Goal: Information Seeking & Learning: Compare options

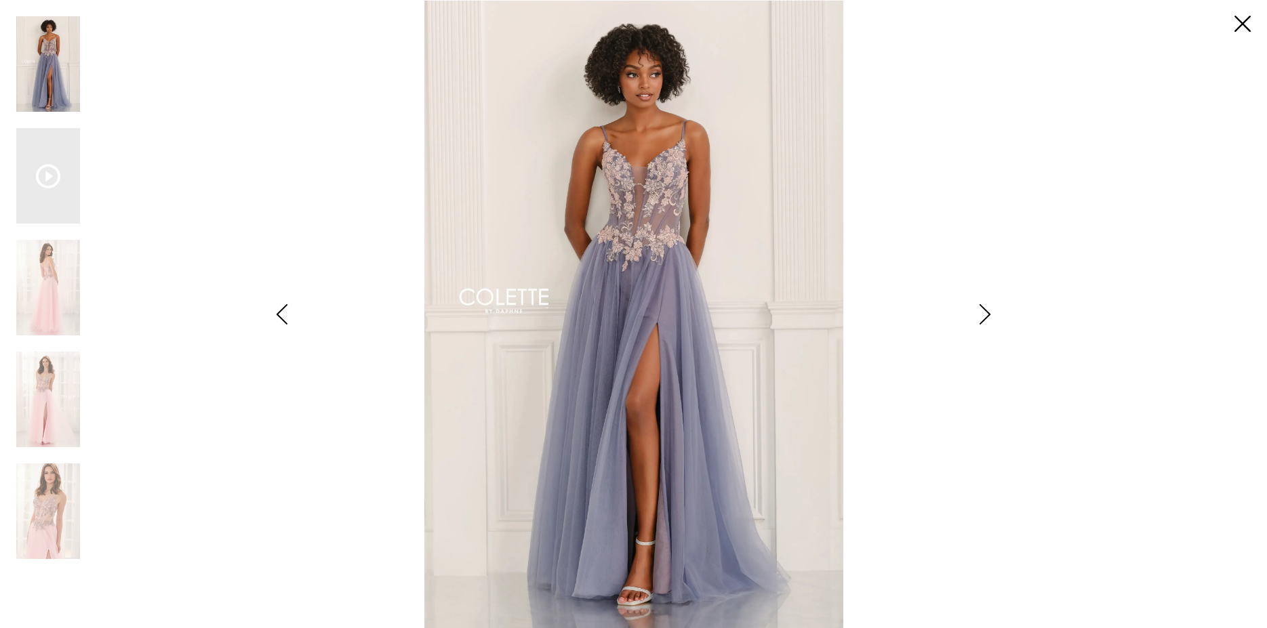
scroll to position [85, 0]
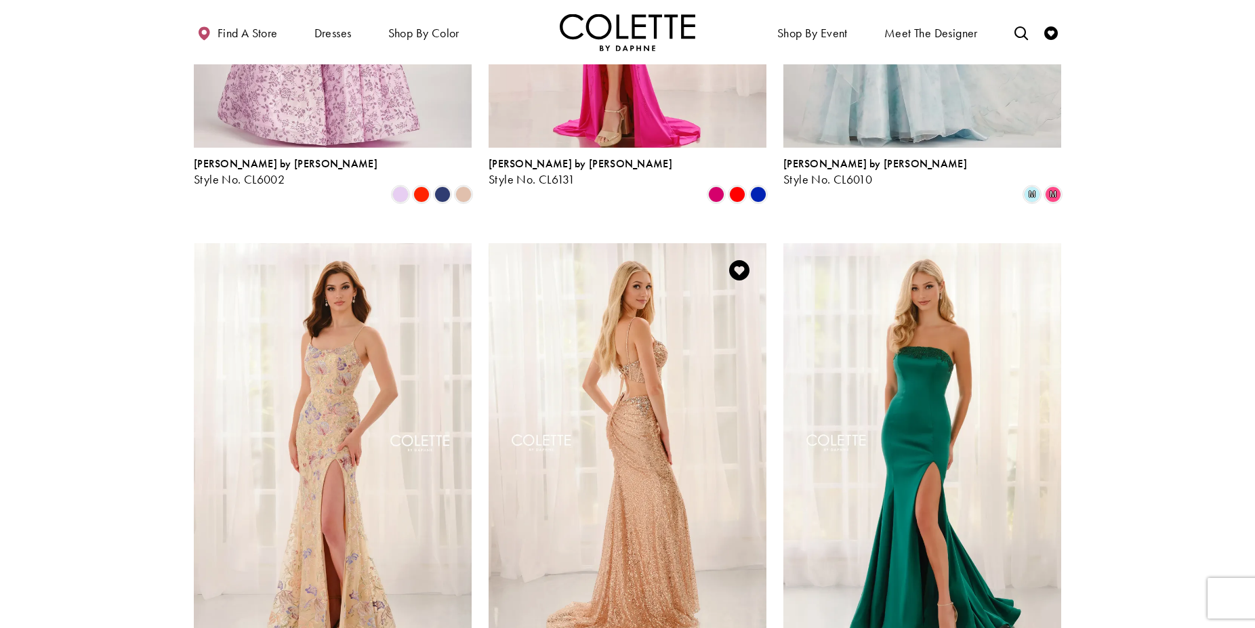
scroll to position [1714, 0]
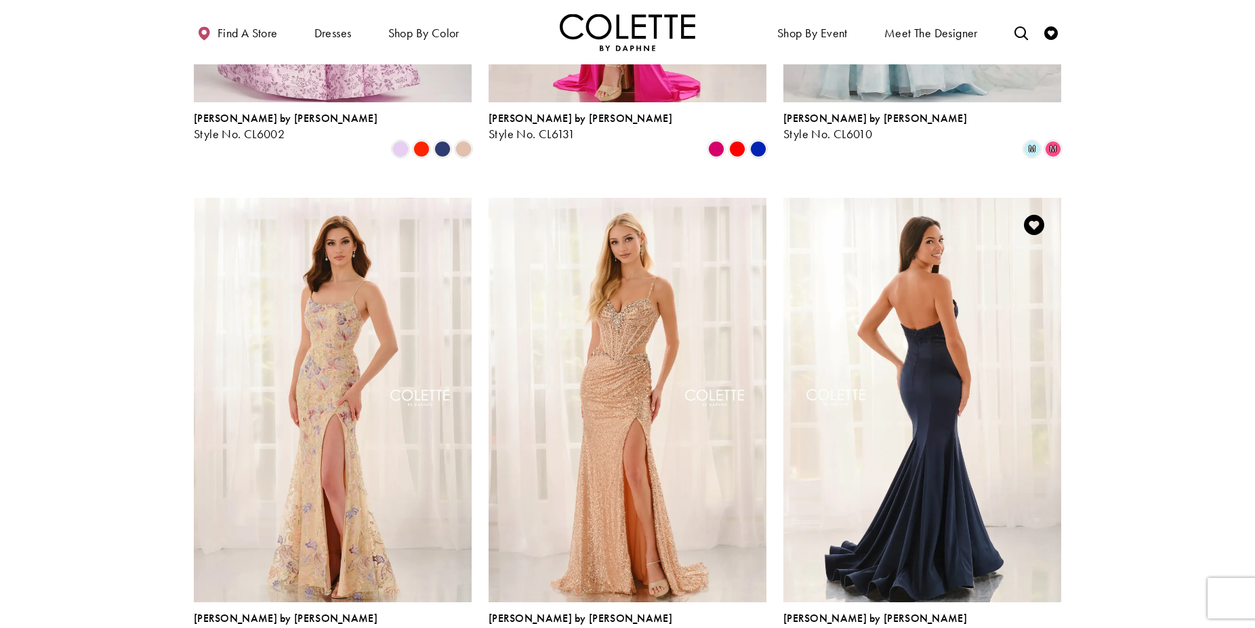
click at [915, 321] on img "Visit Colette by Daphne Style No. CL6191 Page" at bounding box center [923, 400] width 278 height 404
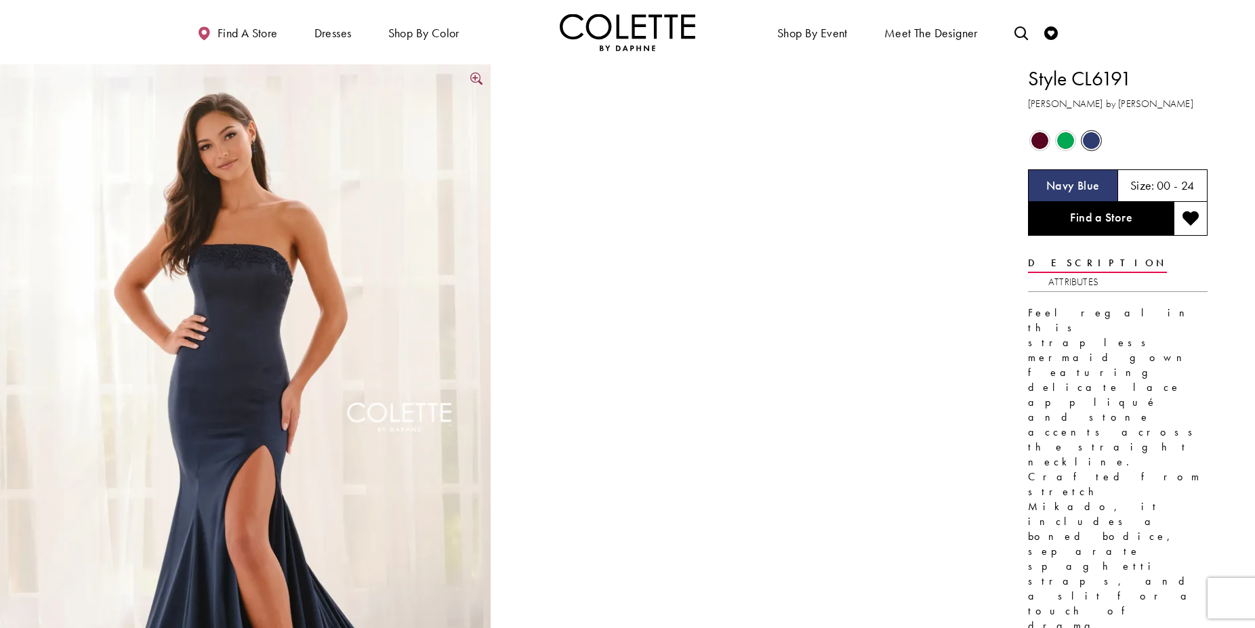
click at [250, 394] on img "Full size Style CL6191 Colette by Daphne #0 Navy Blue frontface vertical picture" at bounding box center [245, 431] width 491 height 735
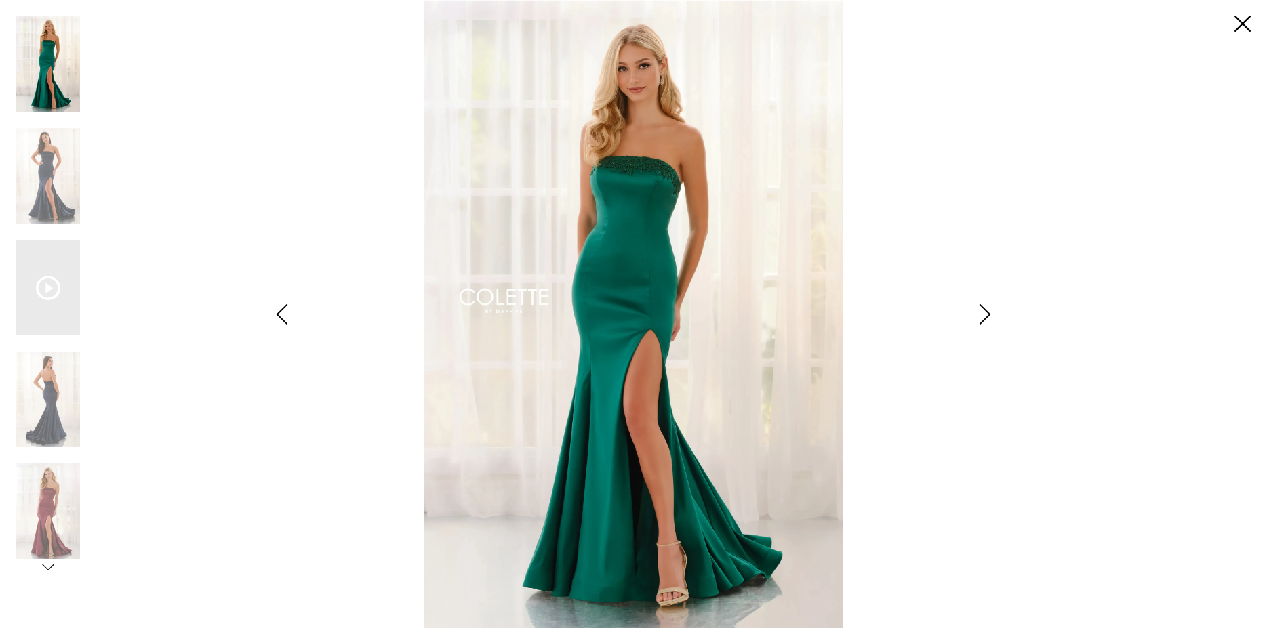
click at [896, 528] on img "Scroll List" at bounding box center [634, 314] width 670 height 628
click at [983, 311] on icon "Style CL6191 Colette by Daphne Views dialog" at bounding box center [985, 314] width 34 height 20
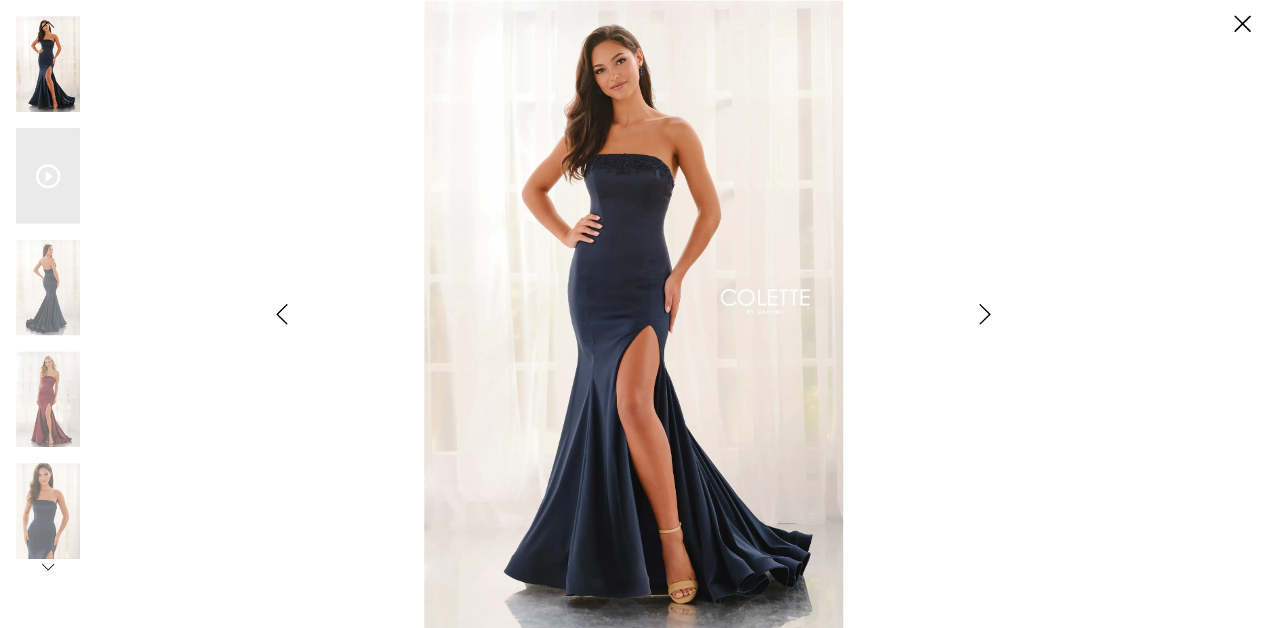
click at [983, 311] on icon "Style CL6191 Colette by Daphne Views dialog" at bounding box center [985, 314] width 34 height 20
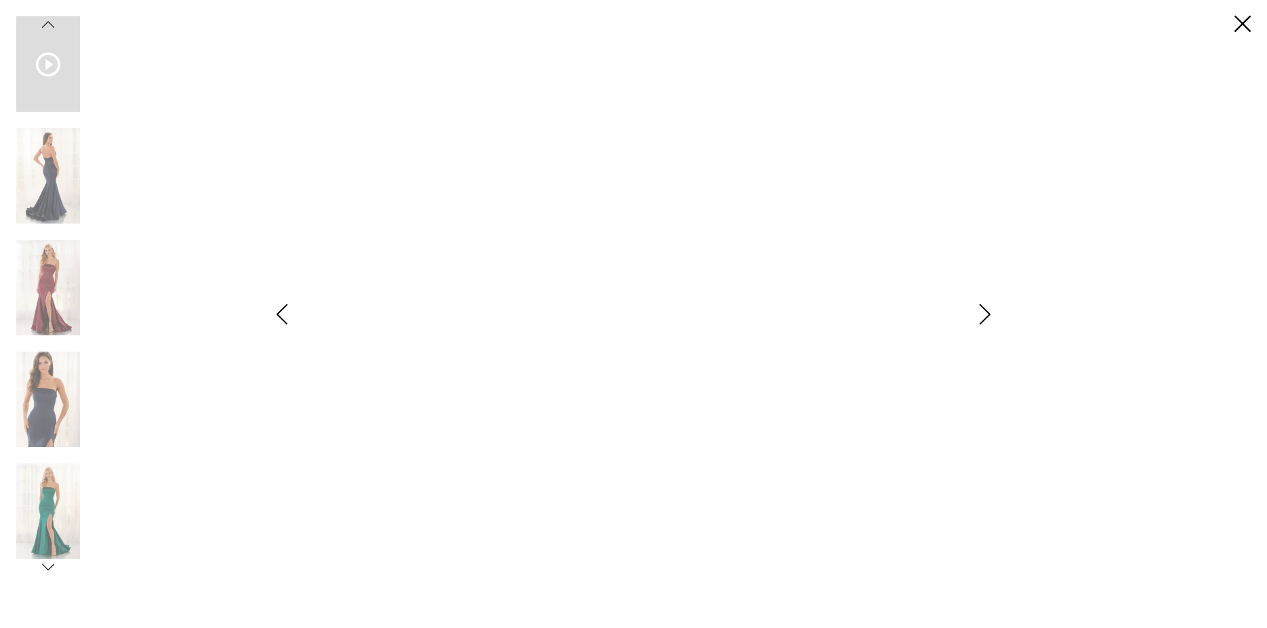
click at [983, 311] on icon "Style CL6191 Colette by Daphne Views dialog" at bounding box center [985, 314] width 34 height 20
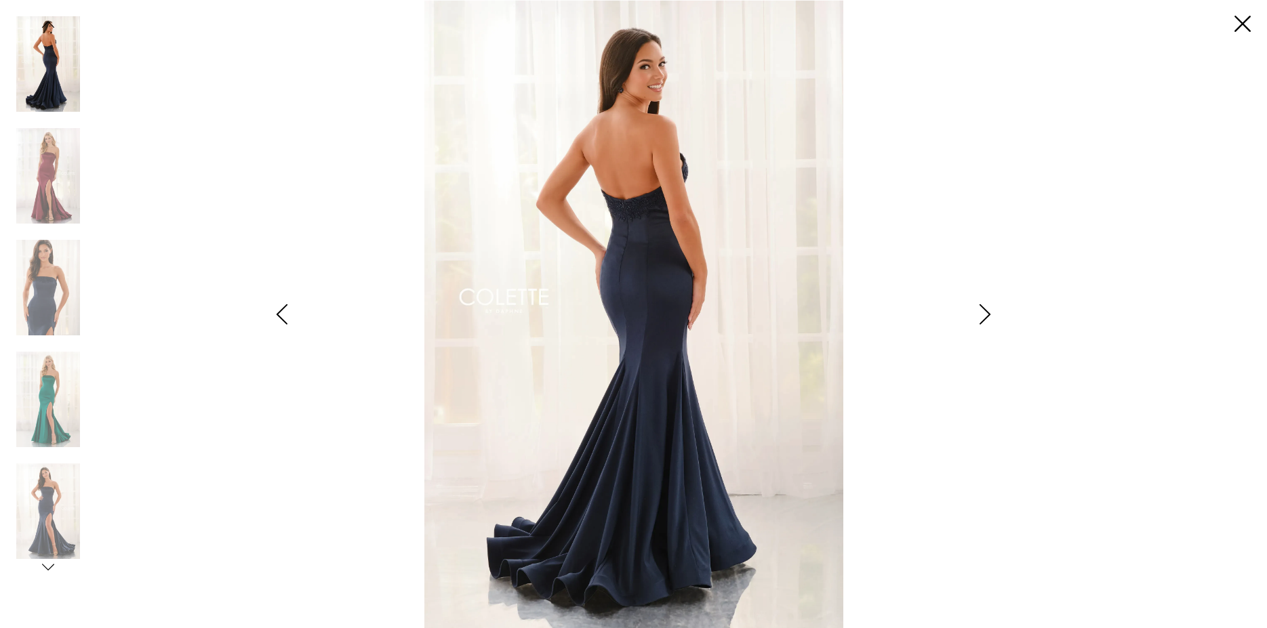
click at [983, 311] on icon "Style CL6191 Colette by Daphne Views dialog" at bounding box center [985, 314] width 34 height 20
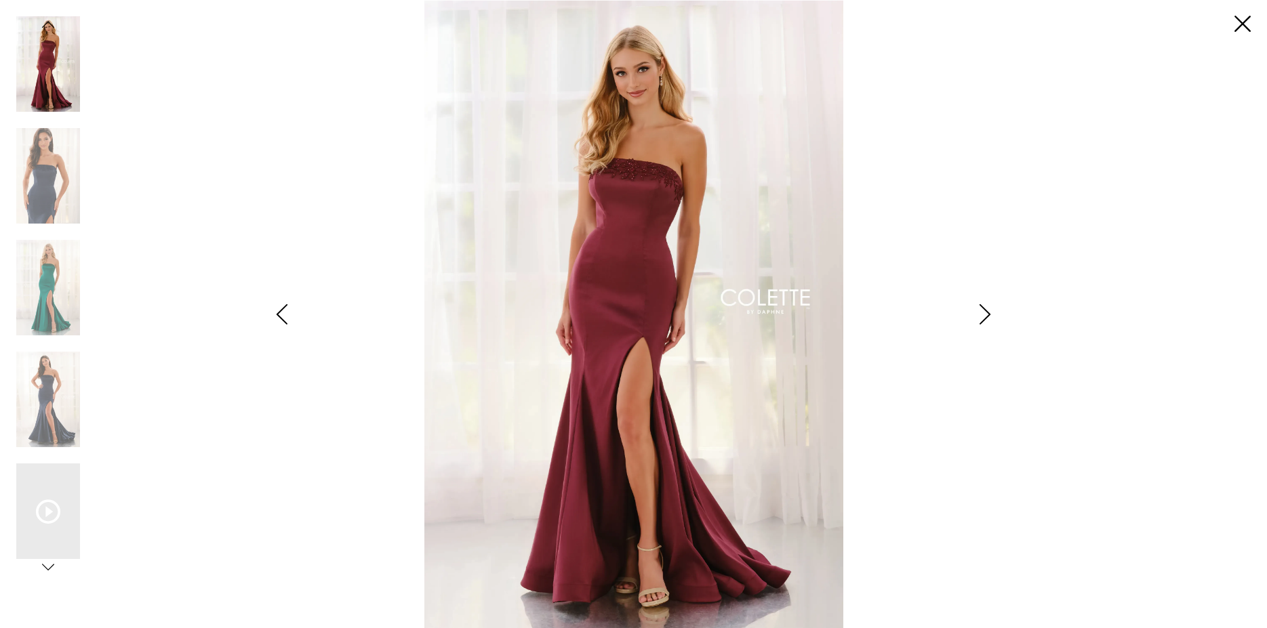
click at [983, 311] on icon "Style CL6191 Colette by Daphne Views dialog" at bounding box center [985, 314] width 34 height 20
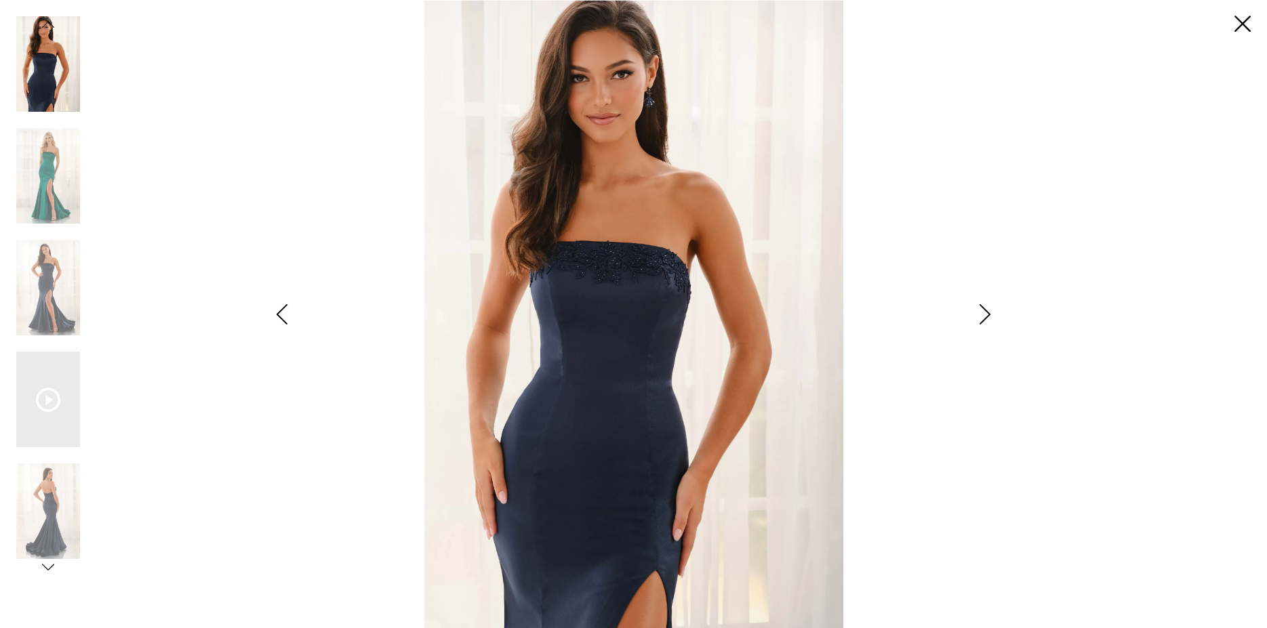
click at [983, 311] on icon "Style CL6191 Colette by Daphne Views dialog" at bounding box center [985, 314] width 34 height 20
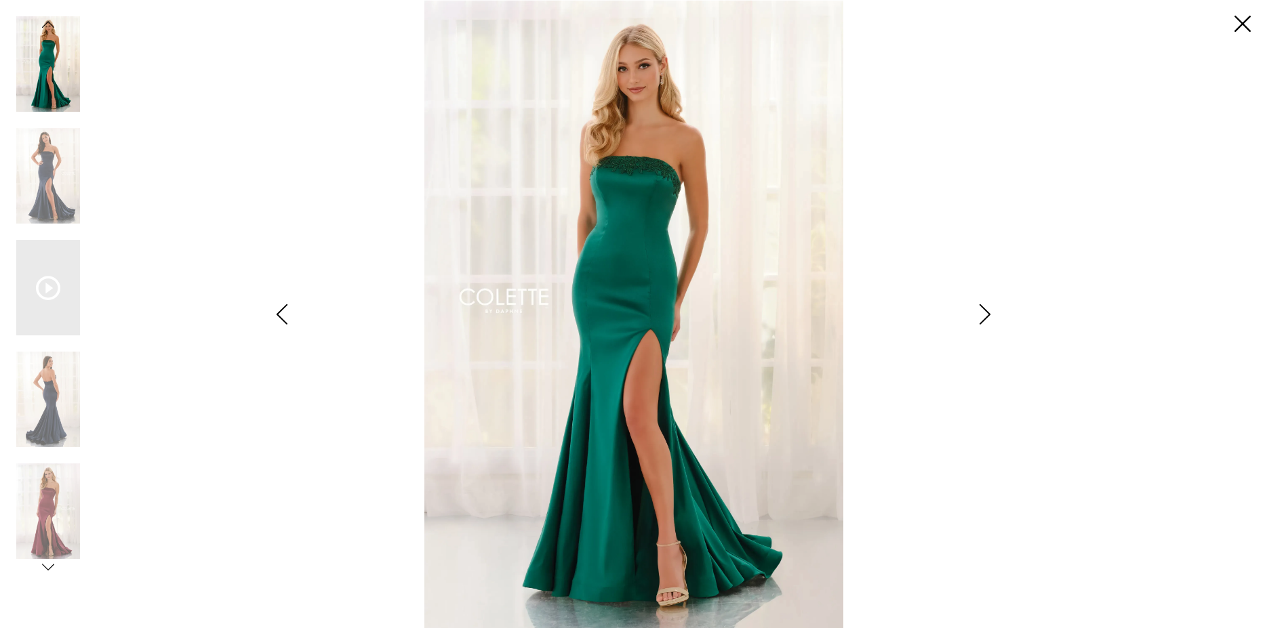
click at [983, 311] on icon "Style CL6191 Colette by Daphne Views dialog" at bounding box center [985, 314] width 34 height 20
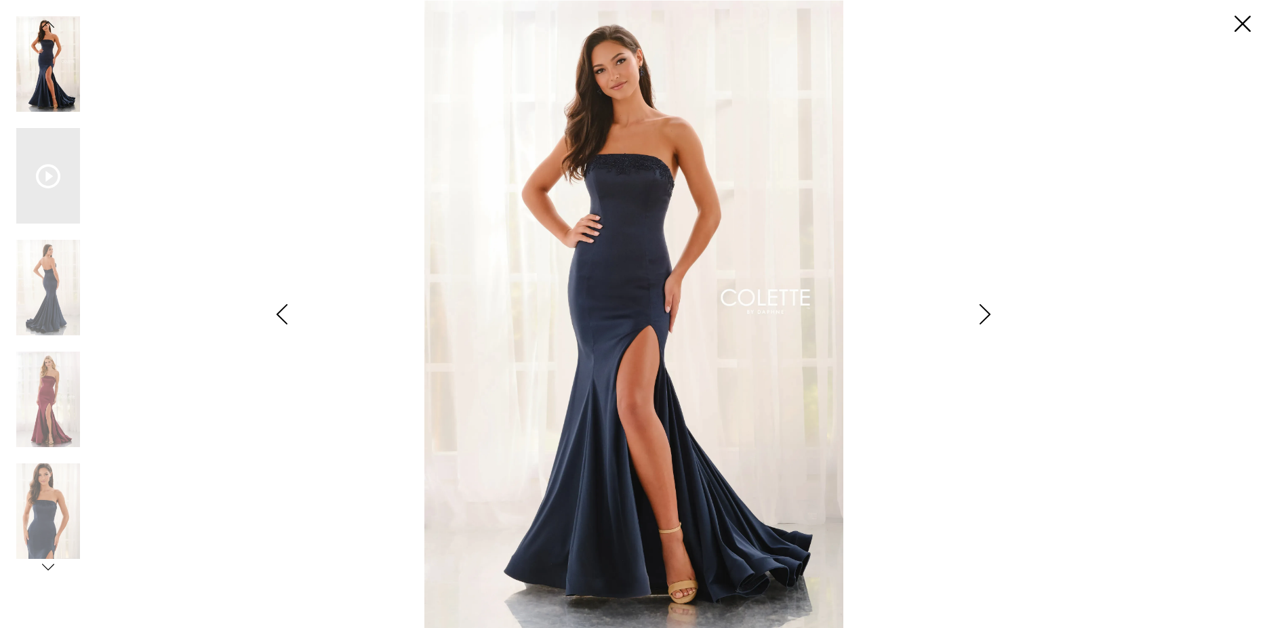
click at [983, 311] on icon "Style CL6191 Colette by Daphne Views dialog" at bounding box center [985, 314] width 34 height 20
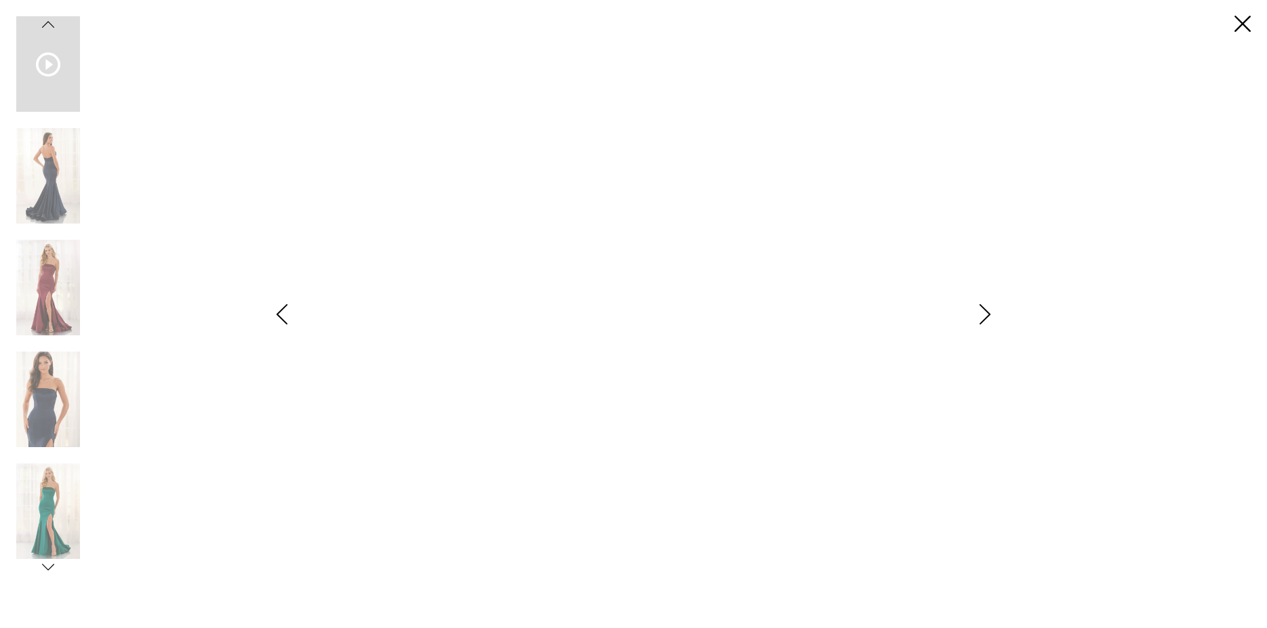
click at [983, 311] on icon "Style CL6191 Colette by Daphne Views dialog" at bounding box center [985, 314] width 34 height 20
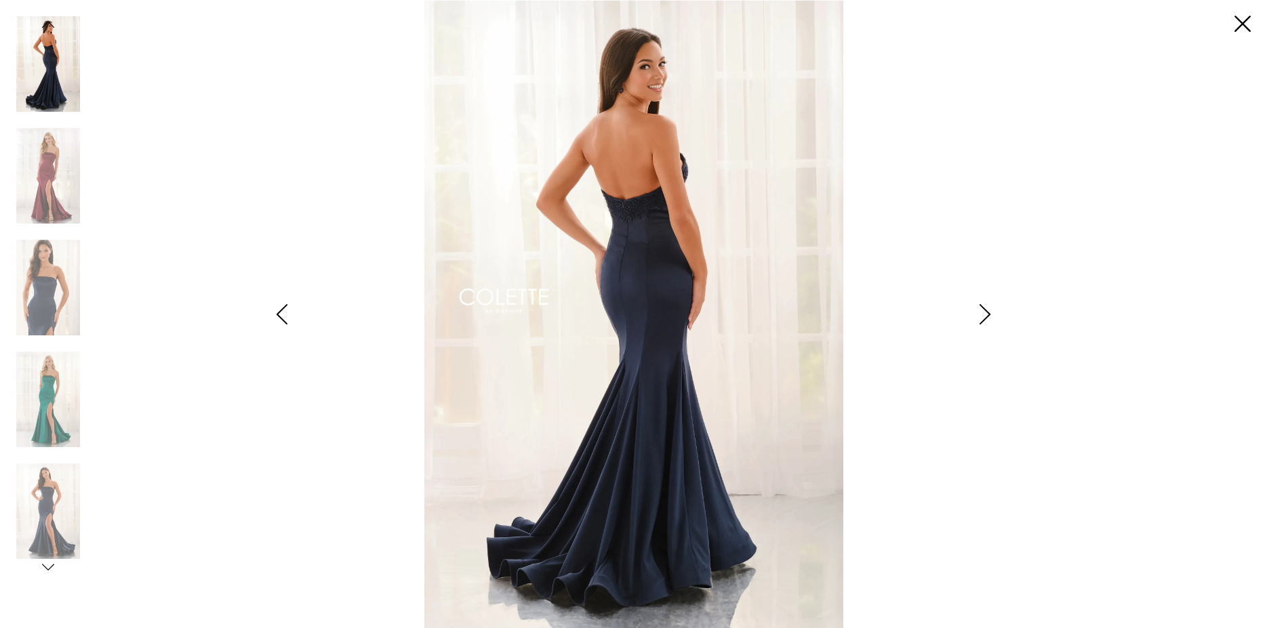
click at [983, 311] on icon "Style CL6191 Colette by Daphne Views dialog" at bounding box center [985, 314] width 34 height 20
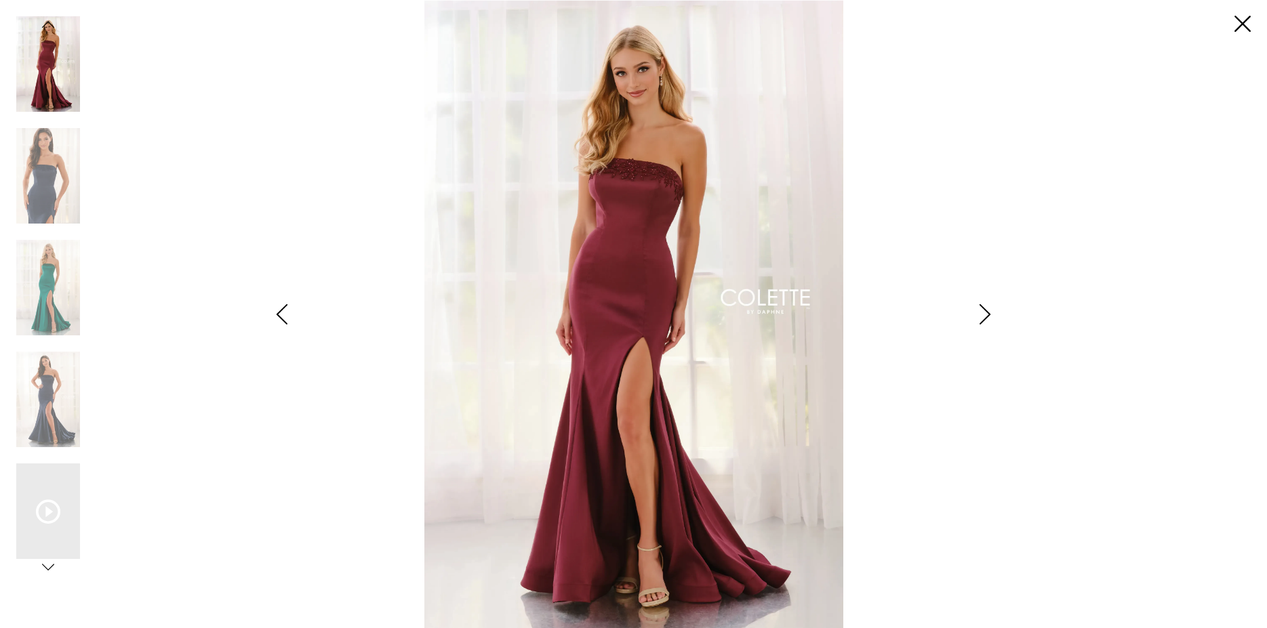
click at [983, 311] on icon "Style CL6191 Colette by Daphne Views dialog" at bounding box center [985, 314] width 34 height 20
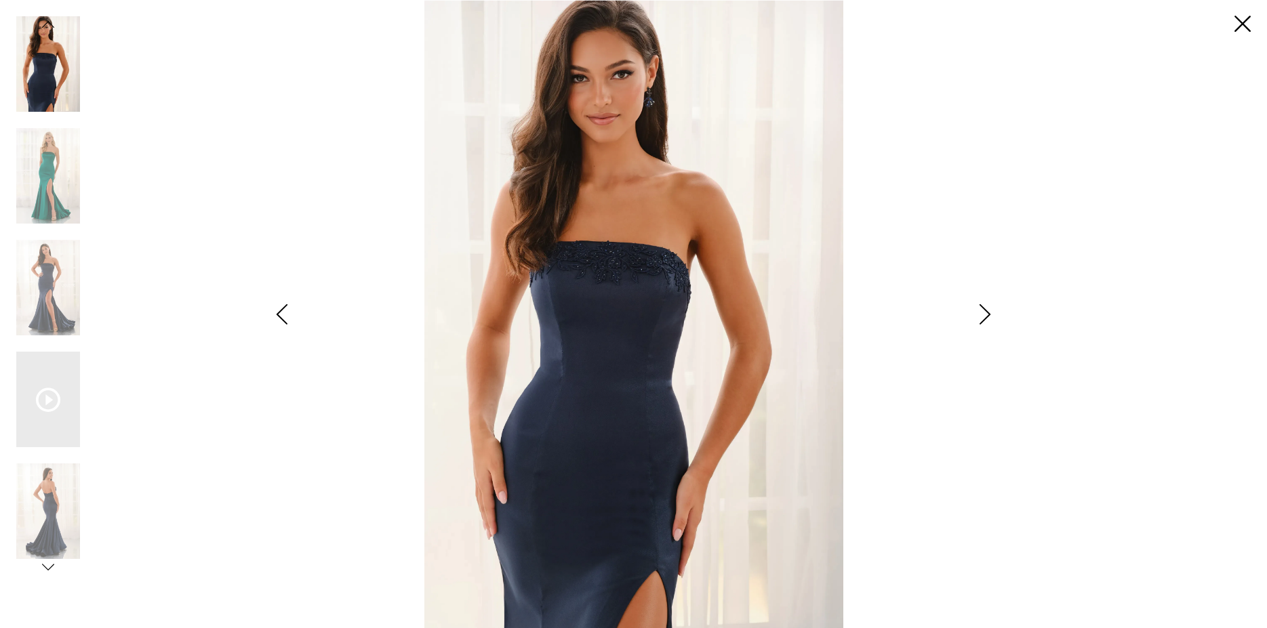
click at [983, 311] on icon "Style CL6191 Colette by Daphne Views dialog" at bounding box center [985, 314] width 34 height 20
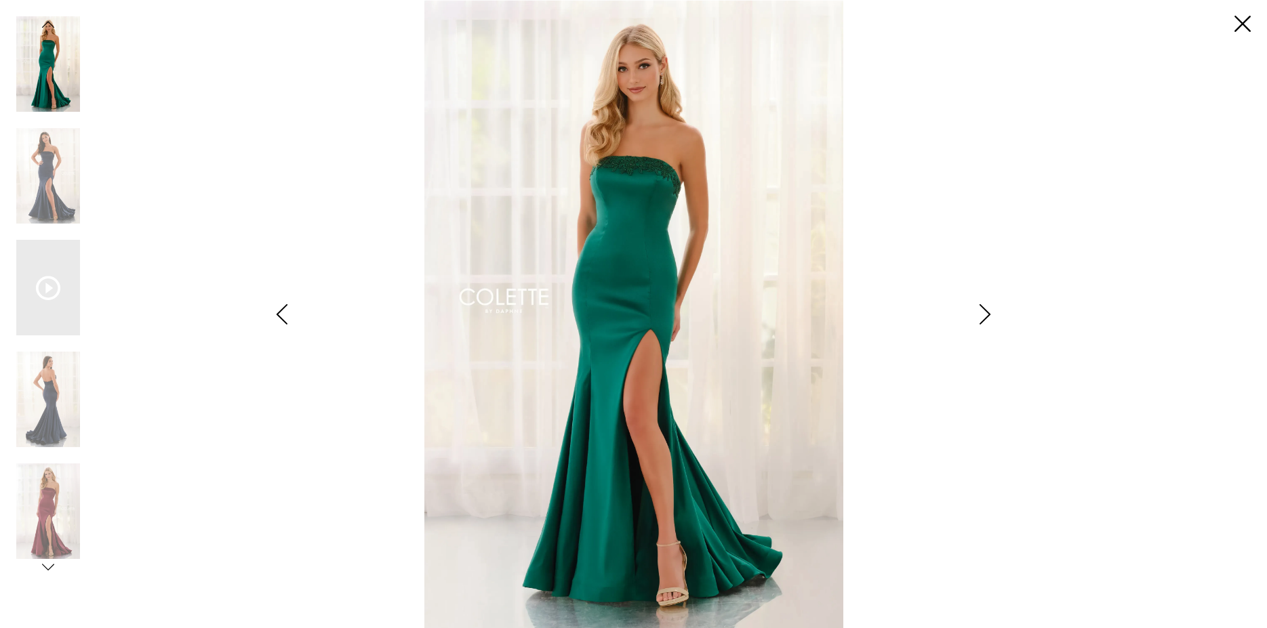
click at [983, 311] on icon "Style CL6191 Colette by Daphne Views dialog" at bounding box center [985, 314] width 34 height 20
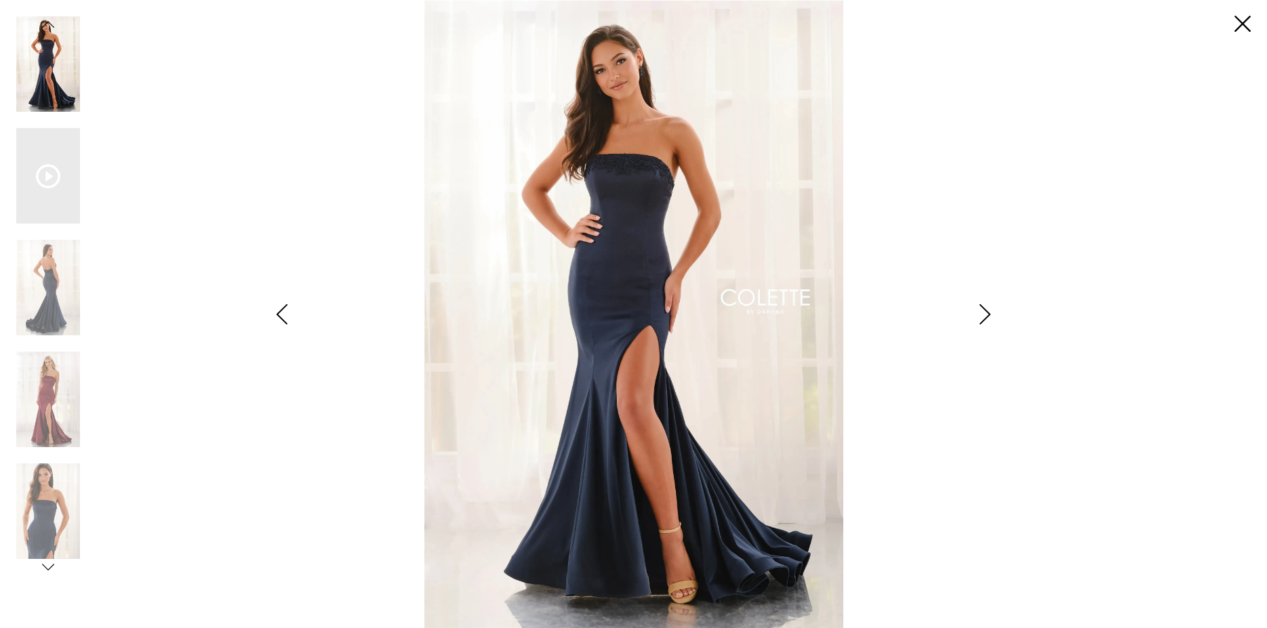
click at [983, 311] on icon "Style CL6191 Colette by Daphne Views dialog" at bounding box center [985, 314] width 34 height 20
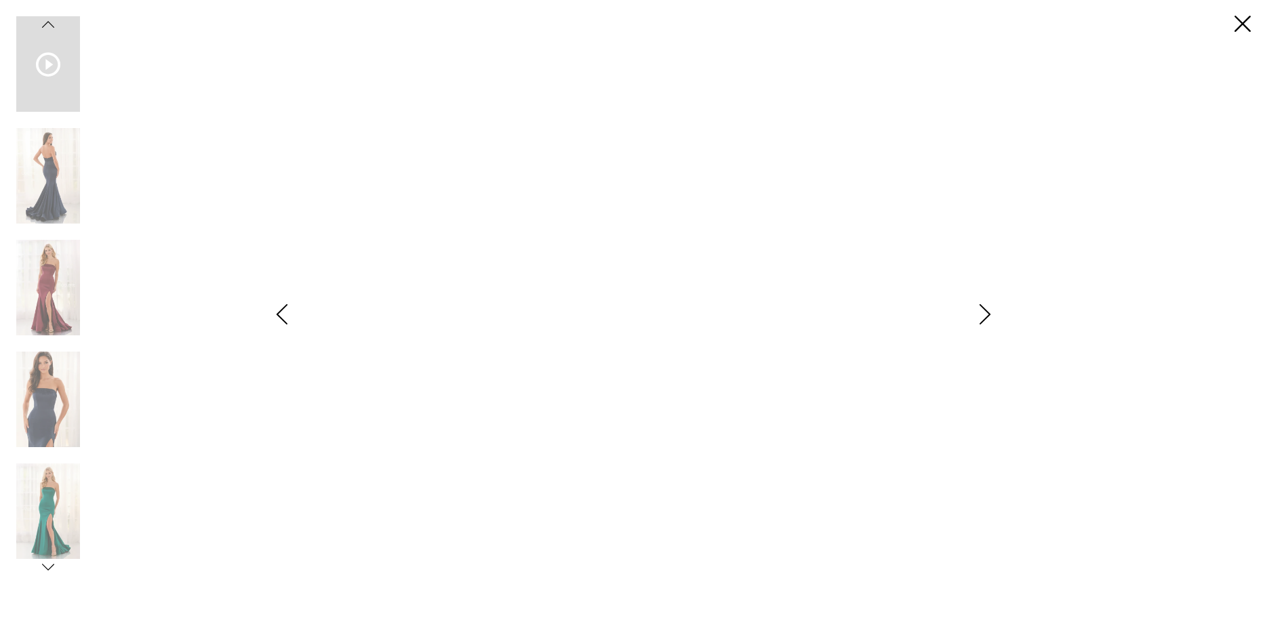
click at [983, 311] on icon "Style CL6191 Colette by Daphne Views dialog" at bounding box center [985, 314] width 34 height 20
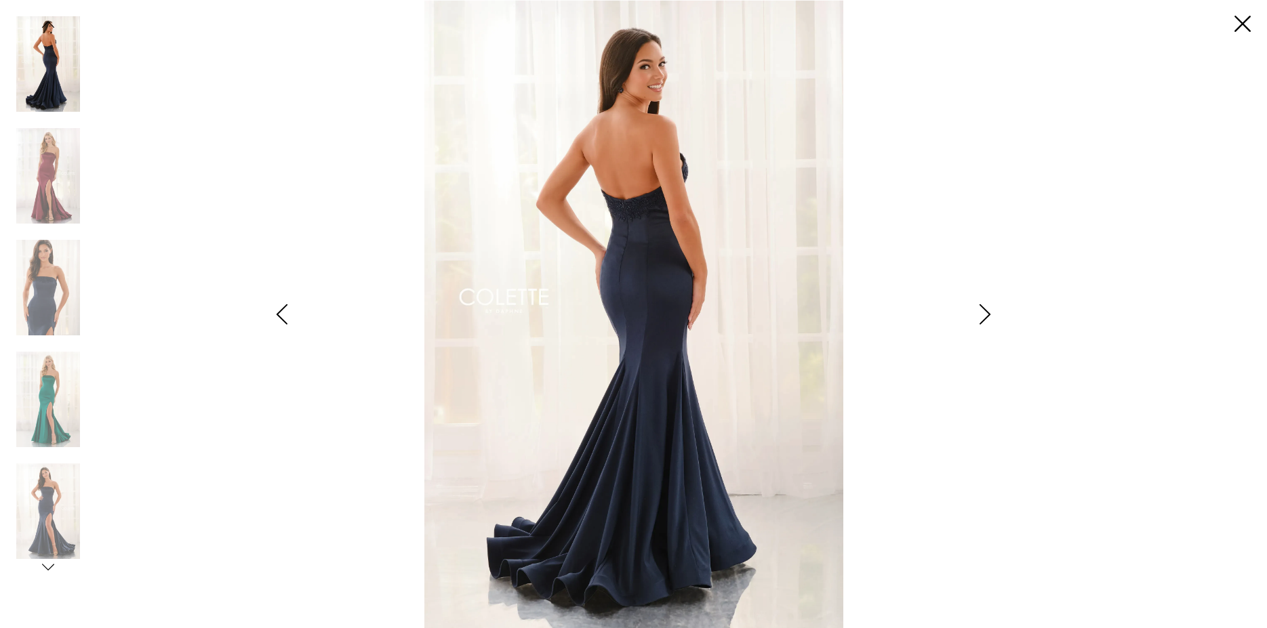
click at [983, 311] on icon "Style CL6191 Colette by Daphne Views dialog" at bounding box center [985, 314] width 34 height 20
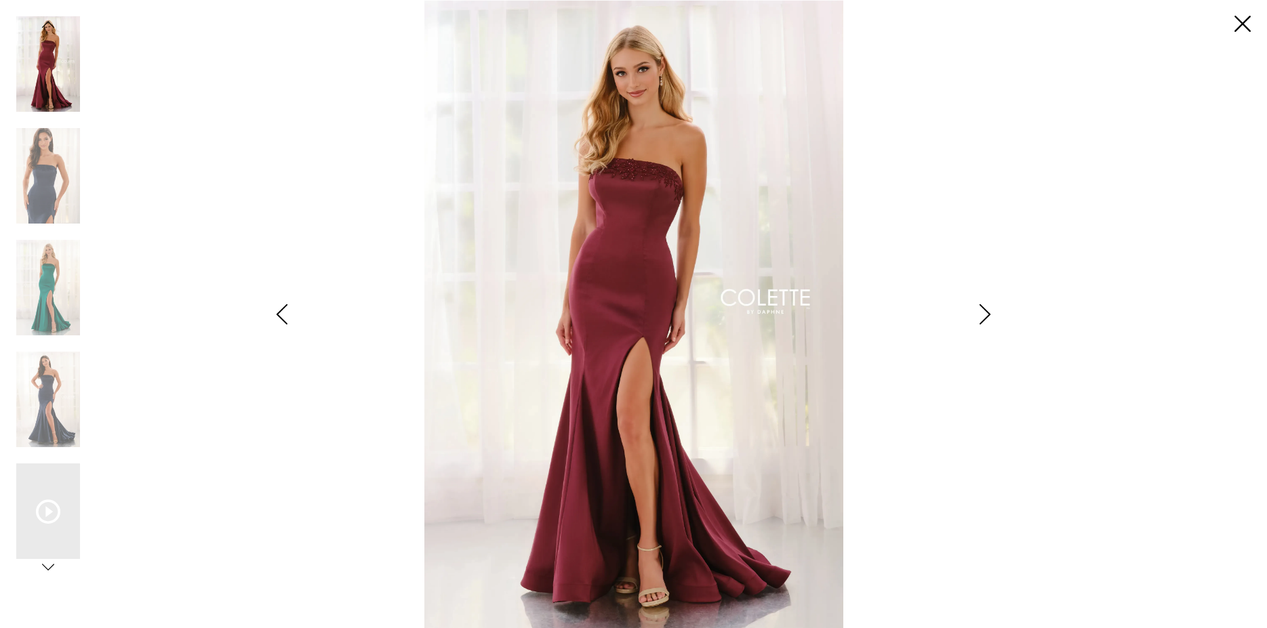
click at [983, 311] on icon "Style CL6191 Colette by Daphne Views dialog" at bounding box center [985, 314] width 34 height 20
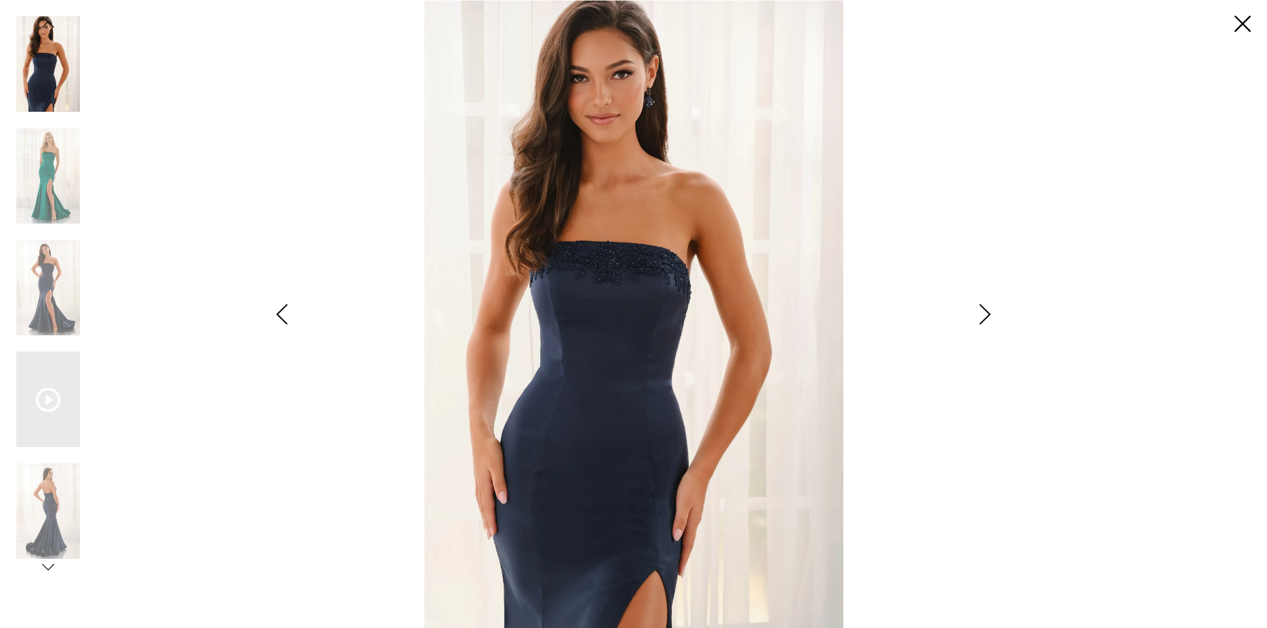
click at [983, 311] on icon "Style CL6191 Colette by Daphne Views dialog" at bounding box center [985, 314] width 34 height 20
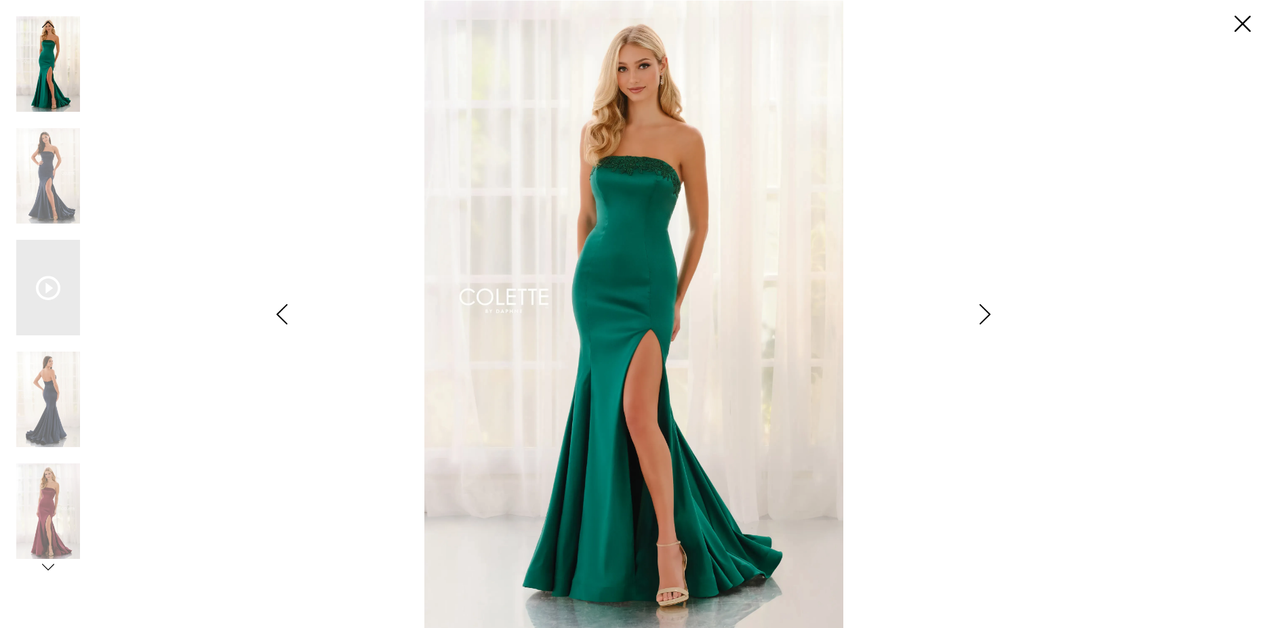
click at [983, 311] on icon "Style CL6191 Colette by Daphne Views dialog" at bounding box center [985, 314] width 34 height 20
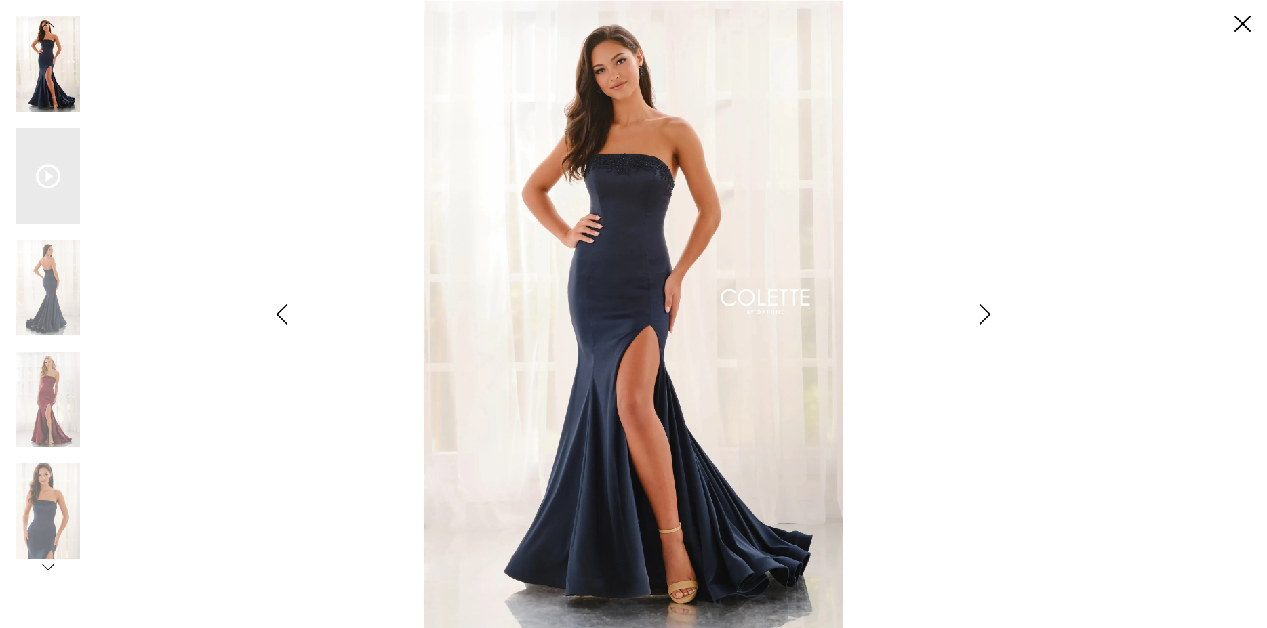
click at [983, 311] on icon "Style CL6191 Colette by Daphne Views dialog" at bounding box center [985, 314] width 34 height 20
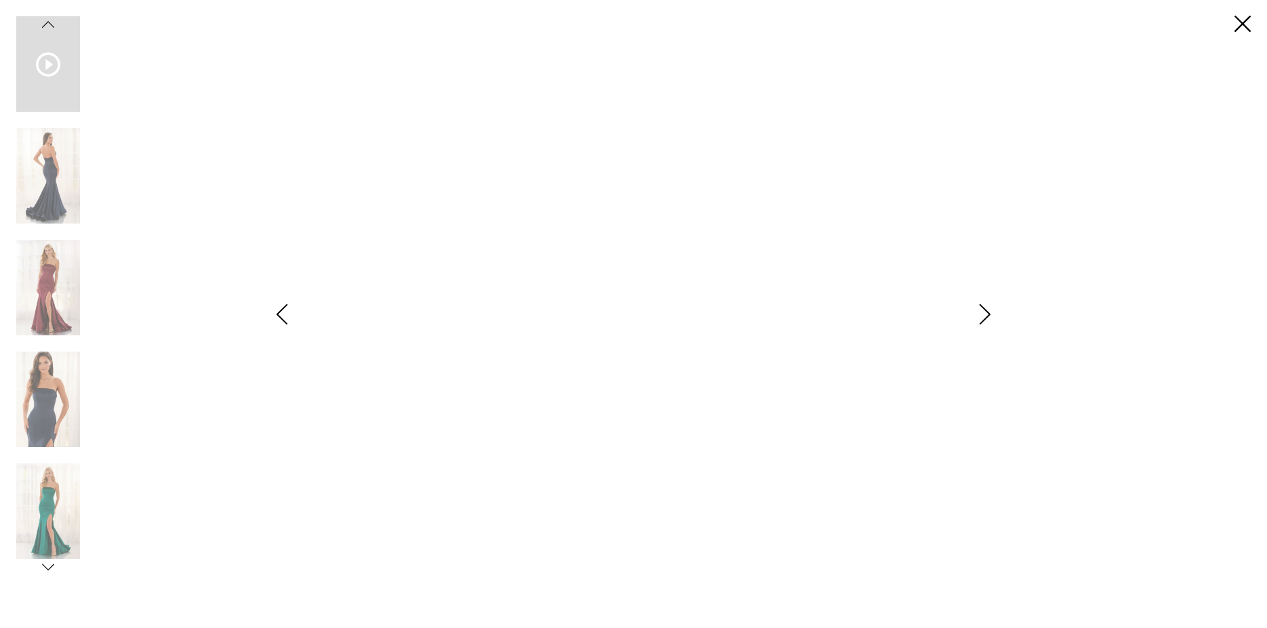
click at [983, 311] on icon "Style CL6191 Colette by Daphne Views dialog" at bounding box center [985, 314] width 34 height 20
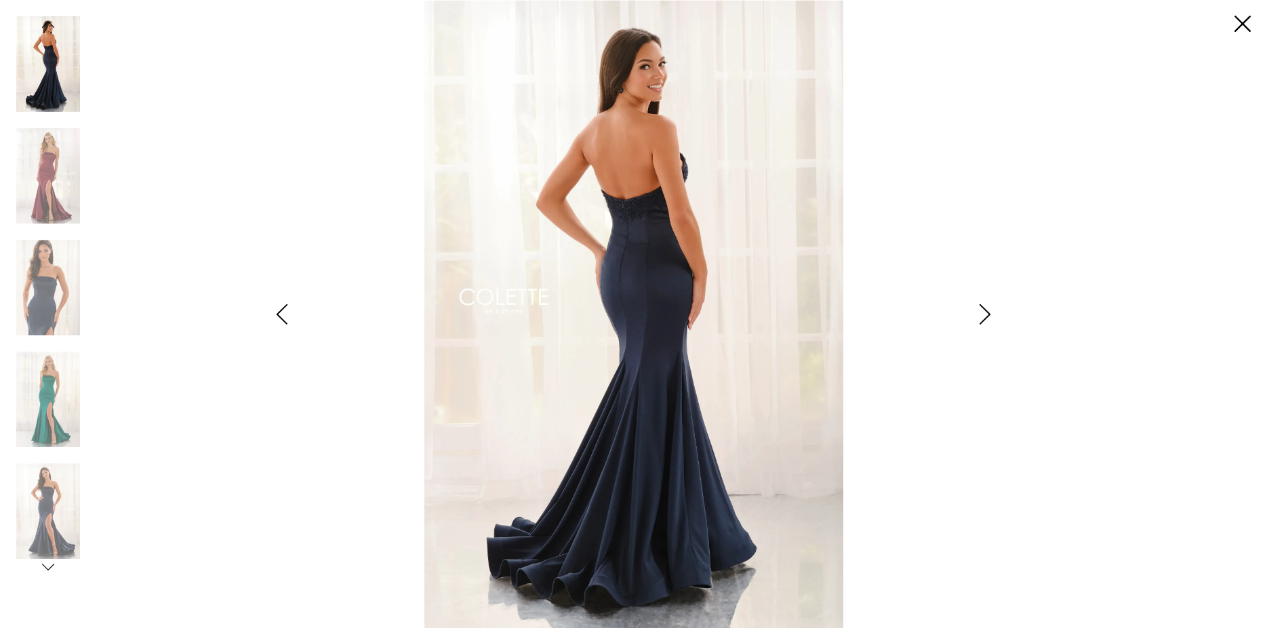
click at [952, 529] on img "Scroll List" at bounding box center [634, 314] width 670 height 628
click at [41, 302] on img "Scroll List" at bounding box center [48, 288] width 64 height 96
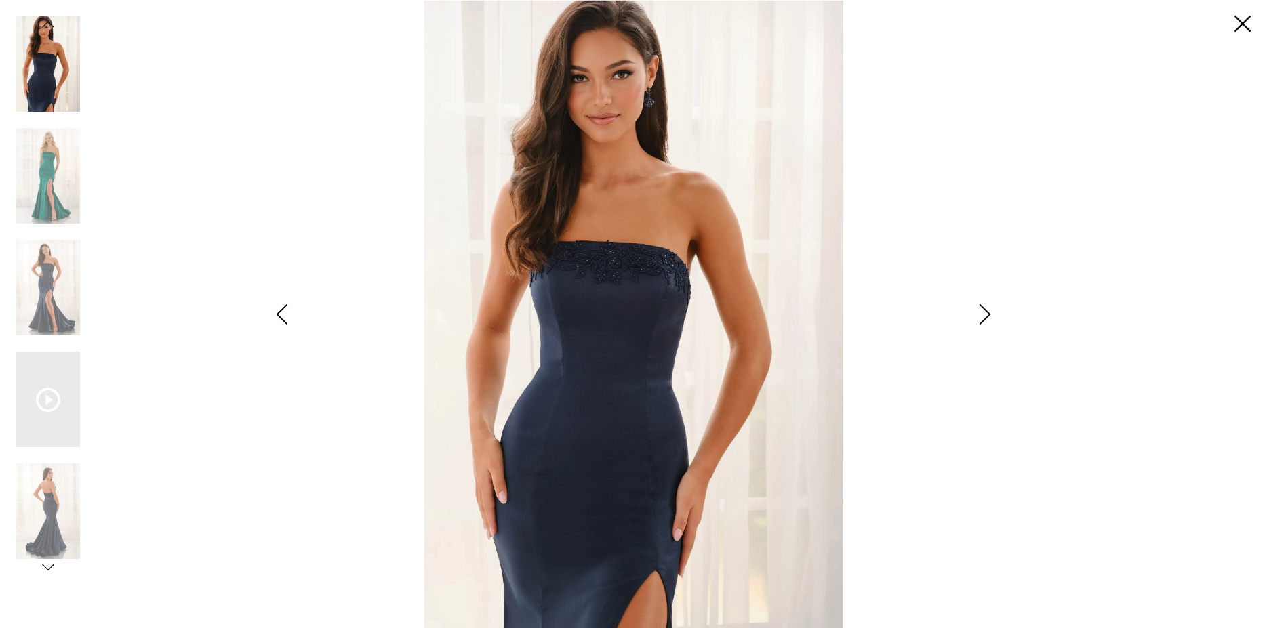
click at [934, 516] on img "Scroll List" at bounding box center [634, 314] width 670 height 628
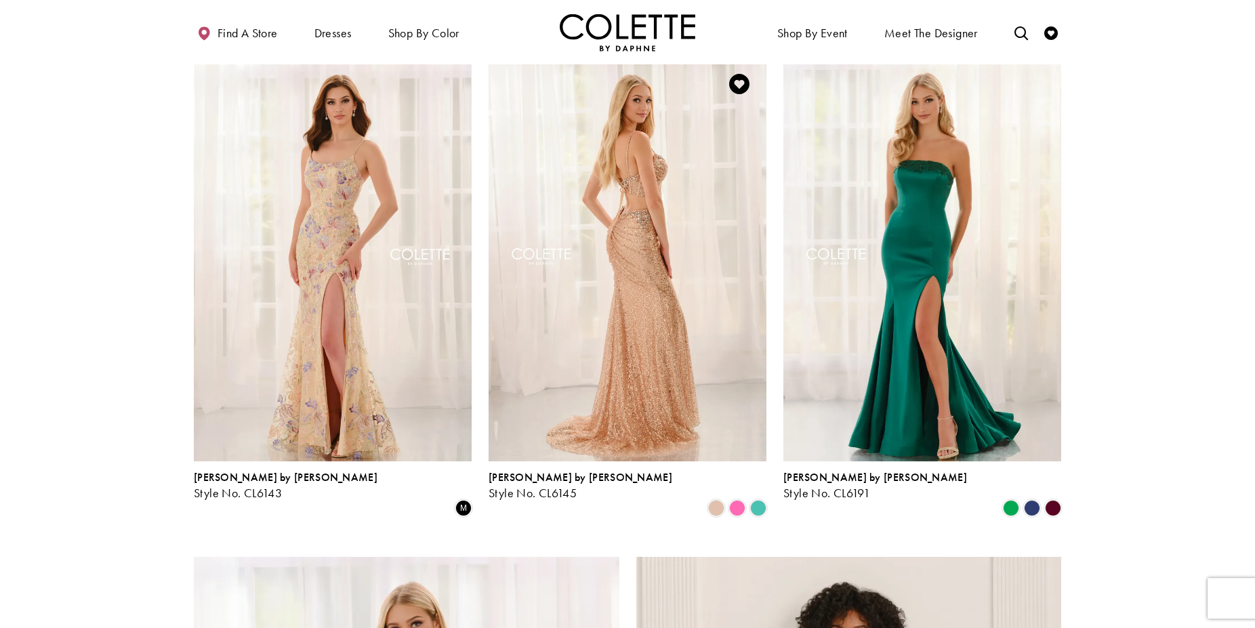
scroll to position [1885, 0]
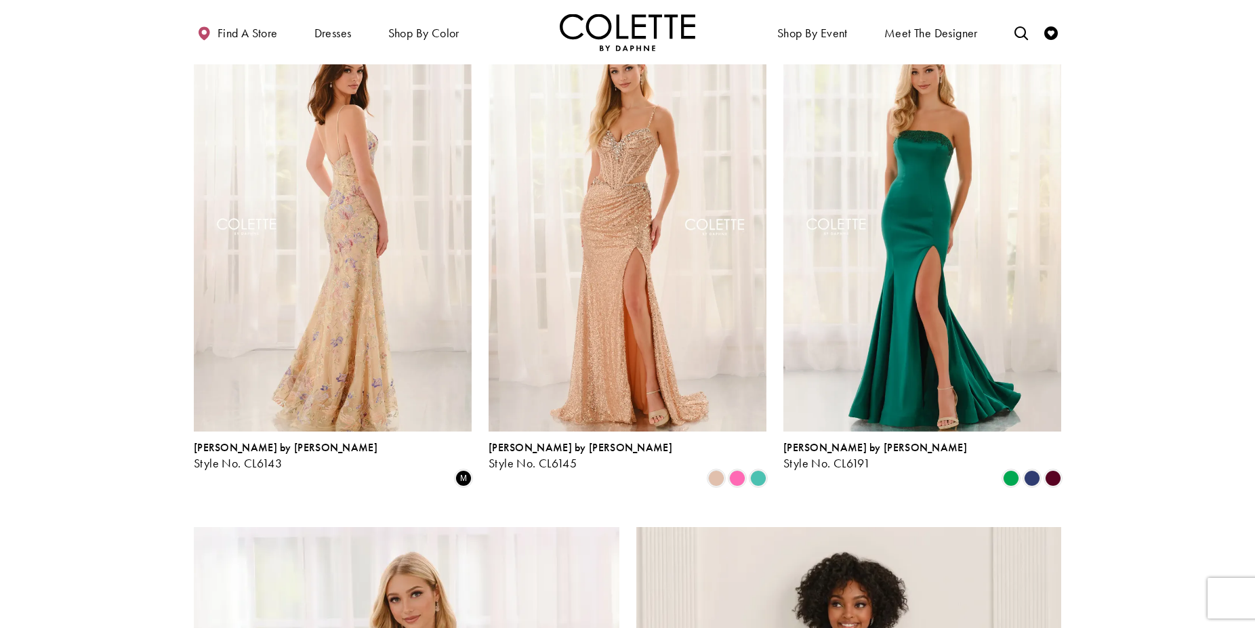
click at [366, 180] on img "Visit Colette by Daphne Style No. CL6143 Page" at bounding box center [333, 229] width 278 height 404
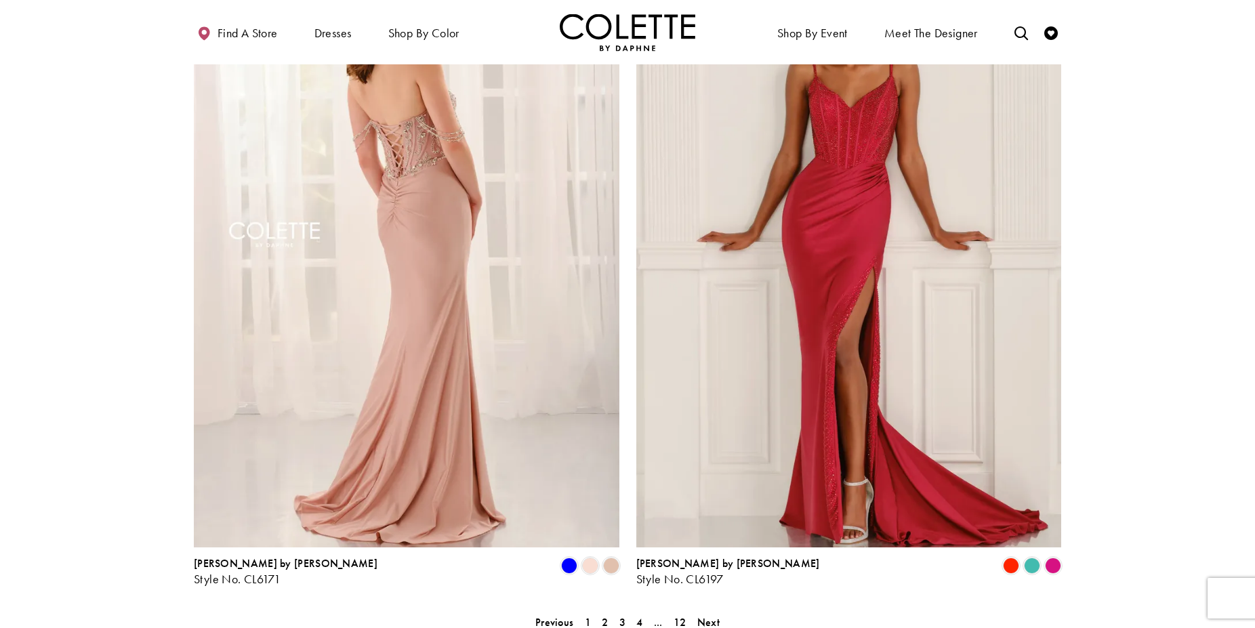
scroll to position [2568, 0]
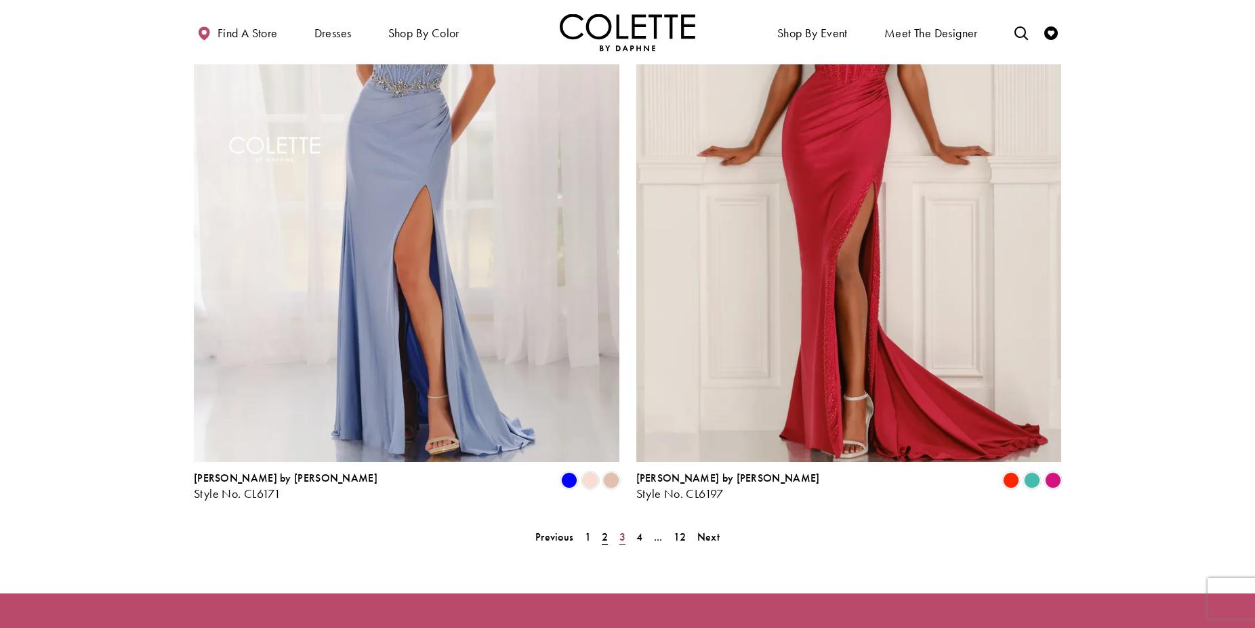
click at [621, 530] on span "3" at bounding box center [622, 537] width 6 height 14
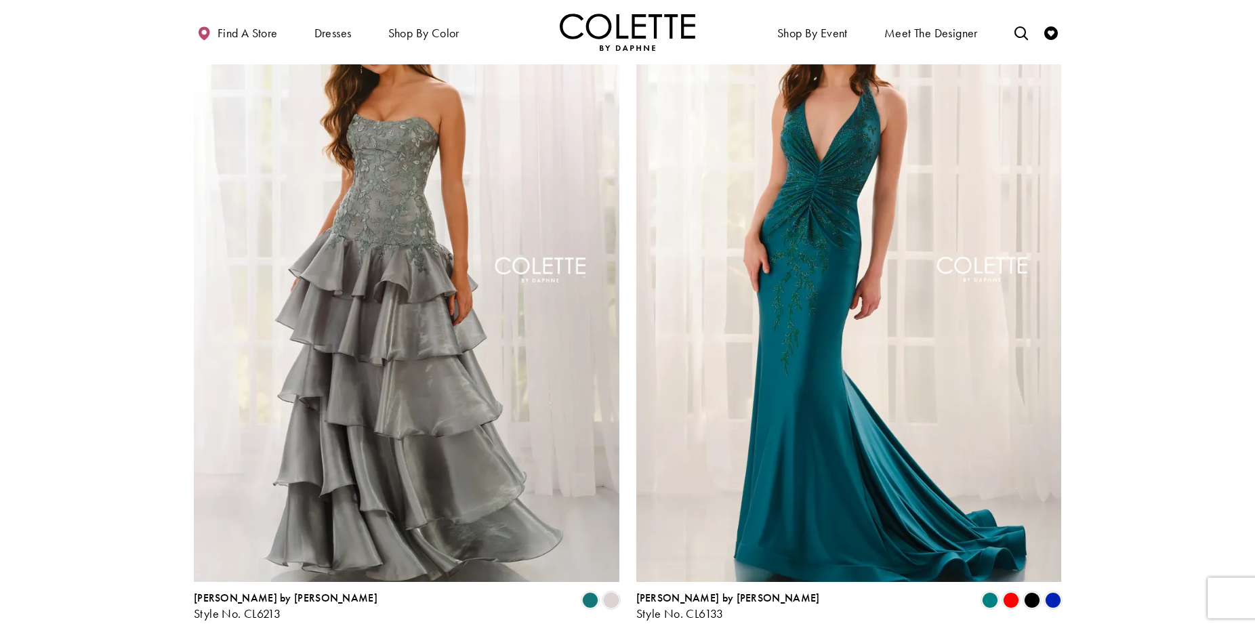
scroll to position [2483, 0]
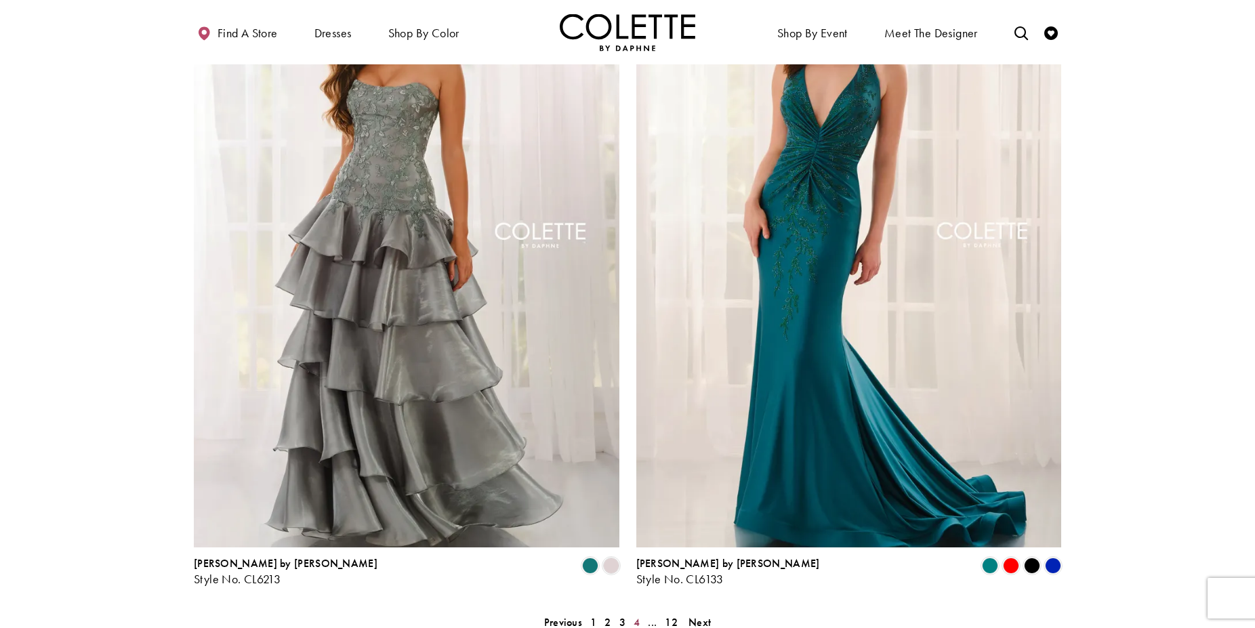
click at [634, 615] on span "4" at bounding box center [637, 622] width 6 height 14
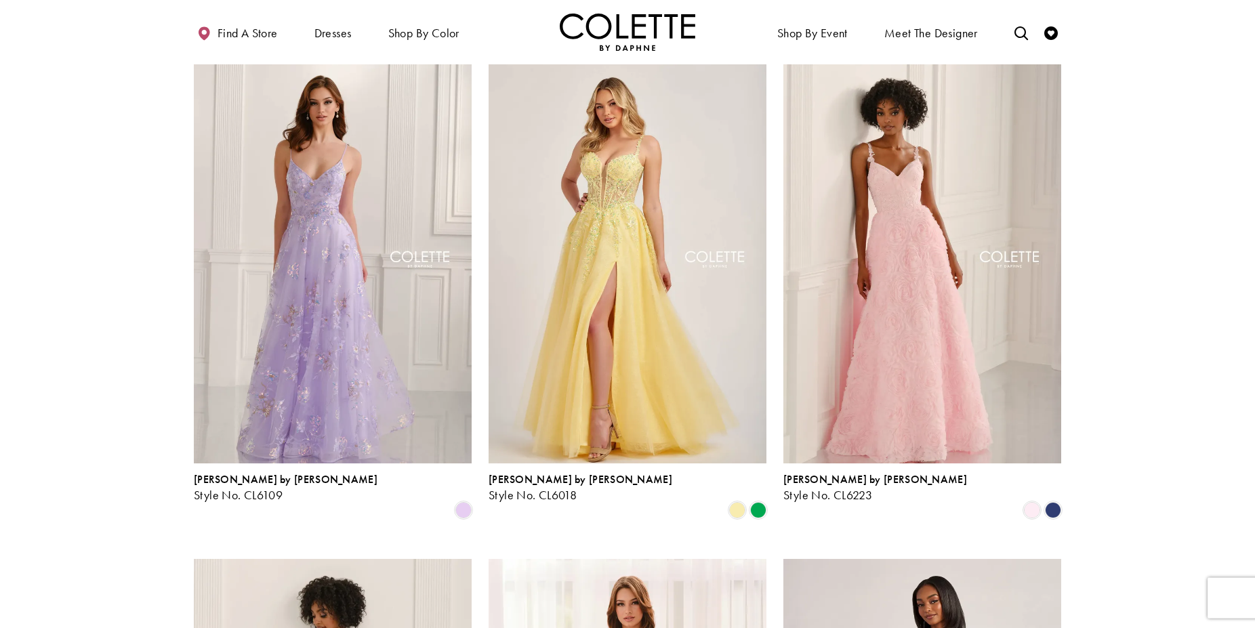
scroll to position [945, 0]
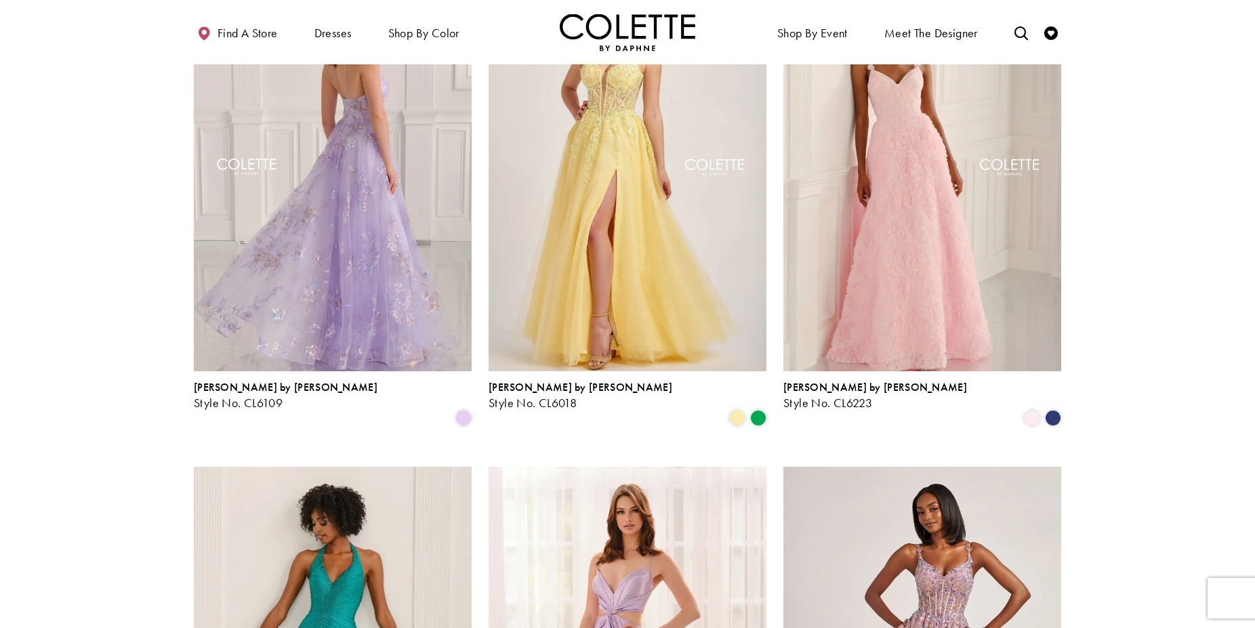
click at [347, 234] on img "Visit Colette by Daphne Style No. CL6109 Page" at bounding box center [333, 169] width 278 height 404
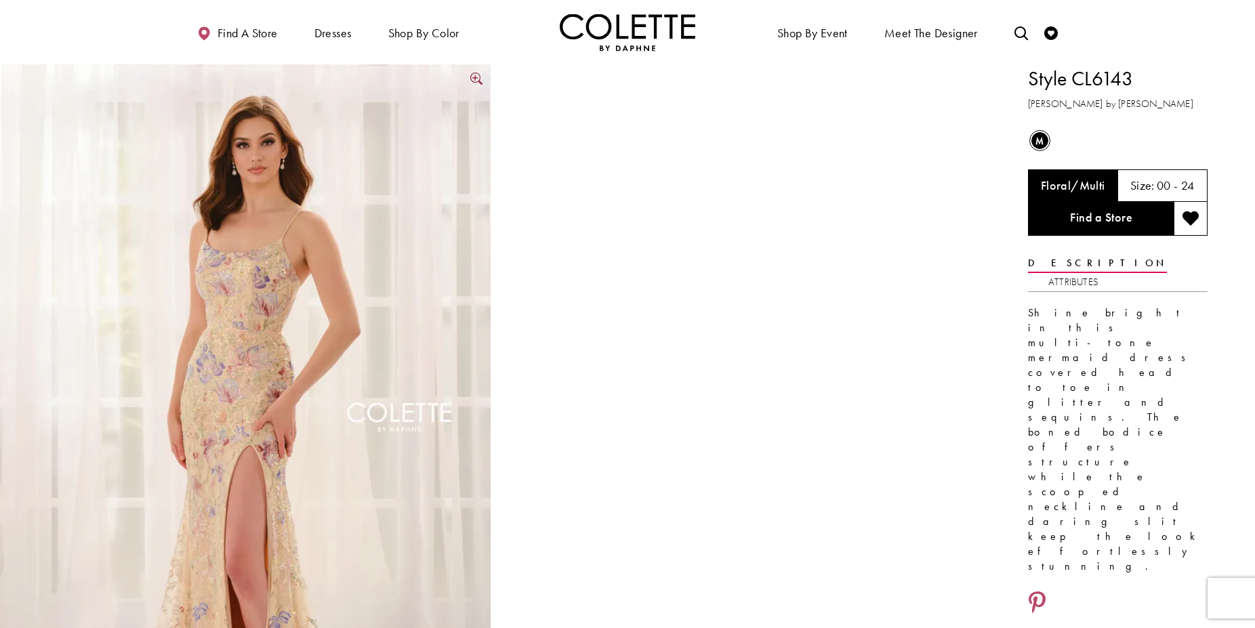
click at [251, 376] on img "Full size Style CL6143 Colette by Daphne #0 default Floral/Multi frontface vert…" at bounding box center [245, 431] width 491 height 735
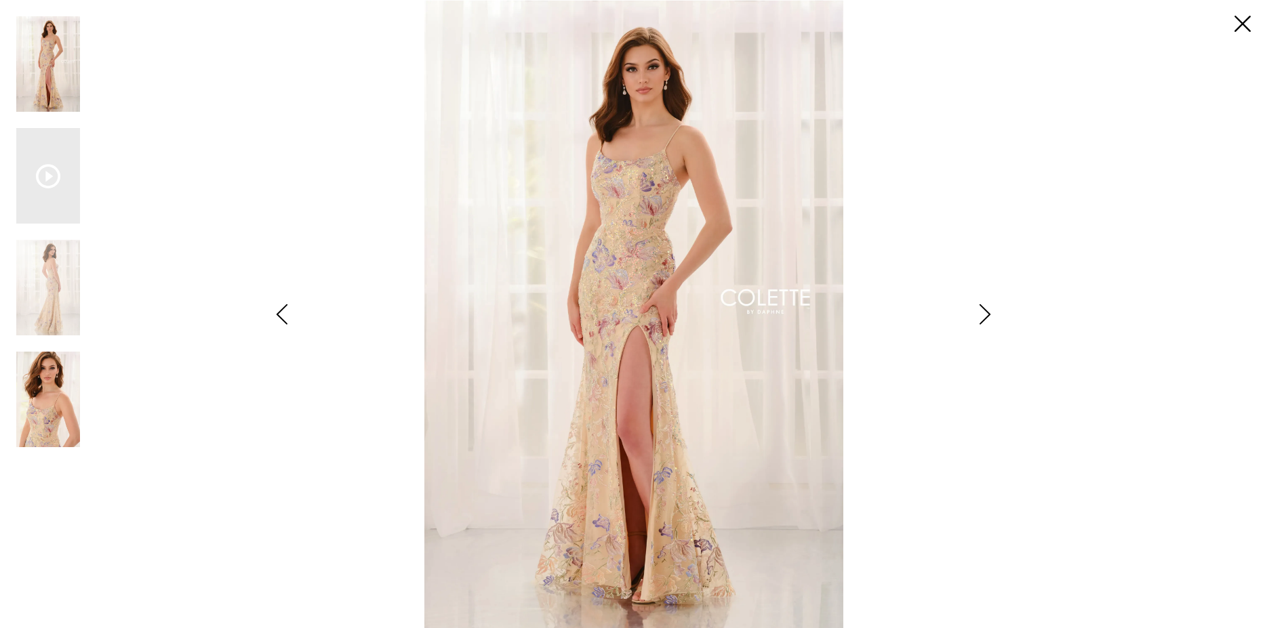
click at [47, 402] on img "Scroll List" at bounding box center [48, 400] width 64 height 96
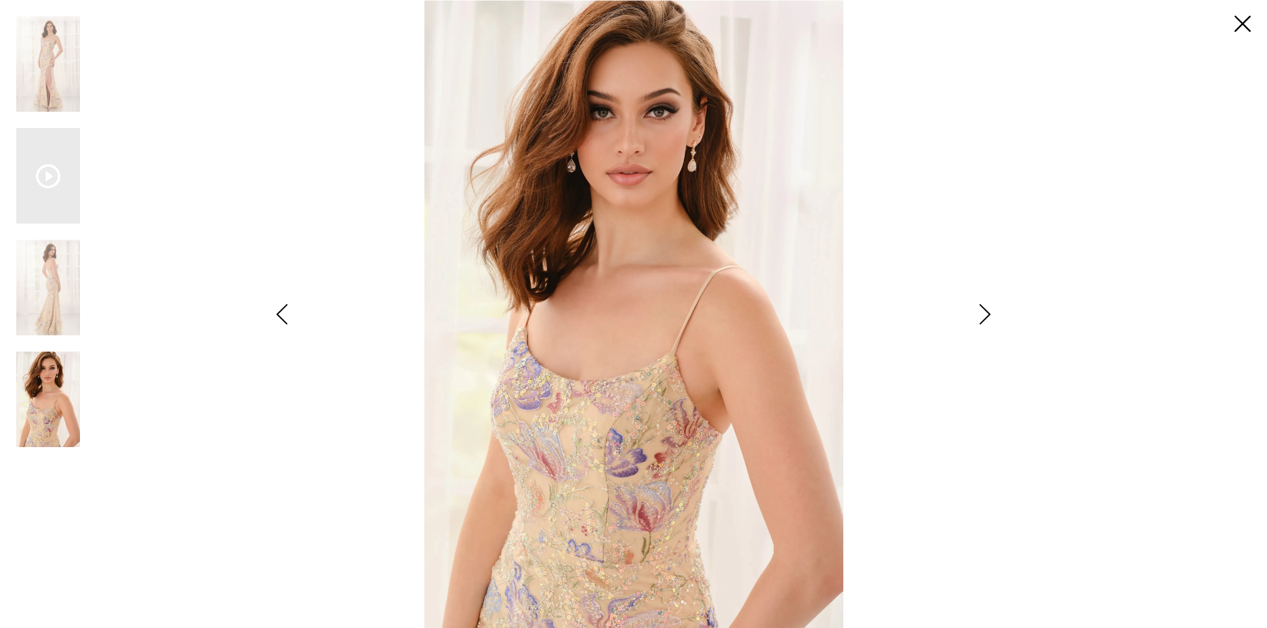
click at [991, 315] on icon "Style CL6143 Colette by Daphne Views dialog" at bounding box center [985, 314] width 34 height 20
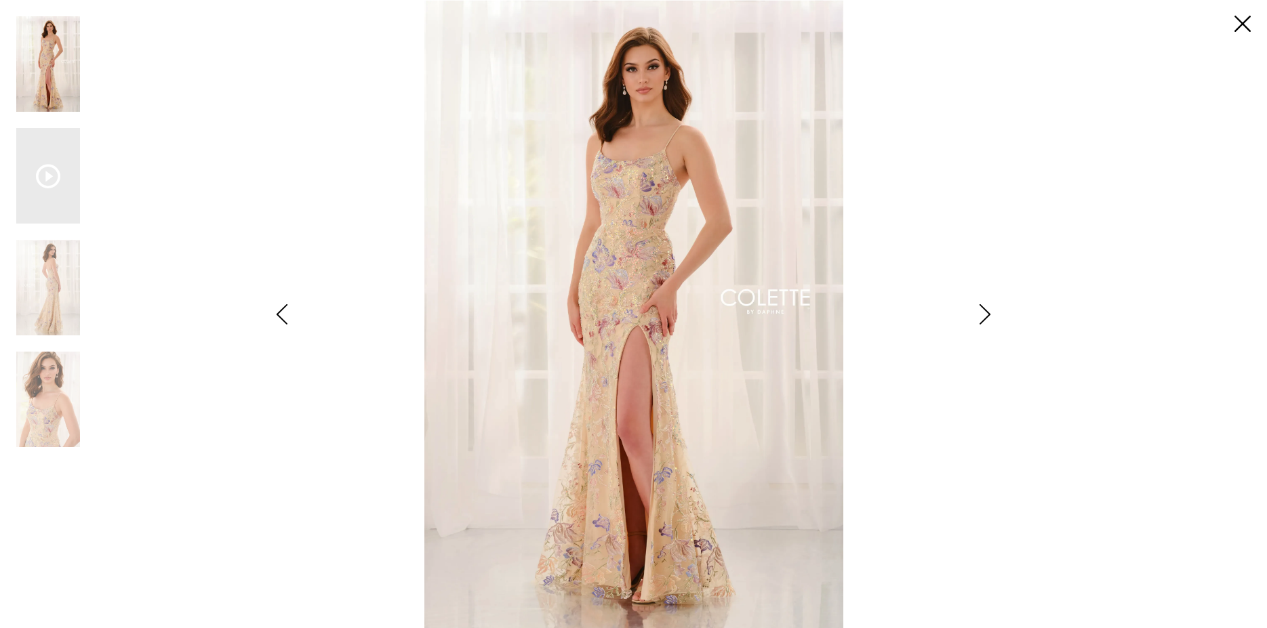
click at [991, 315] on icon "Style CL6143 Colette by Daphne Views dialog" at bounding box center [985, 314] width 34 height 20
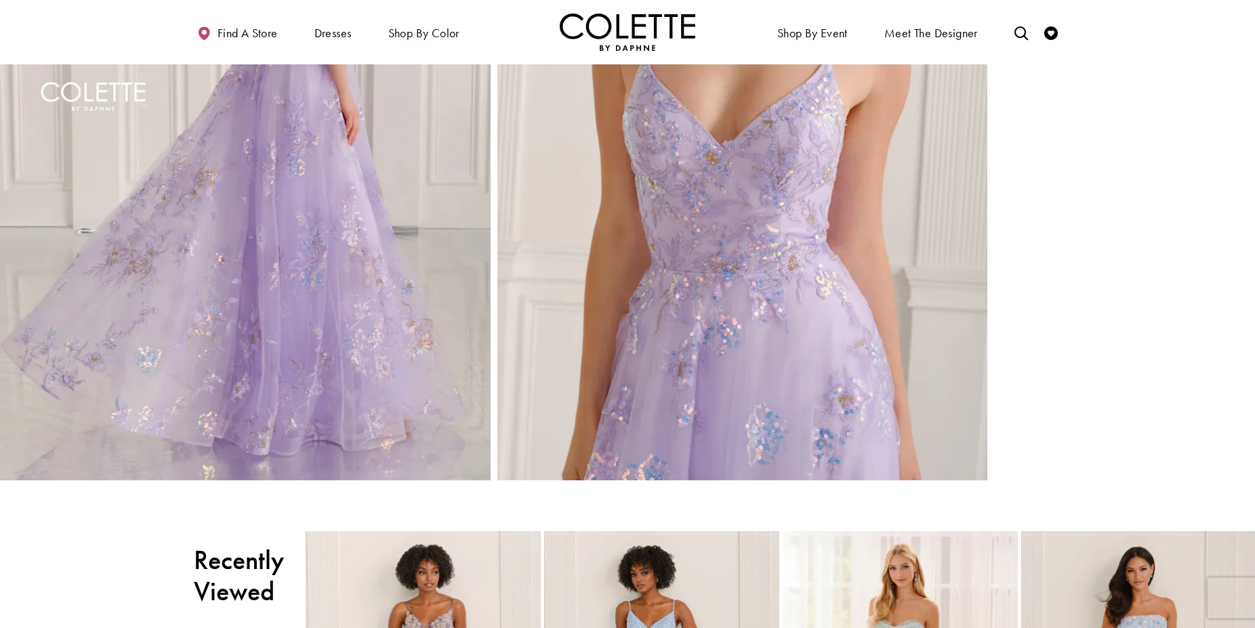
scroll to position [1025, 0]
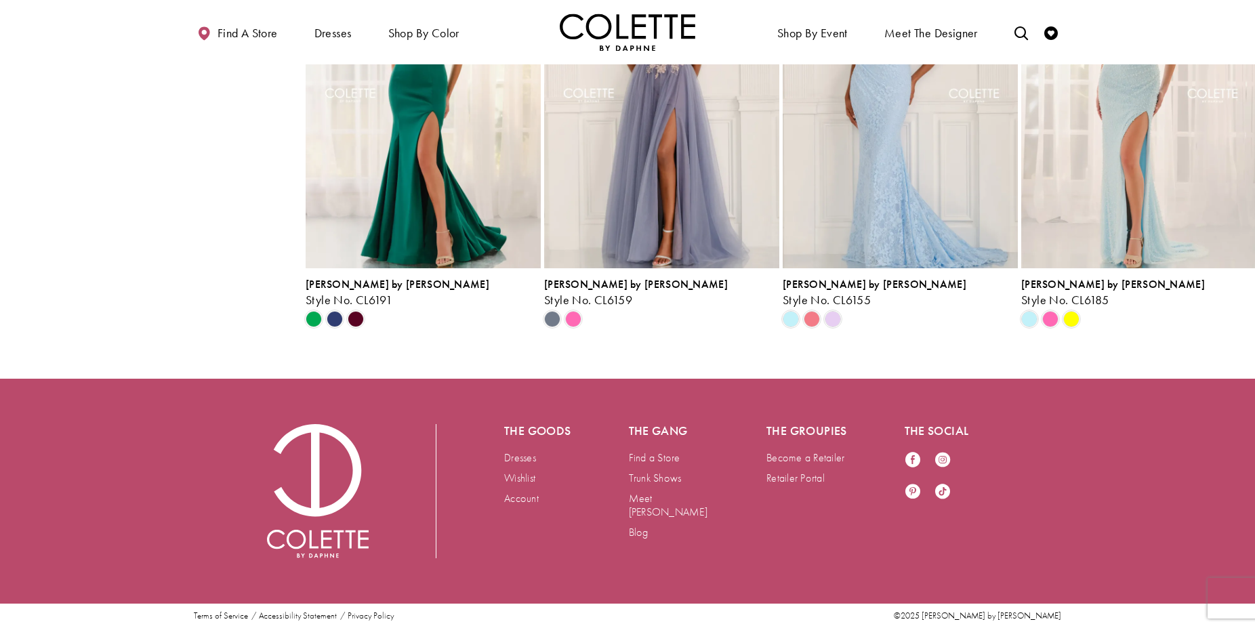
scroll to position [1793, 0]
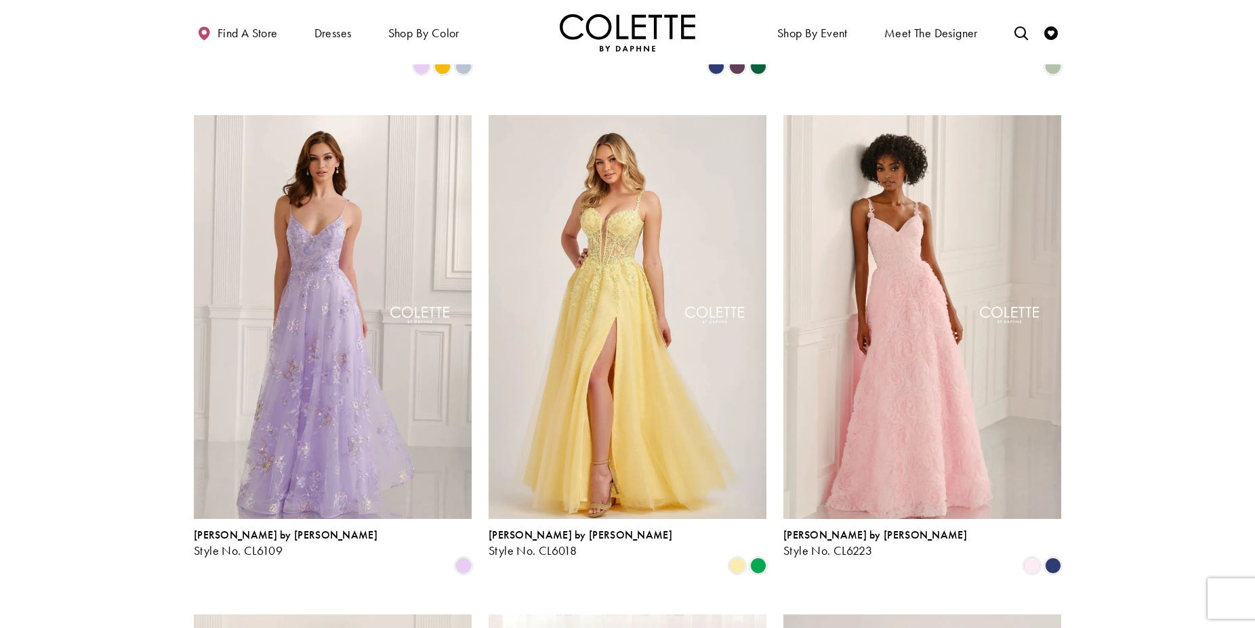
scroll to position [775, 0]
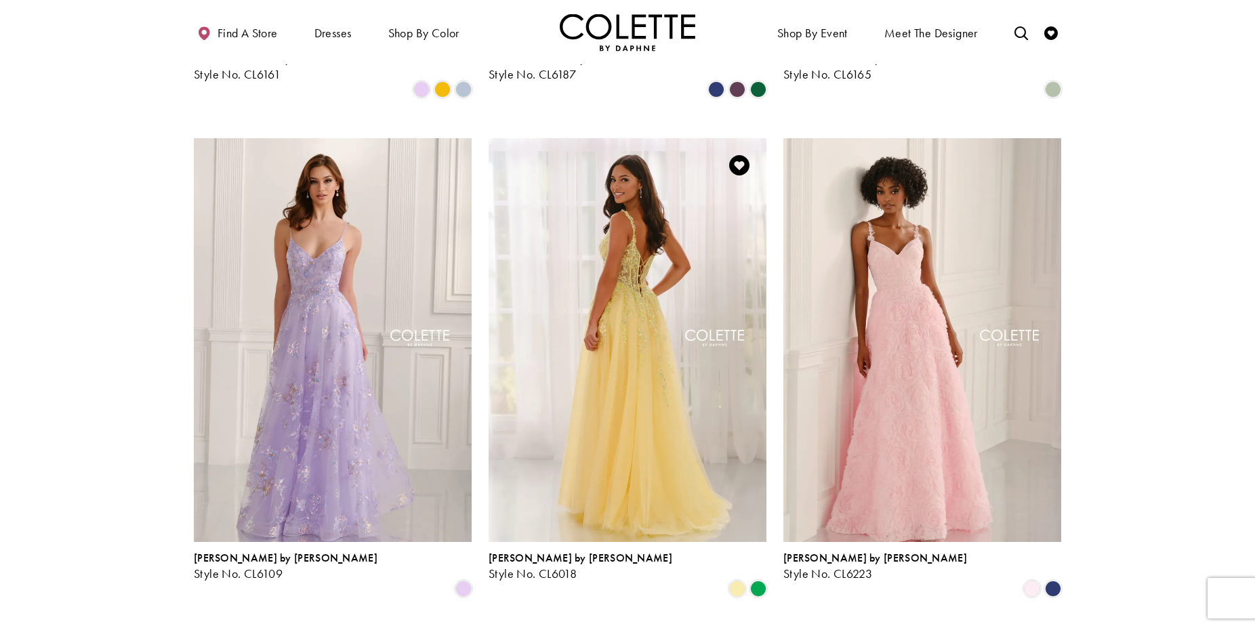
click at [616, 286] on img "Visit Colette by Daphne Style No. CL6018 Page" at bounding box center [628, 340] width 278 height 404
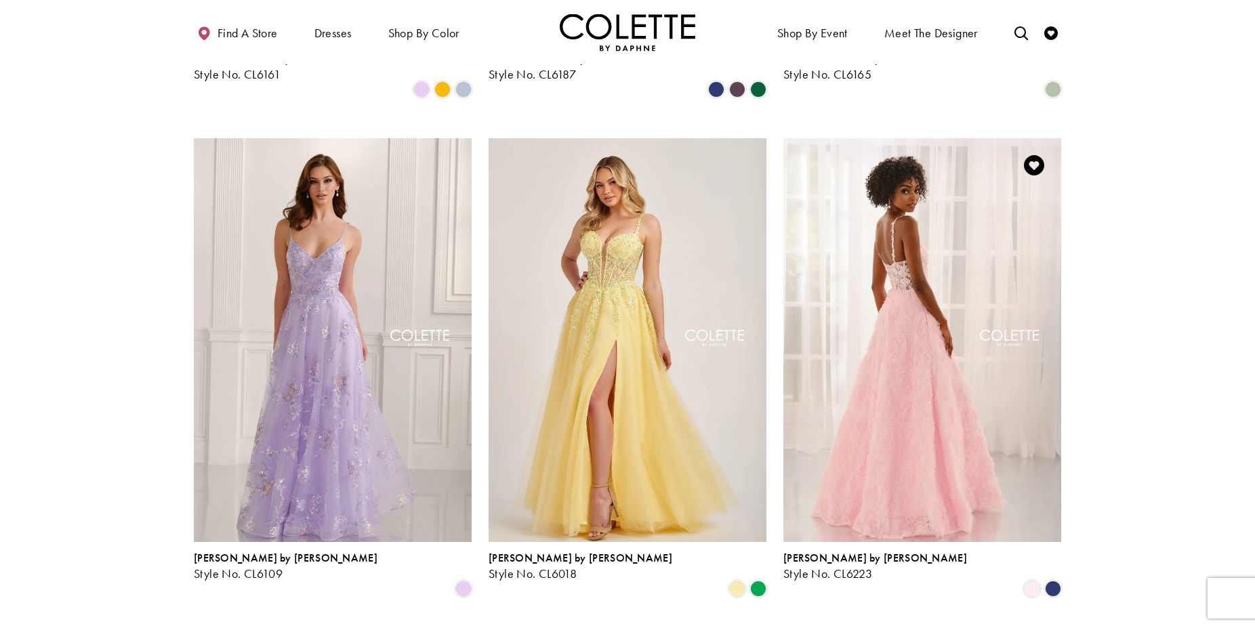
click at [931, 420] on img "Visit Colette by Daphne Style No. CL6223 Page" at bounding box center [923, 340] width 278 height 404
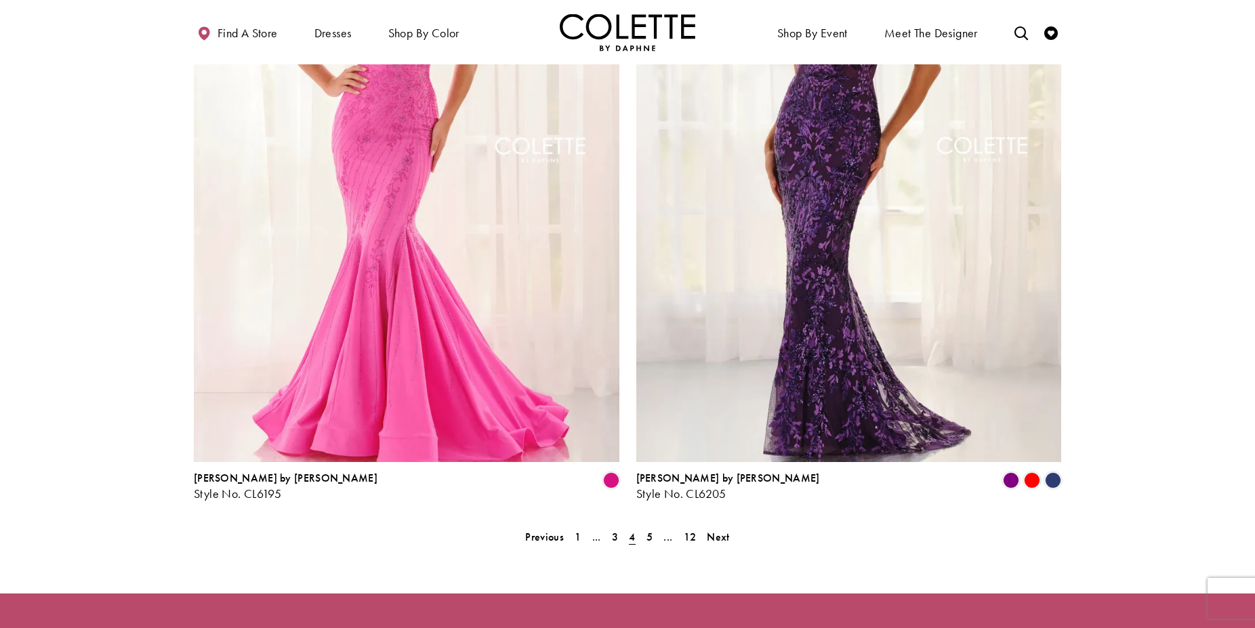
scroll to position [2653, 0]
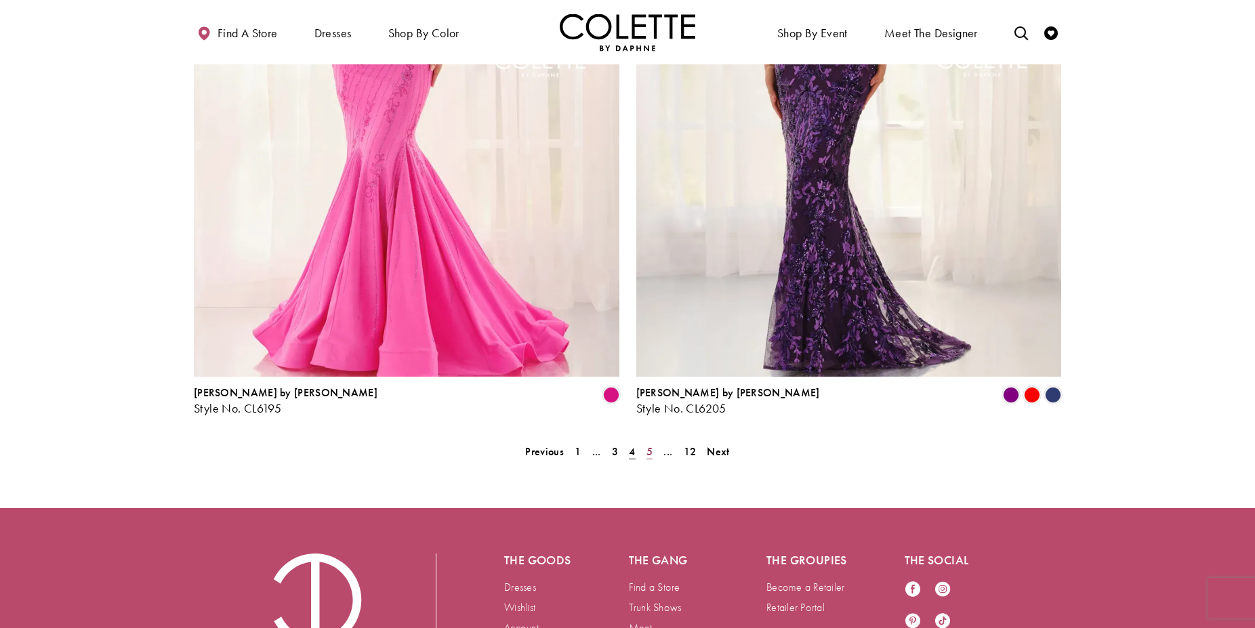
click at [650, 445] on span "5" at bounding box center [650, 452] width 6 height 14
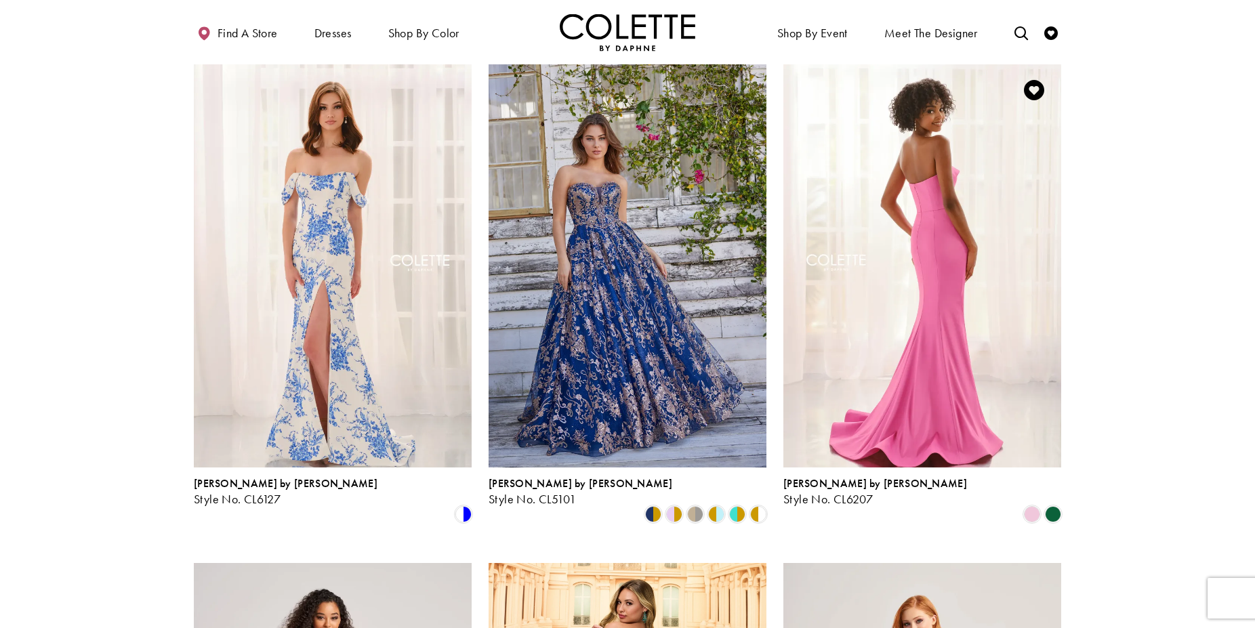
scroll to position [348, 0]
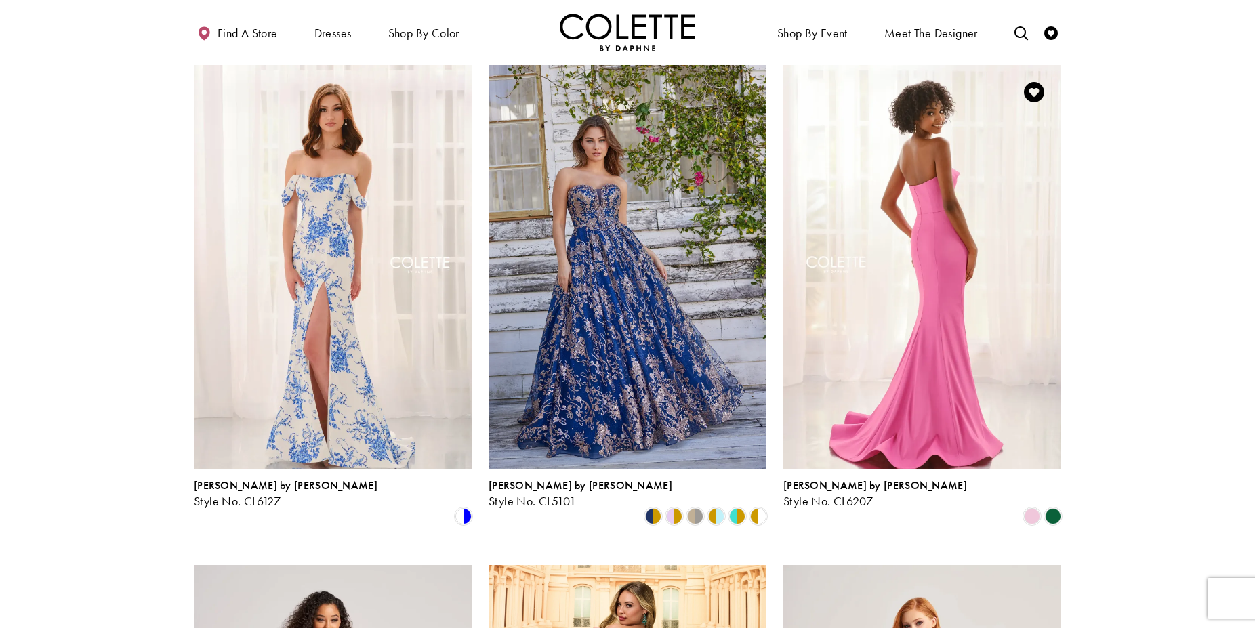
click at [929, 260] on img "Visit Colette by Daphne Style No. CL6207 Page" at bounding box center [923, 267] width 278 height 404
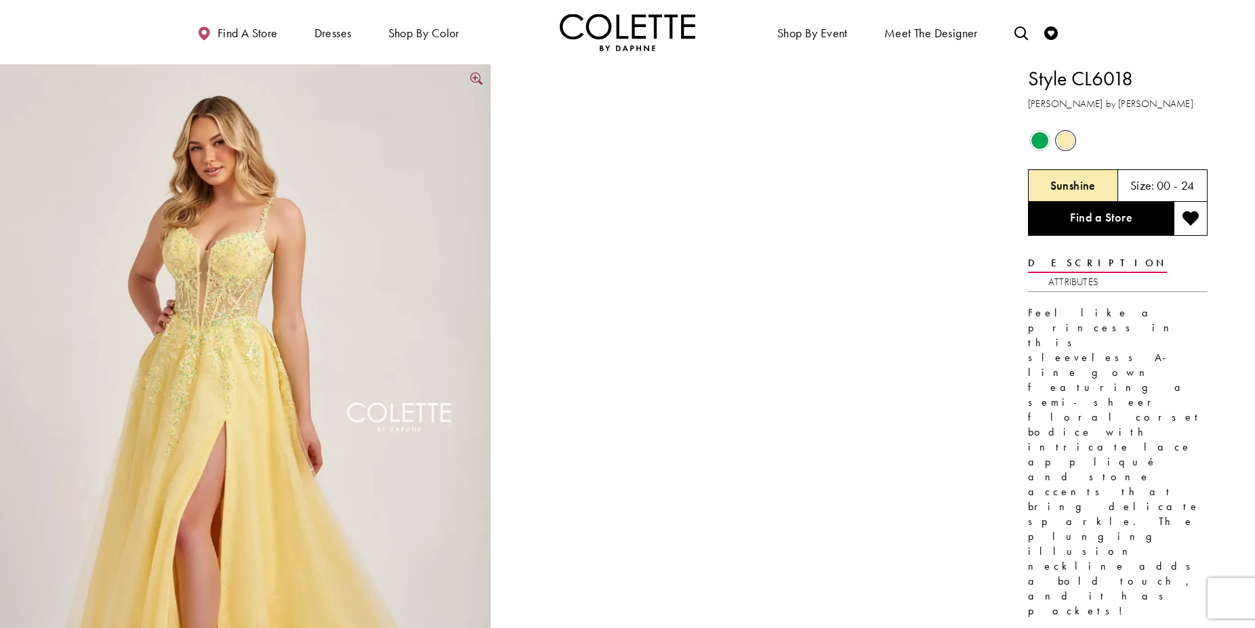
click at [199, 276] on img "Full size Style CL6018 Colette by Daphne #0 default Sunshine frontface vertical…" at bounding box center [245, 431] width 491 height 735
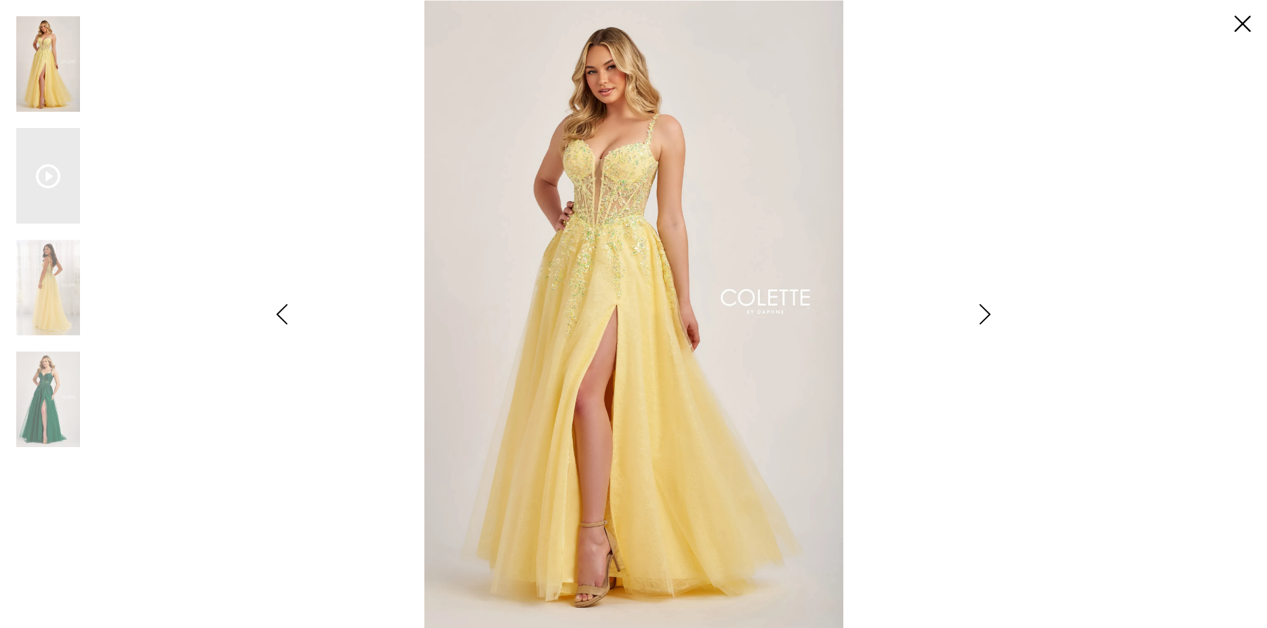
click at [1005, 556] on div "Pause autoplay Previous Slide Next Slide 0 1 2 3" at bounding box center [633, 314] width 1234 height 628
click at [33, 294] on img "Scroll List" at bounding box center [48, 288] width 64 height 96
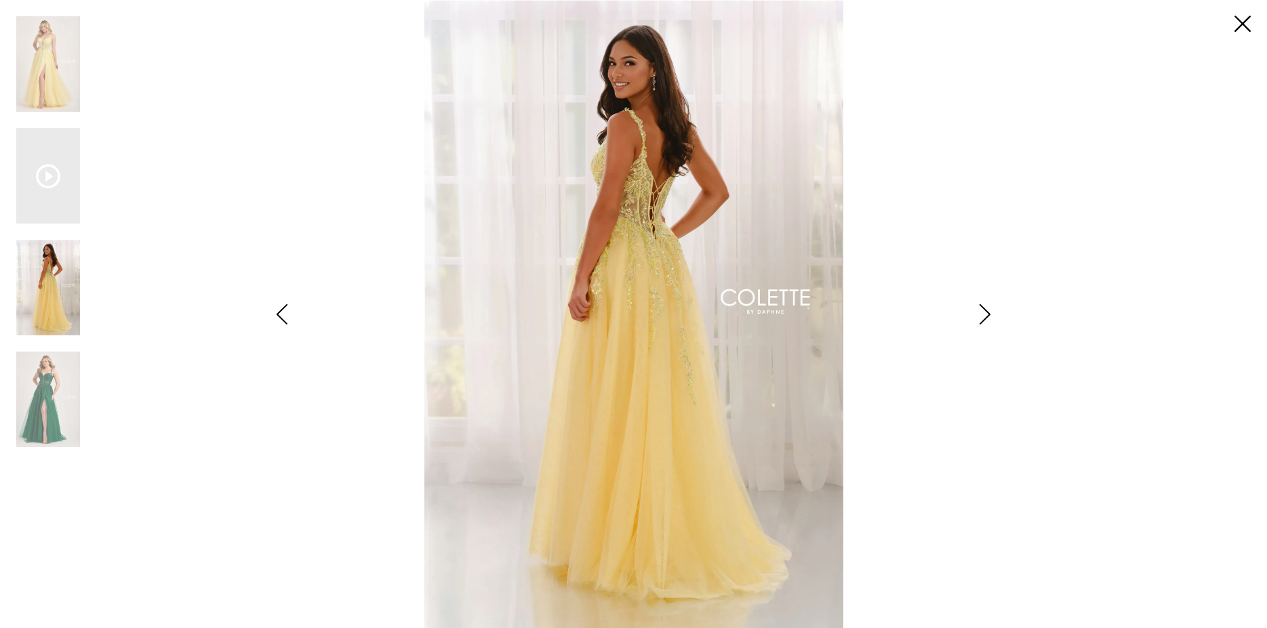
click at [1001, 532] on div "Style CL6018 Colette by Daphne Views dialog" at bounding box center [985, 314] width 34 height 628
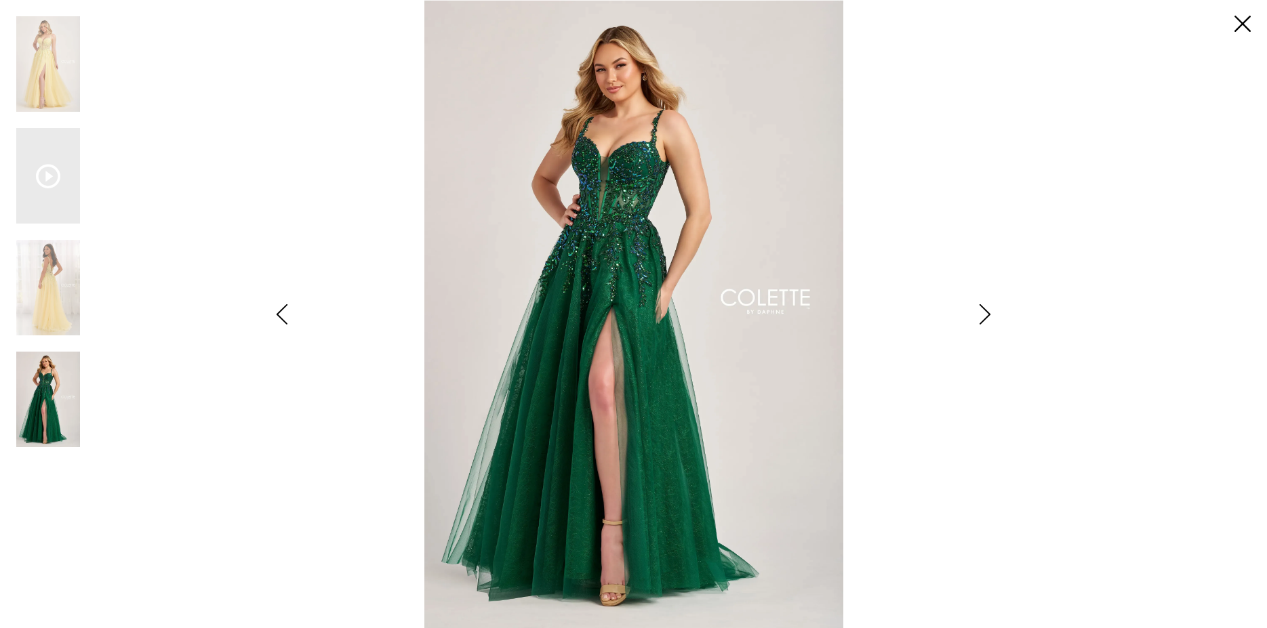
click at [986, 315] on icon "Style CL6018 Colette by Daphne Views dialog" at bounding box center [985, 314] width 34 height 20
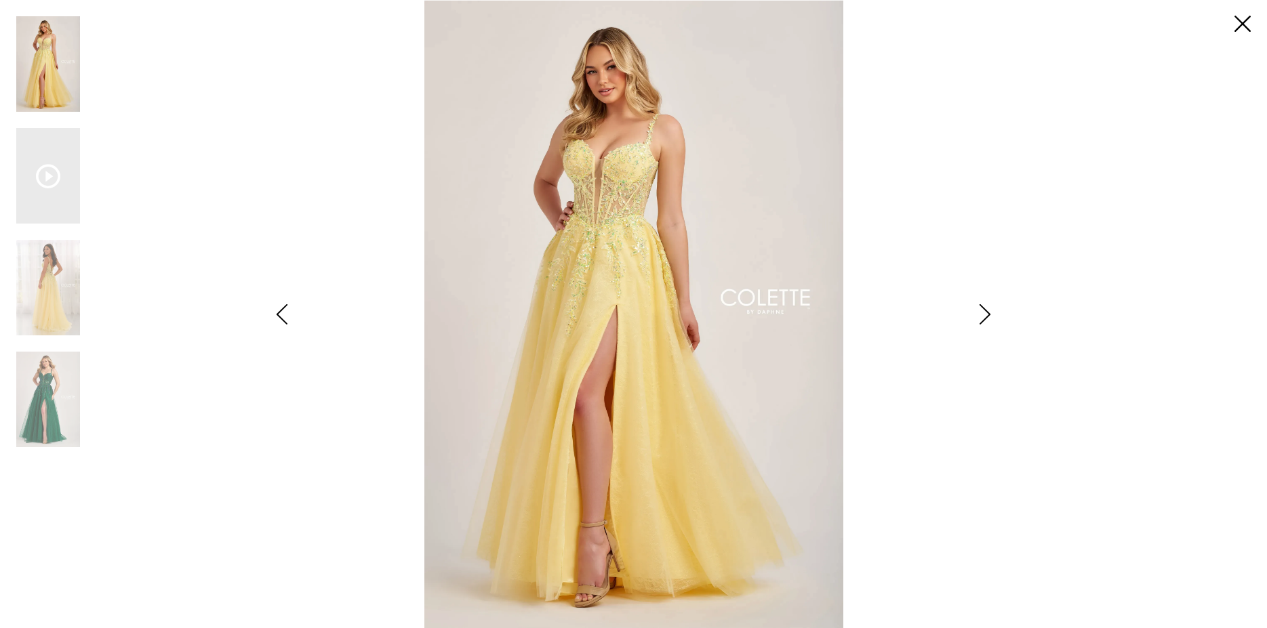
click at [986, 315] on icon "Style CL6018 Colette by Daphne Views dialog" at bounding box center [985, 314] width 34 height 20
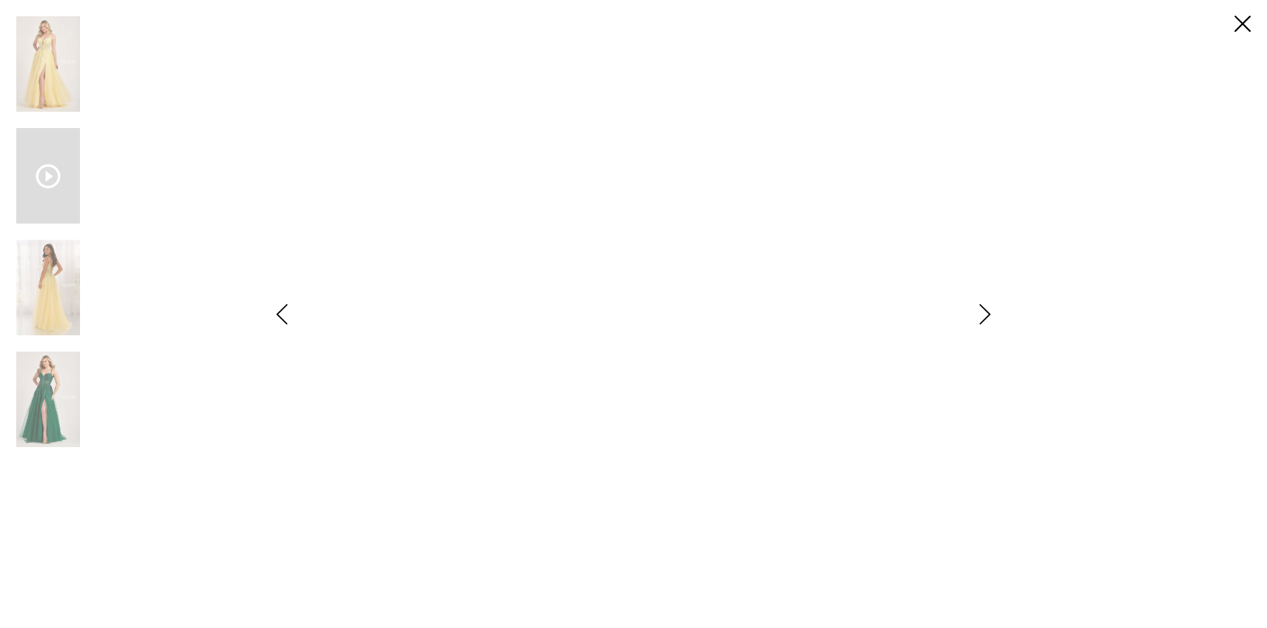
click at [986, 315] on icon "Style CL6018 Colette by Daphne Views dialog" at bounding box center [985, 314] width 34 height 20
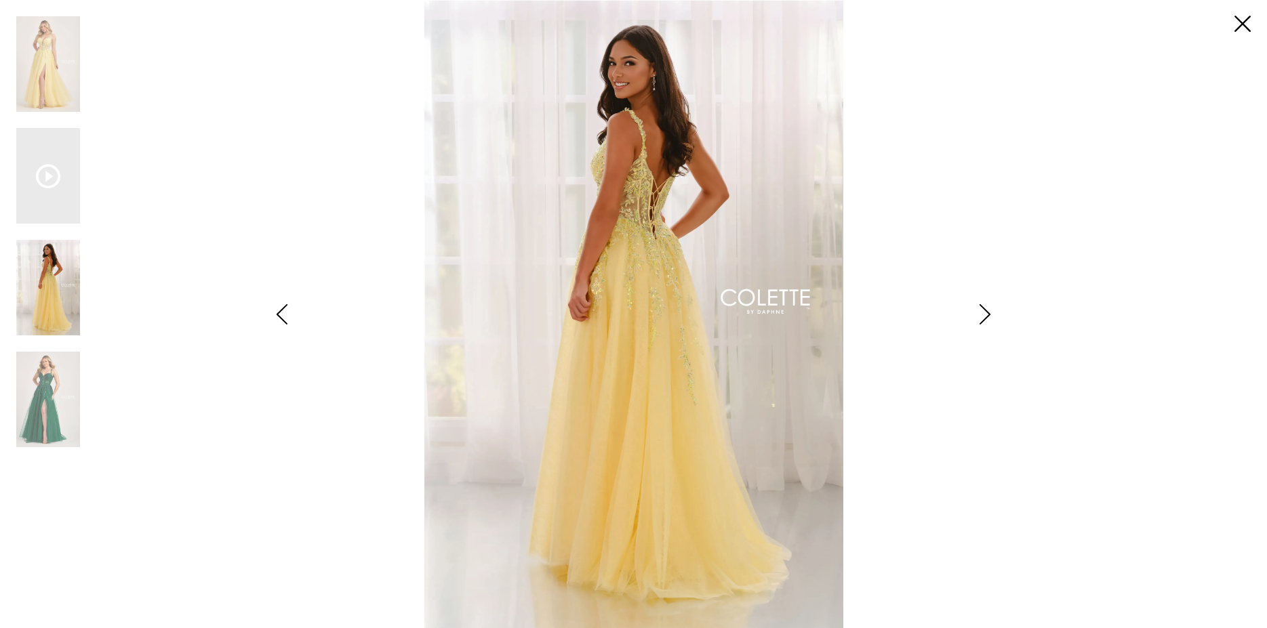
click at [986, 315] on icon "Style CL6018 Colette by Daphne Views dialog" at bounding box center [985, 314] width 34 height 20
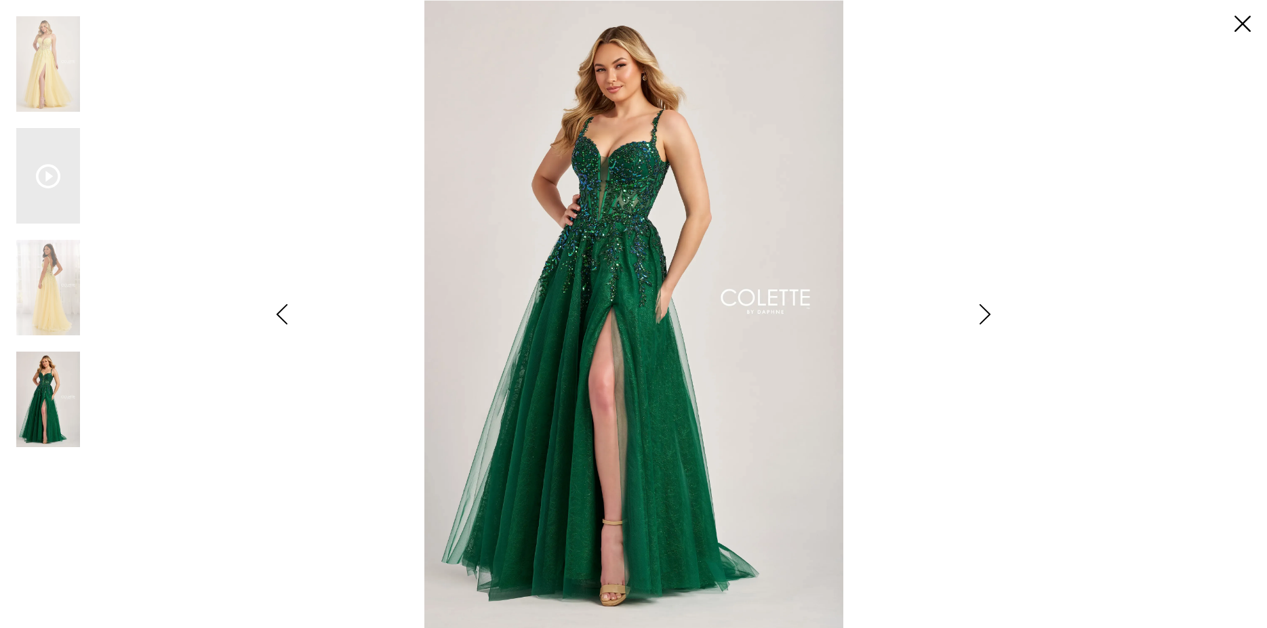
click at [986, 315] on icon "Style CL6018 Colette by Daphne Views dialog" at bounding box center [985, 314] width 34 height 20
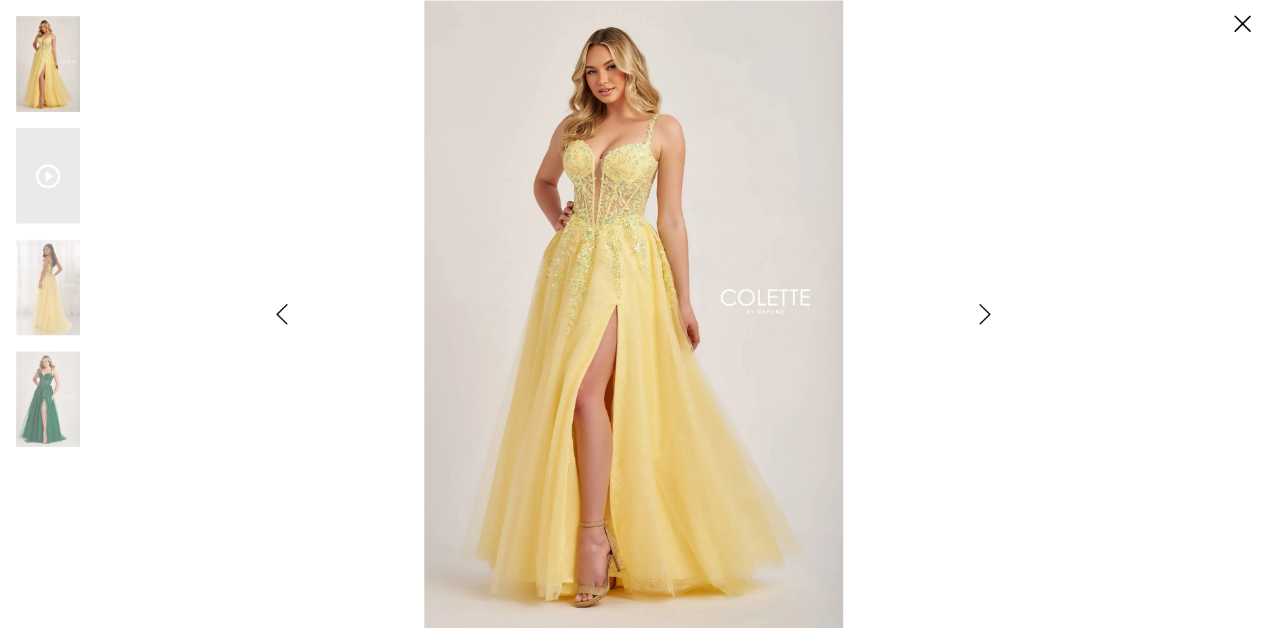
click at [986, 315] on icon "Style CL6018 Colette by Daphne Views dialog" at bounding box center [985, 314] width 34 height 20
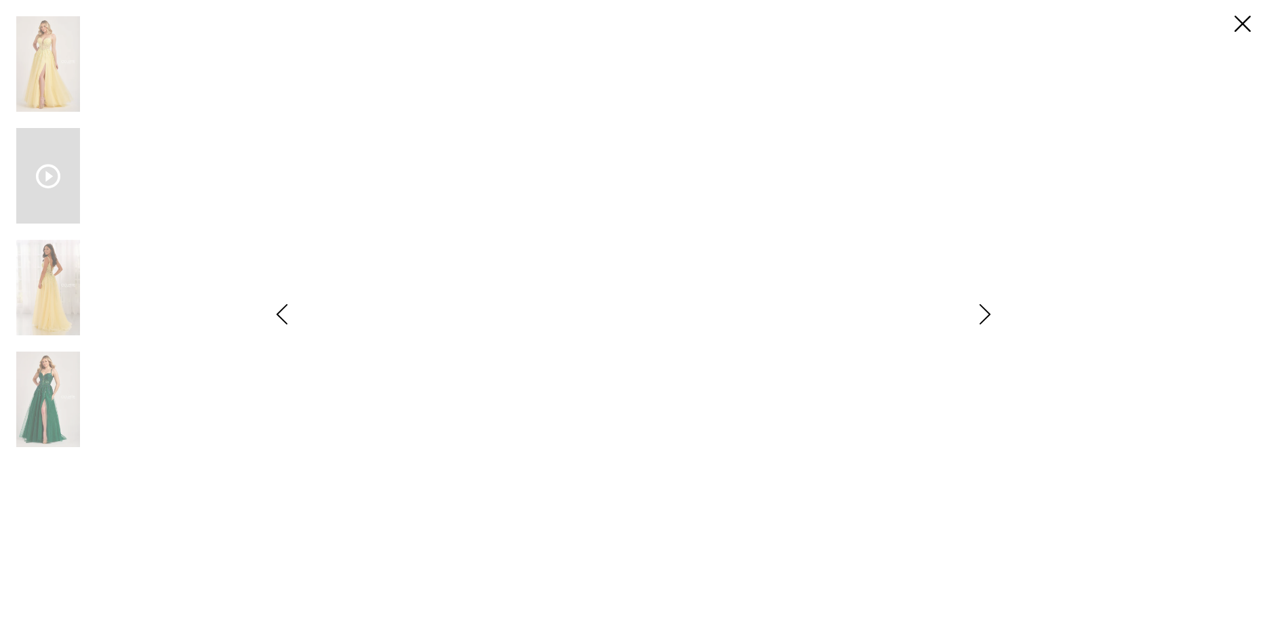
click at [860, 482] on video "Style CL6018 Colette by Daphne #1 autoplay loop mute video" at bounding box center [634, 314] width 670 height 335
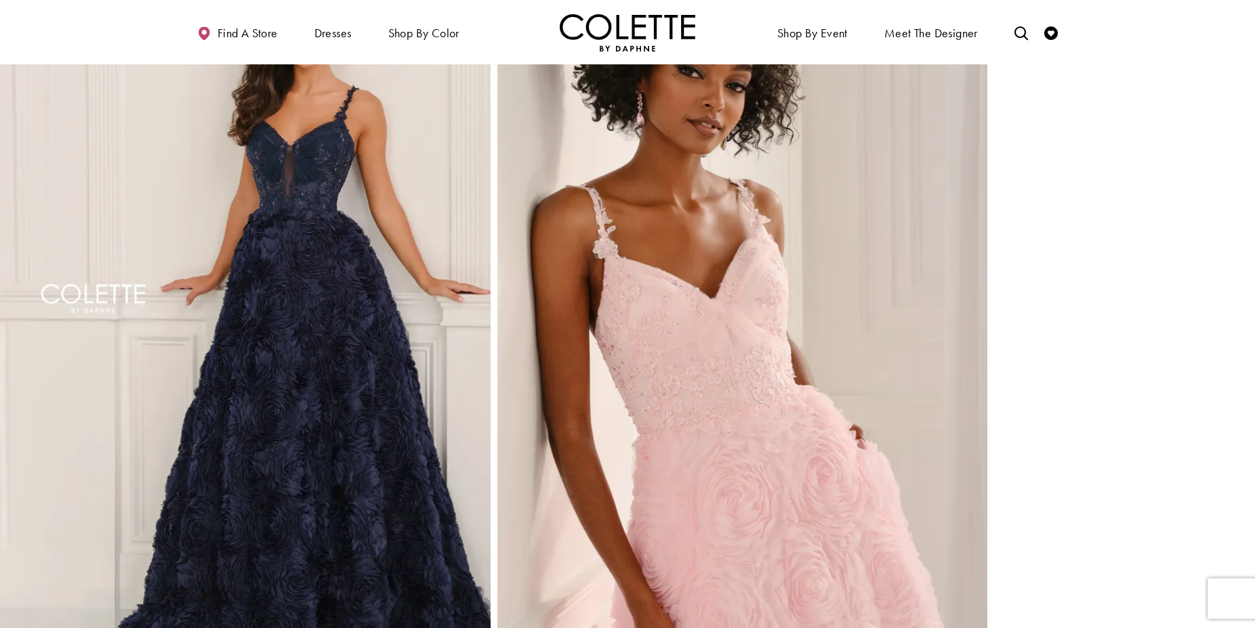
scroll to position [854, 0]
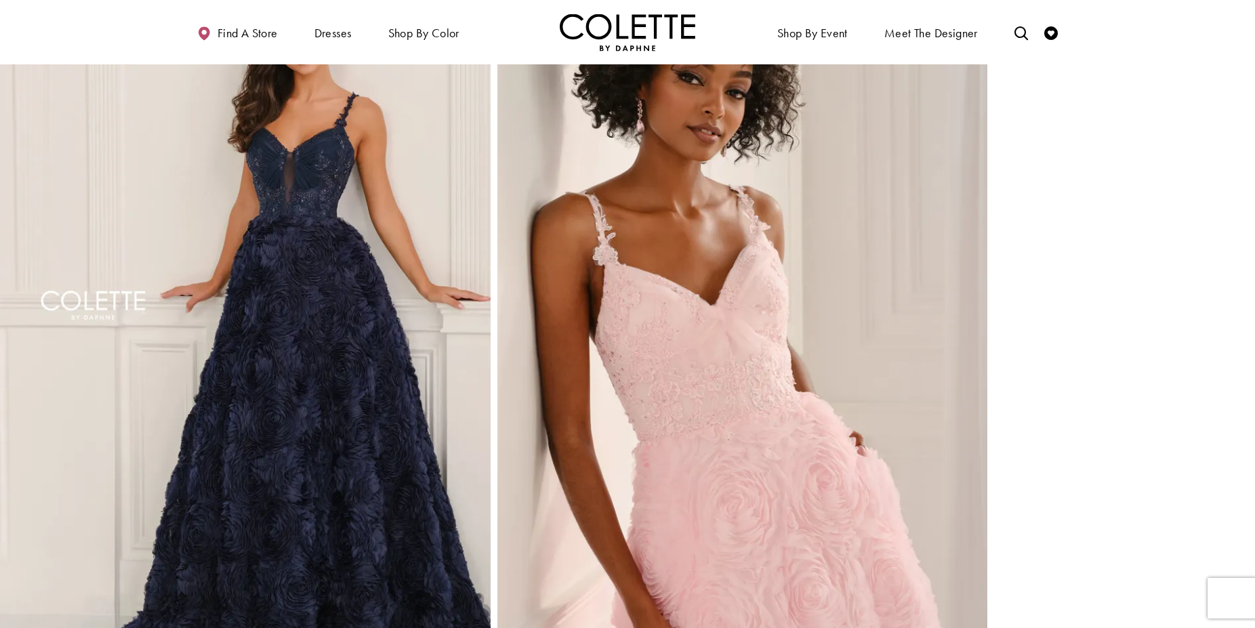
click at [434, 392] on img "Full size Style CL6223 Colette by Daphne #2 Navy Blue frontface vertical picture" at bounding box center [245, 320] width 491 height 735
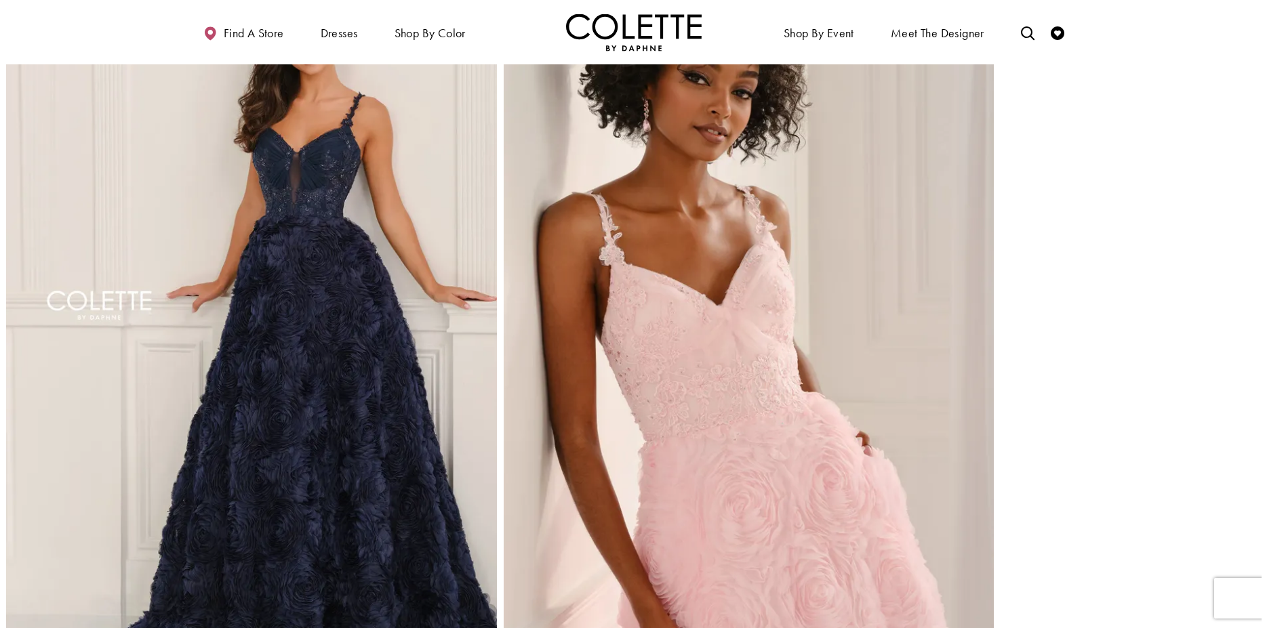
scroll to position [862, 0]
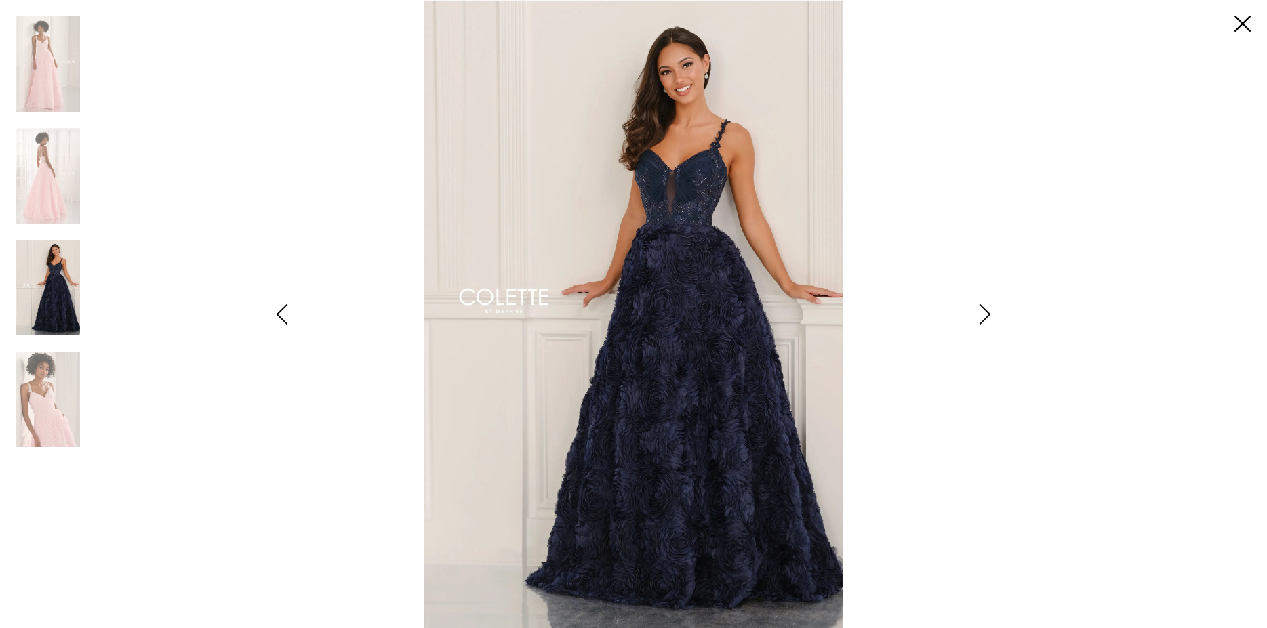
click at [983, 320] on icon "Style CL6223 Colette by Daphne Views dialog" at bounding box center [985, 314] width 34 height 20
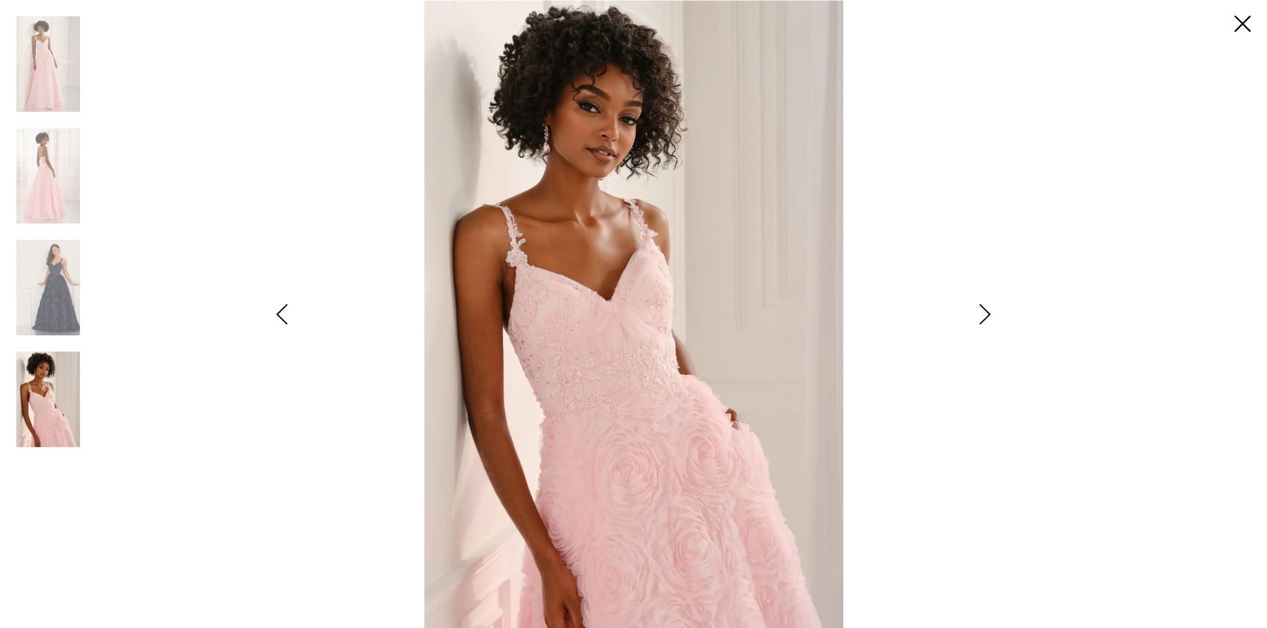
click at [601, 388] on img "Scroll List" at bounding box center [634, 314] width 670 height 628
click at [981, 323] on icon "Style CL6223 Colette by Daphne Views dialog" at bounding box center [985, 314] width 34 height 20
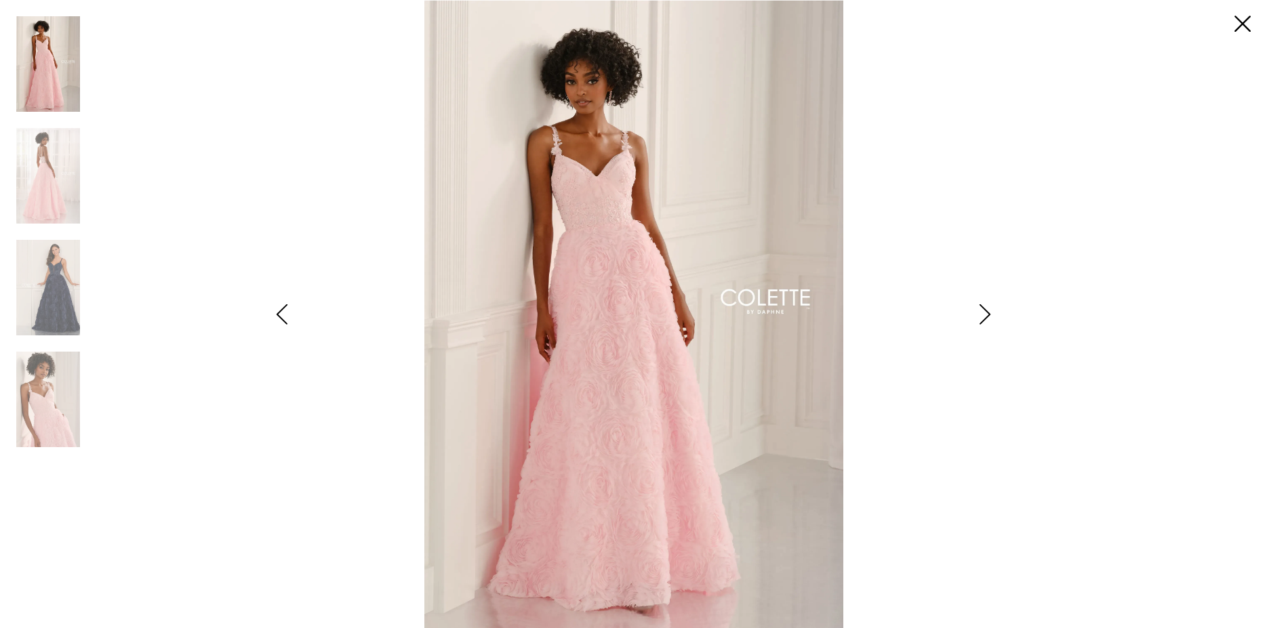
click at [981, 323] on icon "Style CL6223 Colette by Daphne Views dialog" at bounding box center [985, 314] width 34 height 20
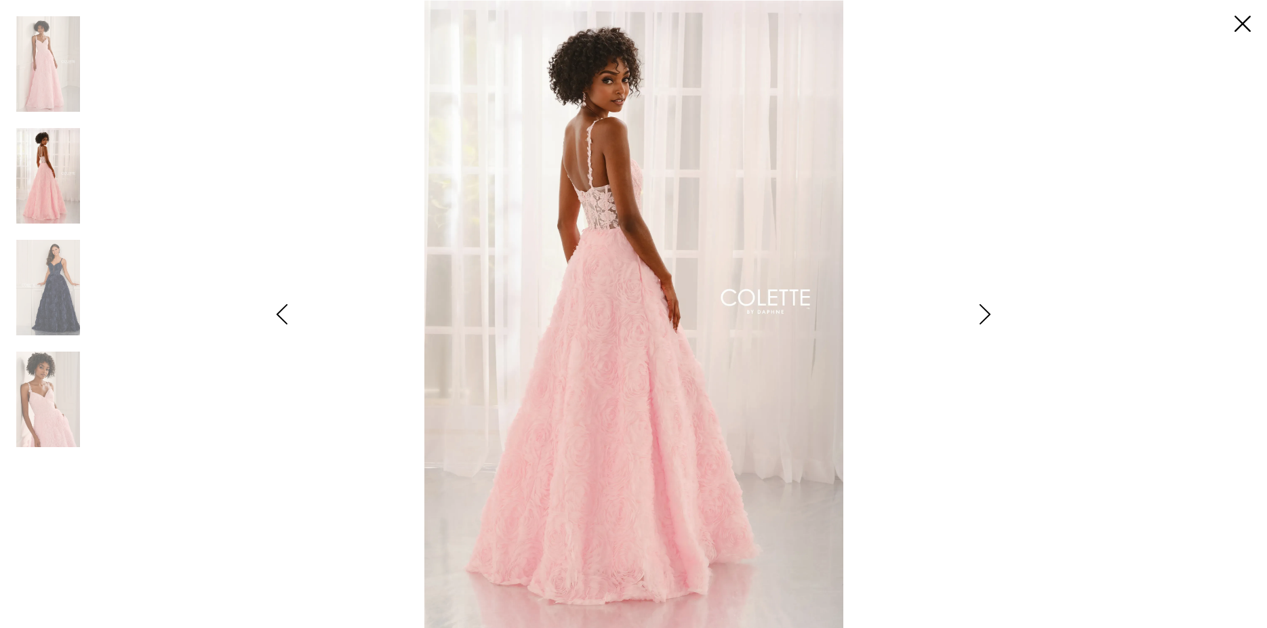
click at [981, 323] on icon "Style CL6223 Colette by Daphne Views dialog" at bounding box center [985, 314] width 34 height 20
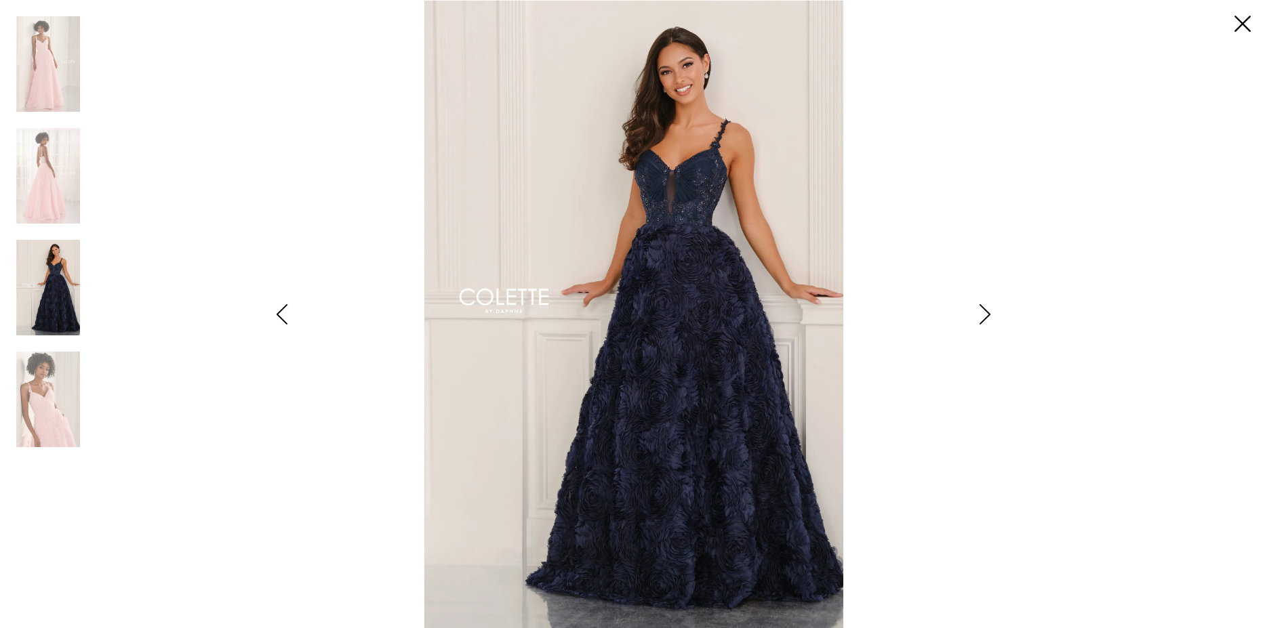
click at [981, 323] on icon "Style CL6223 Colette by Daphne Views dialog" at bounding box center [985, 314] width 34 height 20
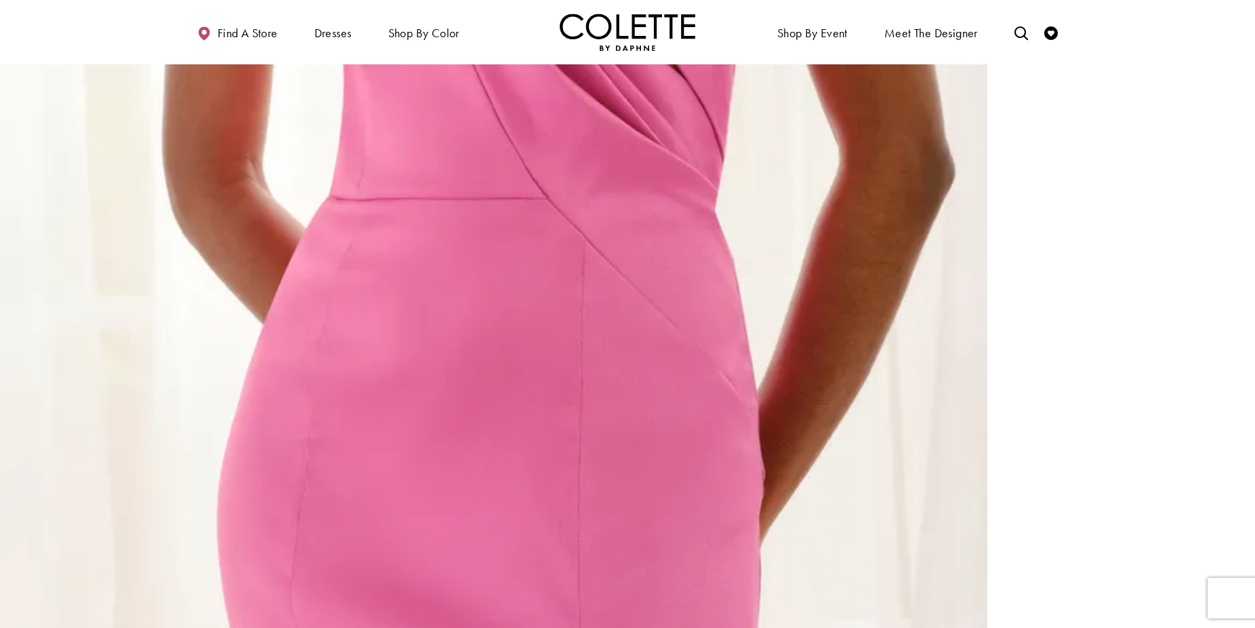
scroll to position [2391, 0]
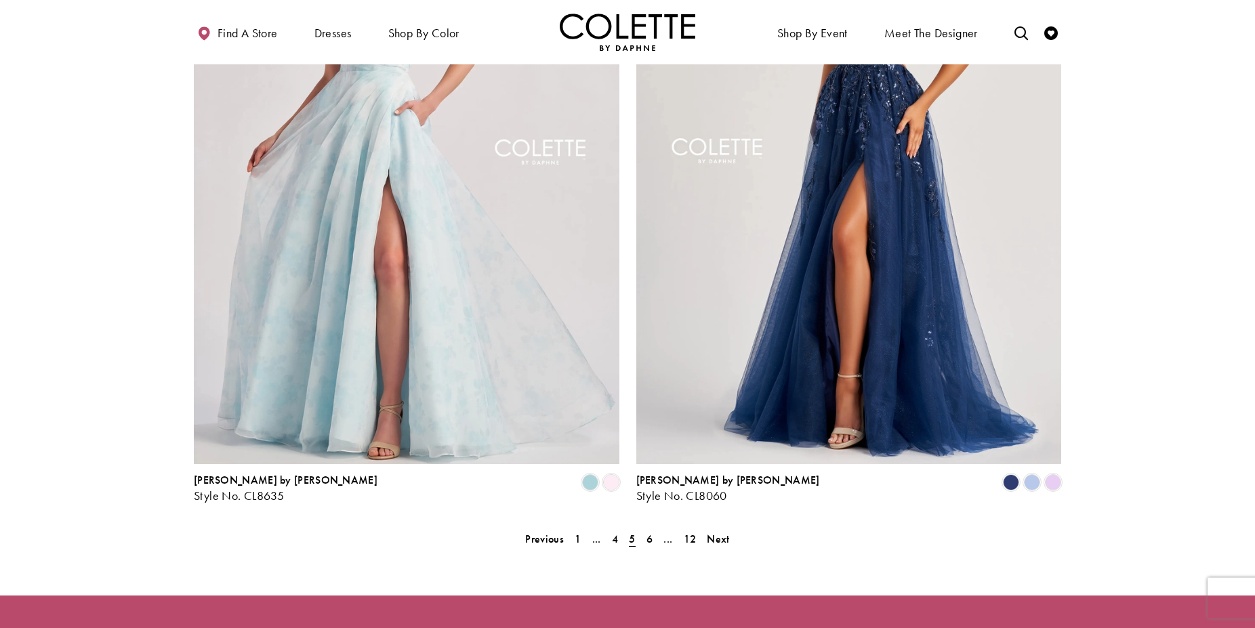
scroll to position [2568, 0]
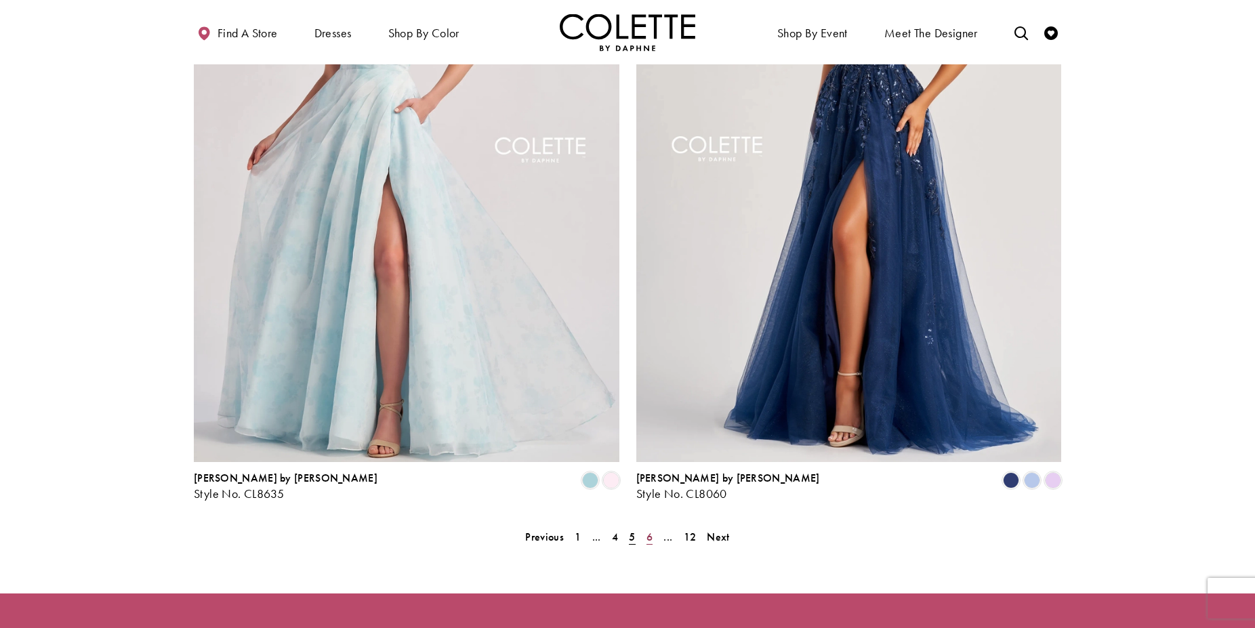
click at [649, 530] on span "6" at bounding box center [650, 537] width 6 height 14
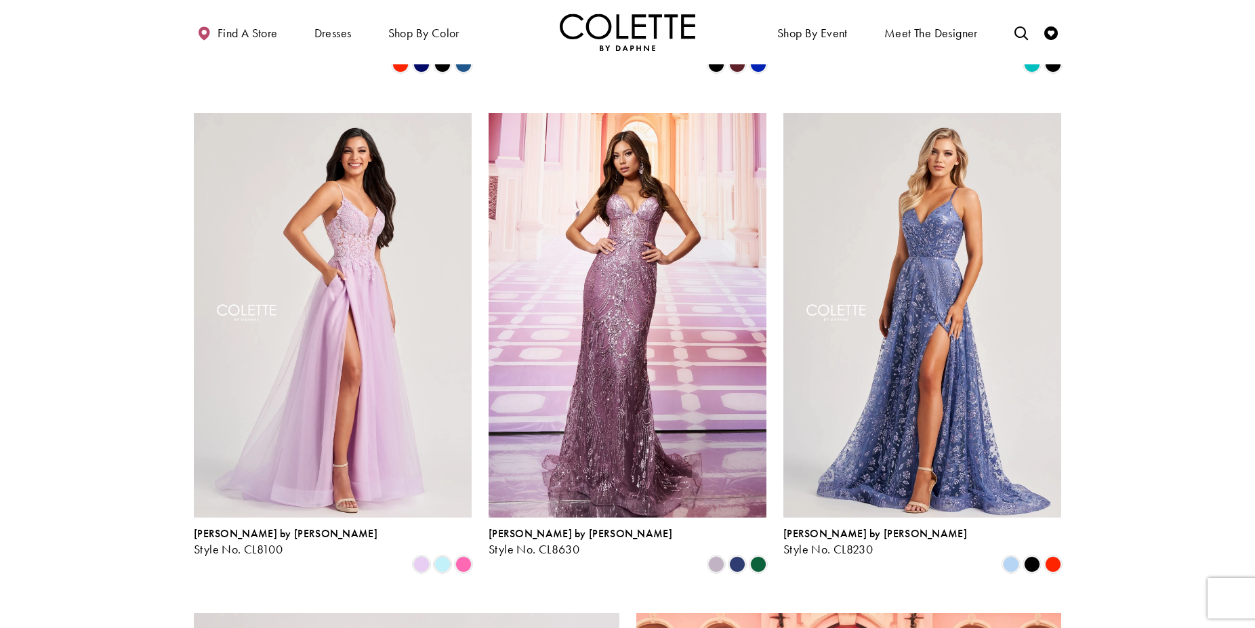
scroll to position [1799, 0]
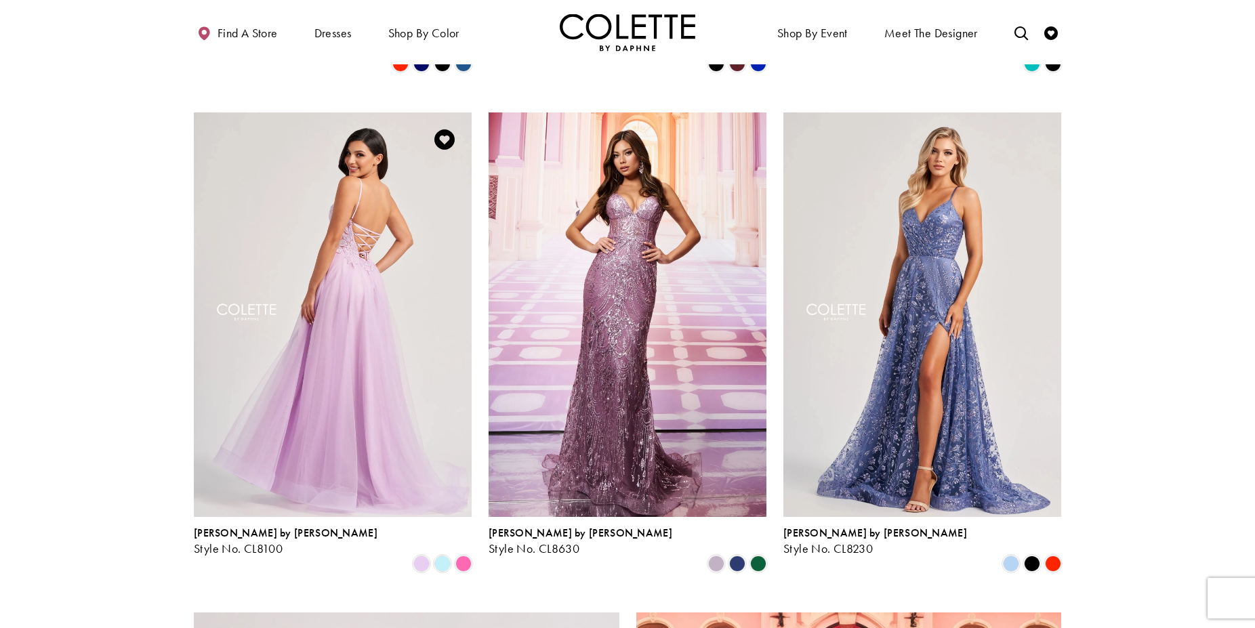
click at [346, 222] on img "Visit Colette by Daphne Style No. CL8100 Page" at bounding box center [333, 315] width 278 height 404
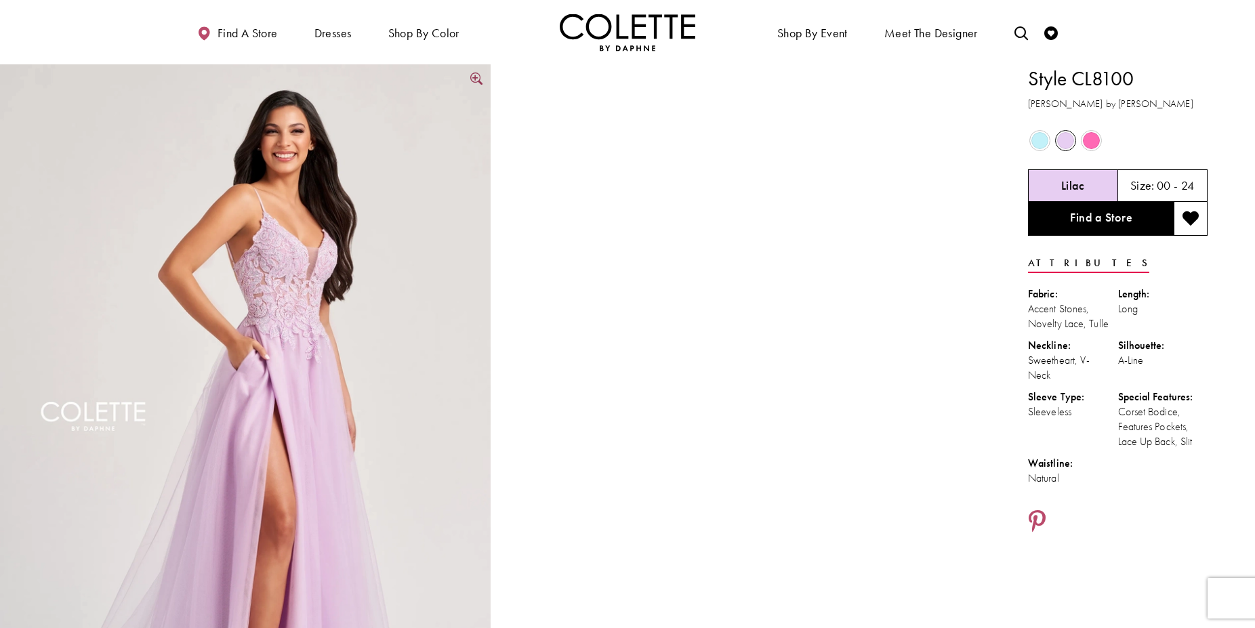
click at [299, 308] on img "Full size Style CL8100 Colette by Daphne #0 default Lilac frontface vertical pi…" at bounding box center [245, 431] width 491 height 735
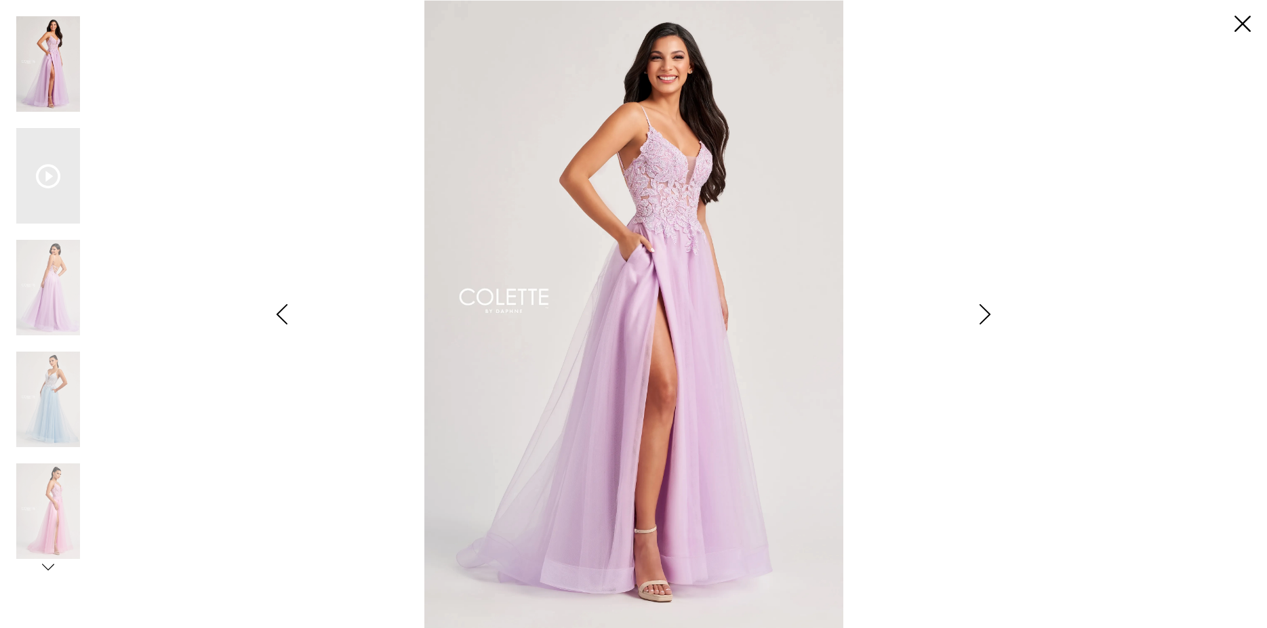
click at [950, 542] on img "Scroll List" at bounding box center [634, 314] width 670 height 628
click at [986, 323] on icon "Style CL8100 Colette by Daphne Views dialog" at bounding box center [985, 314] width 34 height 20
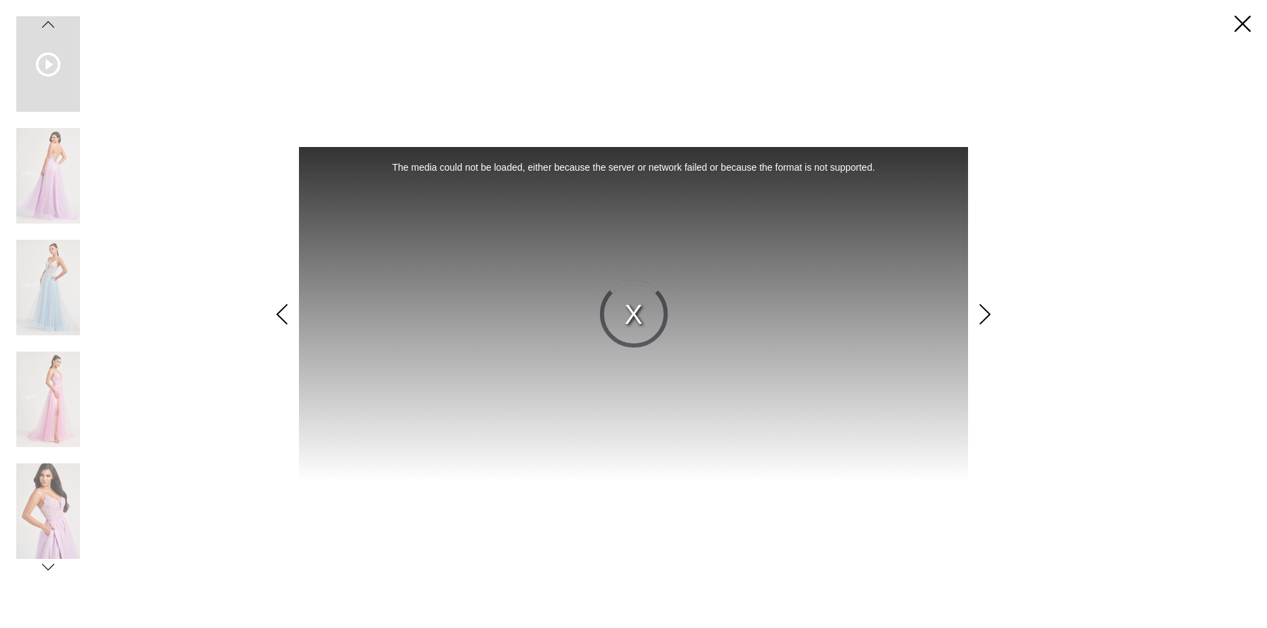
click at [984, 311] on icon "Style CL8100 Colette by Daphne Views dialog" at bounding box center [985, 314] width 34 height 20
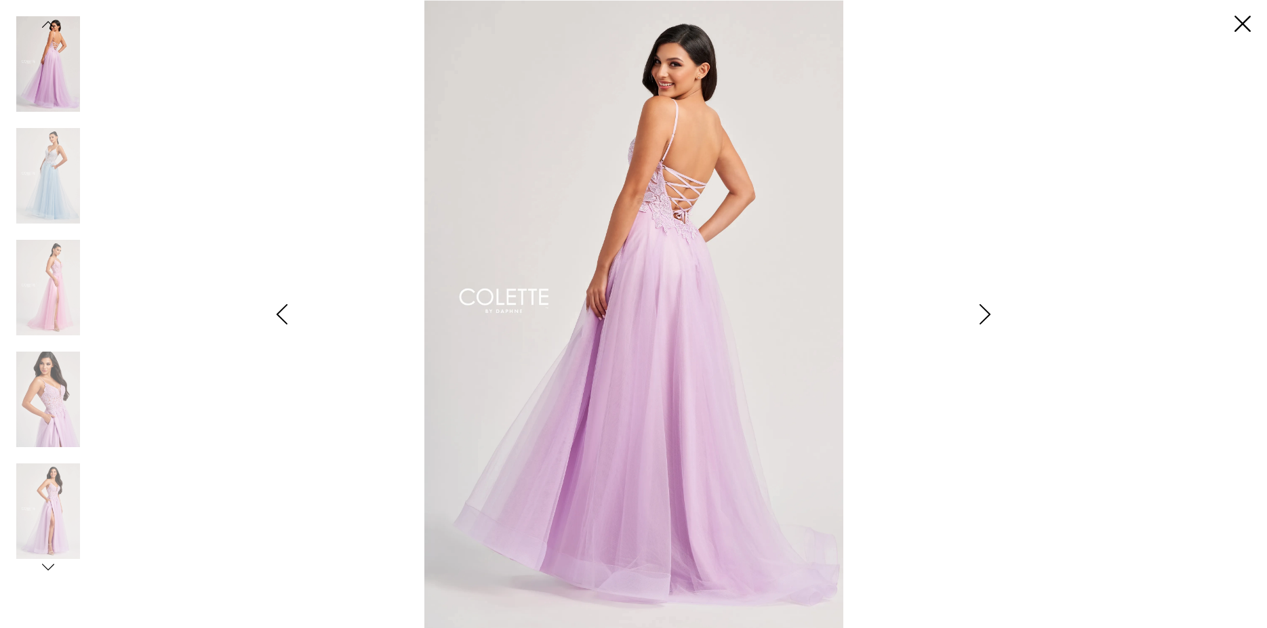
click at [1059, 510] on div "**********" at bounding box center [633, 314] width 1234 height 628
click at [984, 314] on icon "Style CL8100 Colette by Daphne Views dialog" at bounding box center [985, 314] width 34 height 20
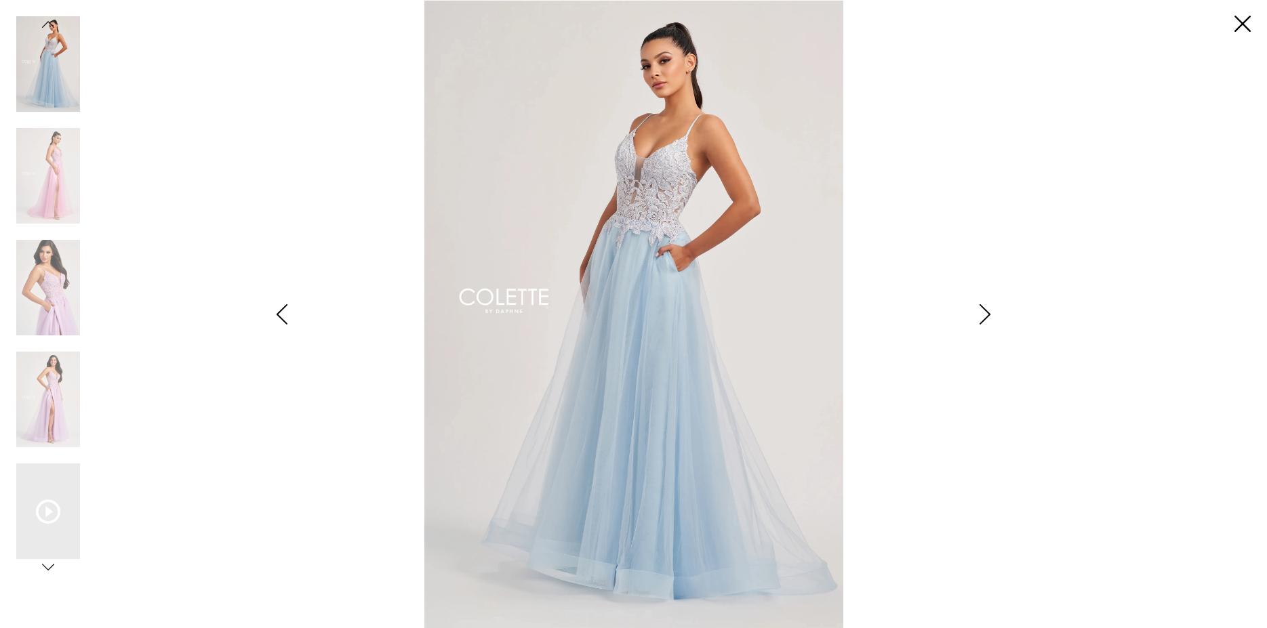
click at [983, 314] on icon "Style CL8100 Colette by Daphne Views dialog" at bounding box center [985, 314] width 34 height 20
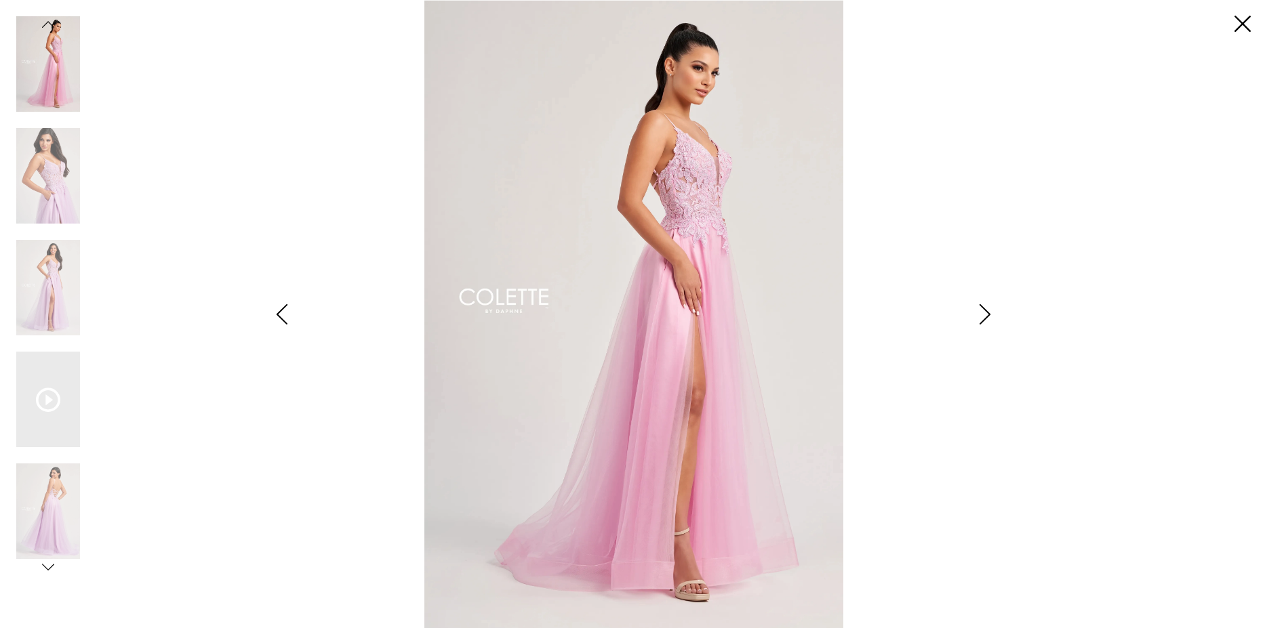
click at [983, 314] on icon "Style CL8100 Colette by Daphne Views dialog" at bounding box center [985, 314] width 34 height 20
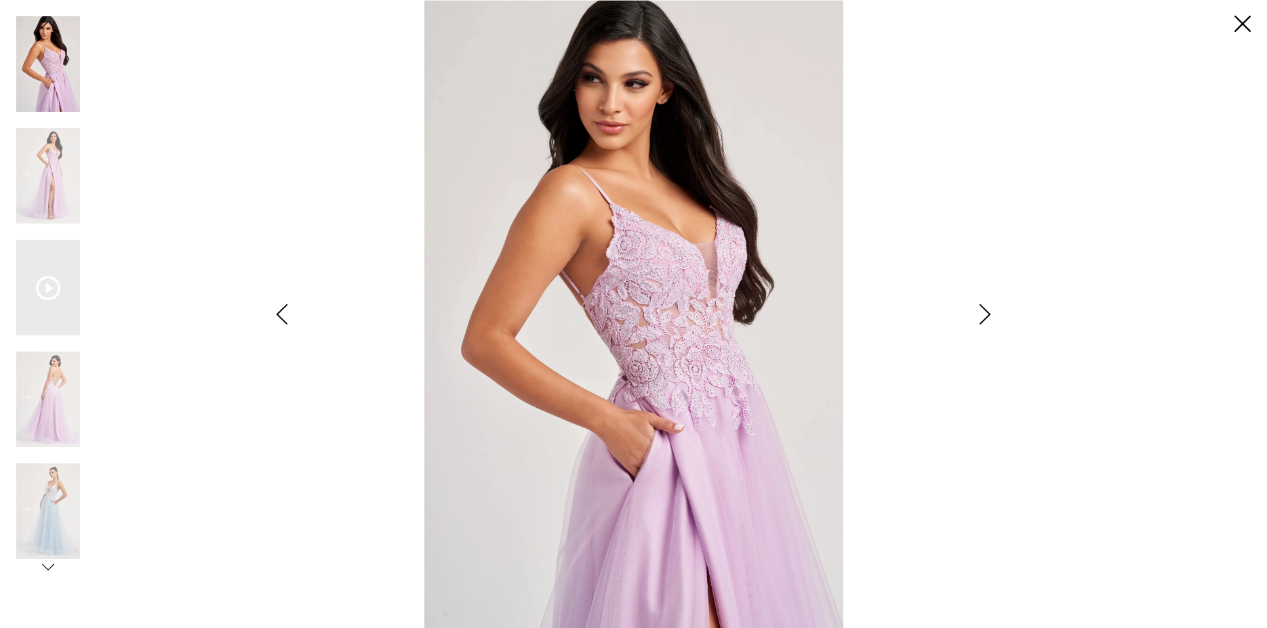
click at [1052, 517] on div "**********" at bounding box center [633, 314] width 1234 height 628
click at [984, 310] on icon "Style CL8100 Colette by Daphne Views dialog" at bounding box center [985, 314] width 34 height 20
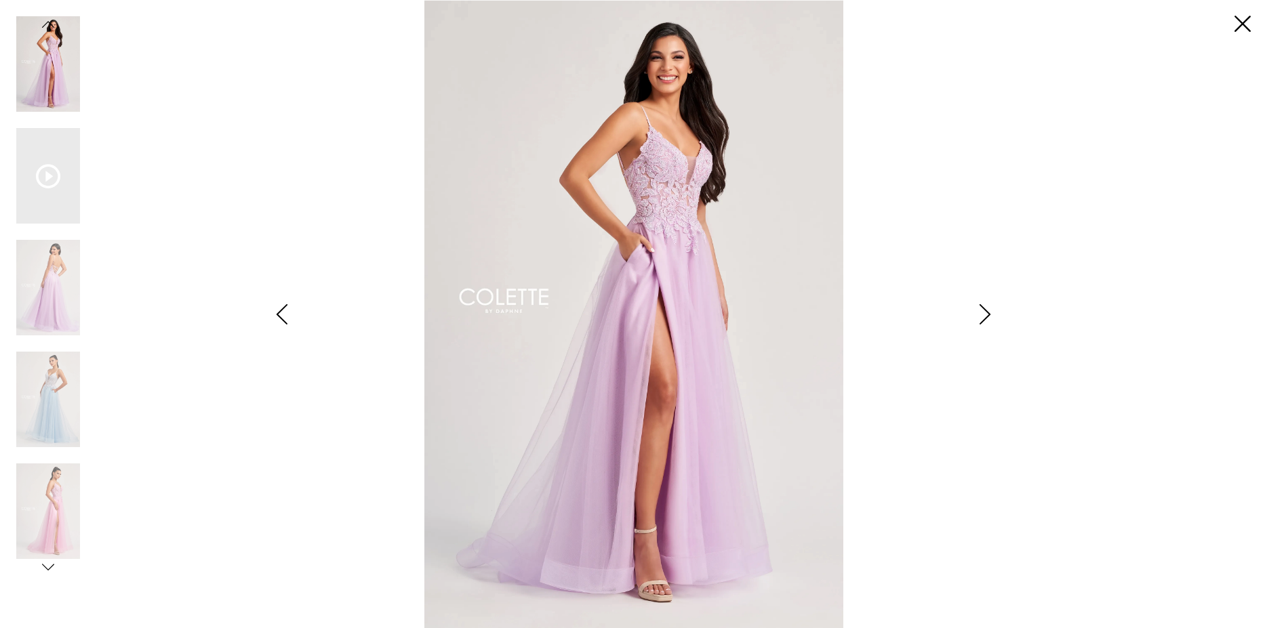
click at [984, 310] on icon "Style CL8100 Colette by Daphne Views dialog" at bounding box center [985, 314] width 34 height 20
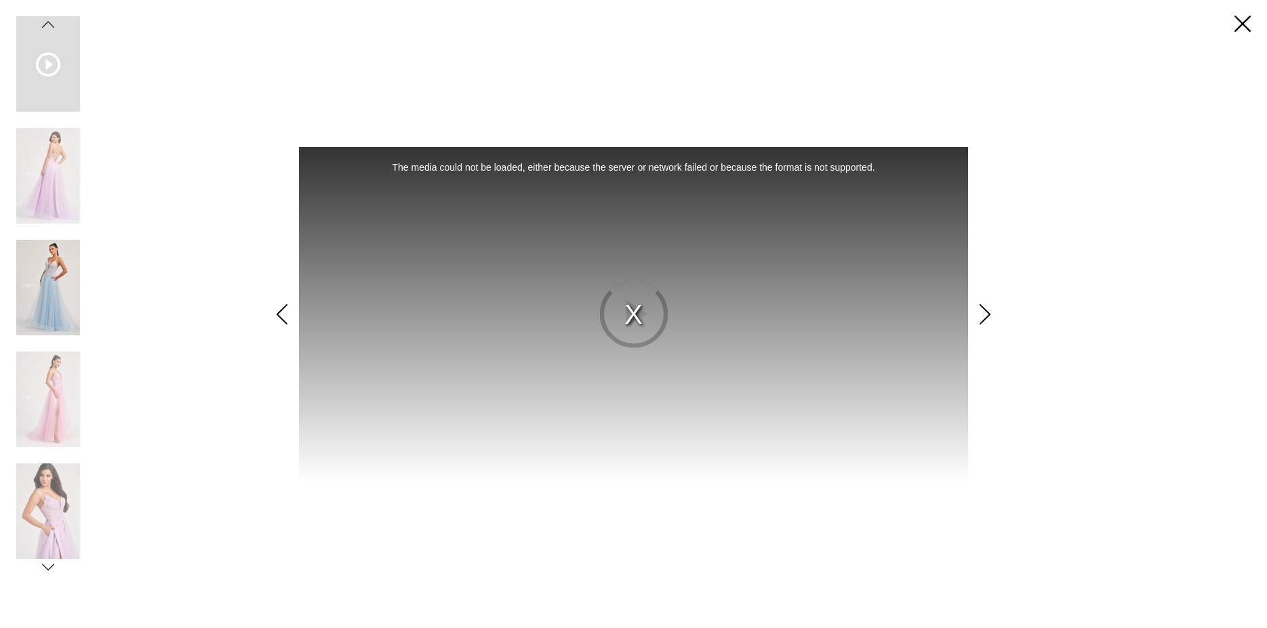
click at [41, 285] on img "Scroll List" at bounding box center [48, 288] width 64 height 96
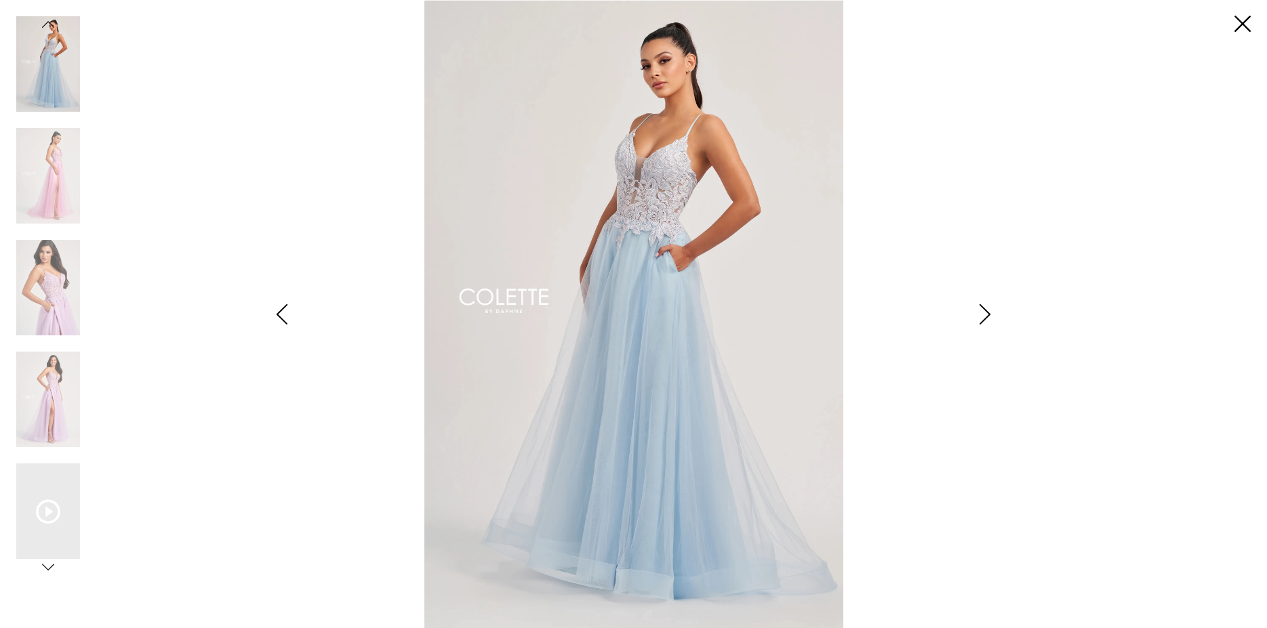
click at [624, 172] on img "Scroll List" at bounding box center [634, 314] width 670 height 628
click at [1025, 536] on div "**********" at bounding box center [633, 314] width 1234 height 628
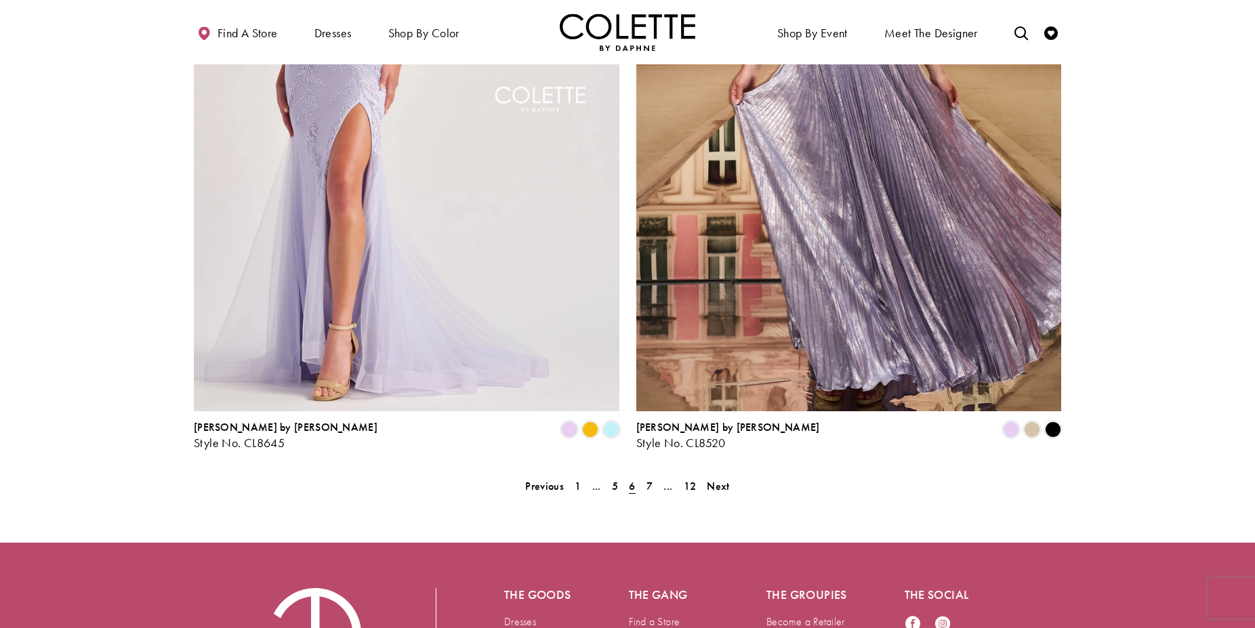
scroll to position [2653, 0]
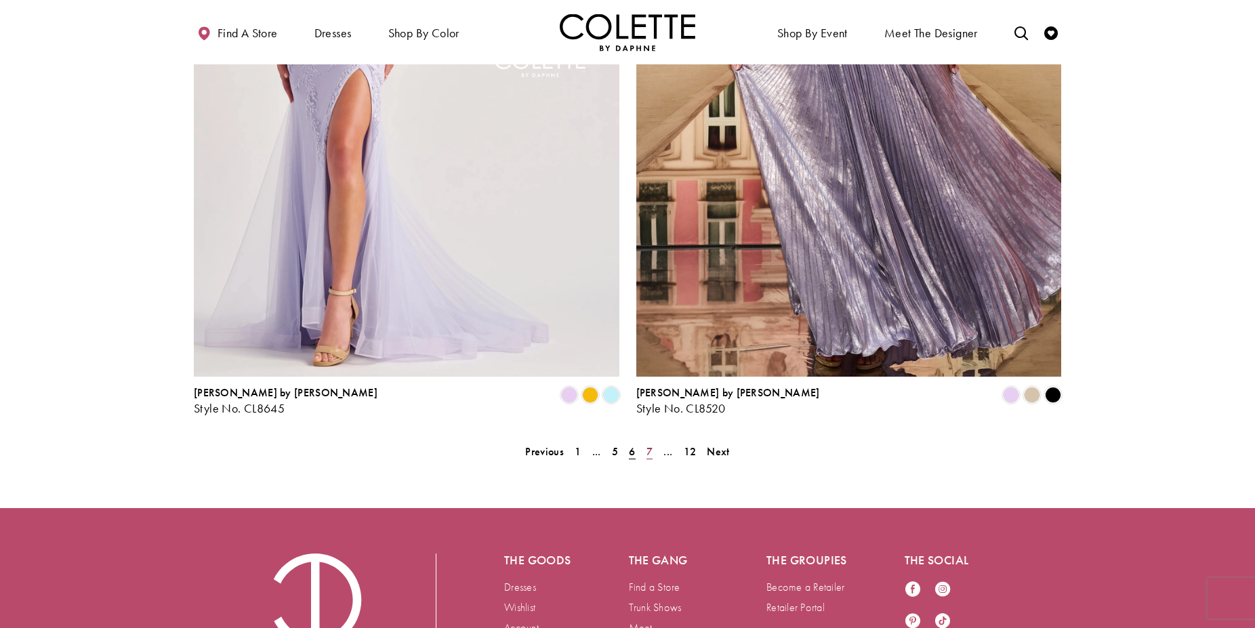
click at [650, 445] on span "7" at bounding box center [650, 452] width 6 height 14
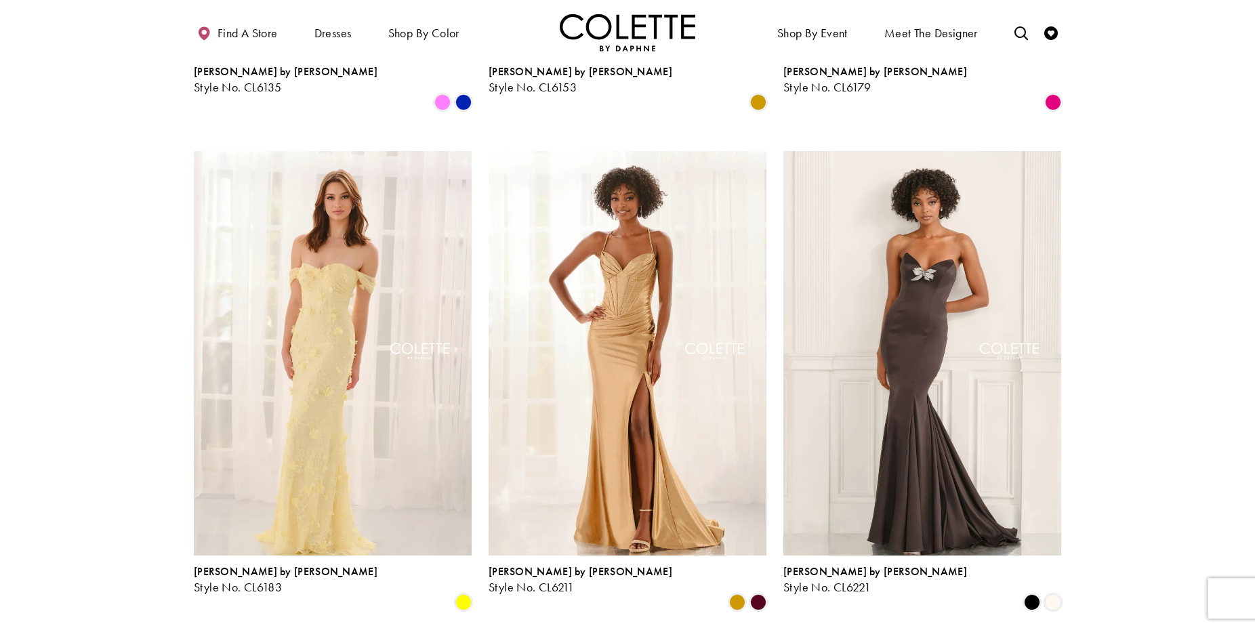
scroll to position [1799, 0]
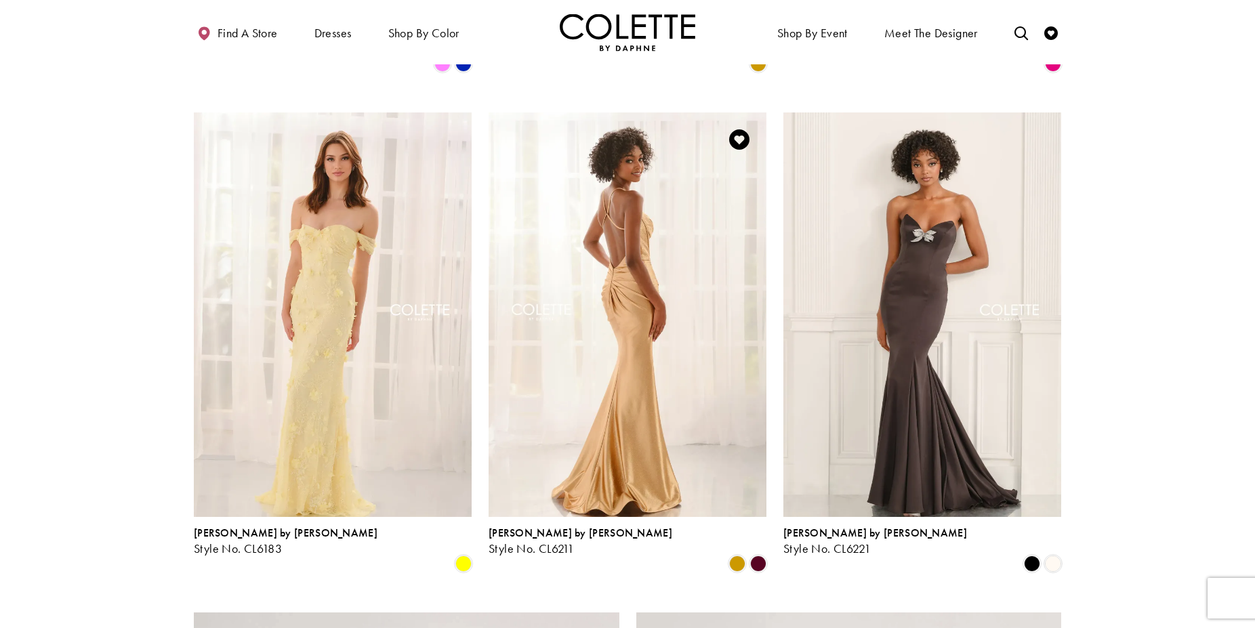
click at [617, 277] on img "Visit Colette by Daphne Style No. CL6211 Page" at bounding box center [628, 315] width 278 height 404
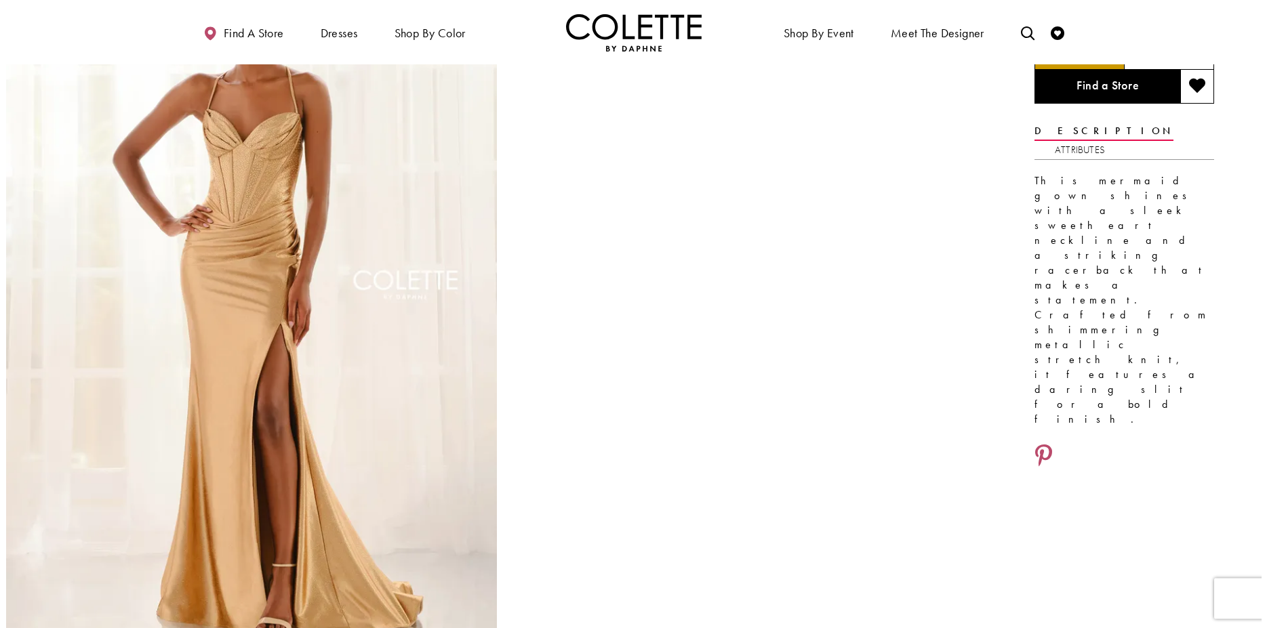
scroll to position [171, 0]
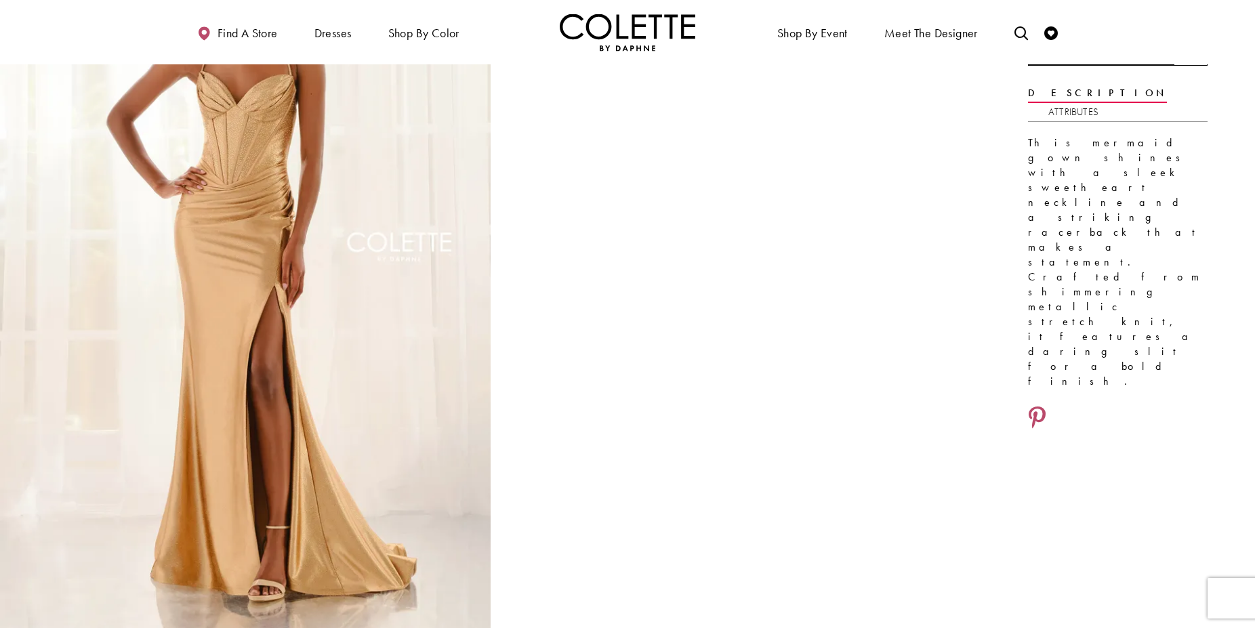
click at [344, 289] on img "Full size Style CL6211 Colette by Daphne #0 default Gold frontface vertical pic…" at bounding box center [245, 261] width 491 height 735
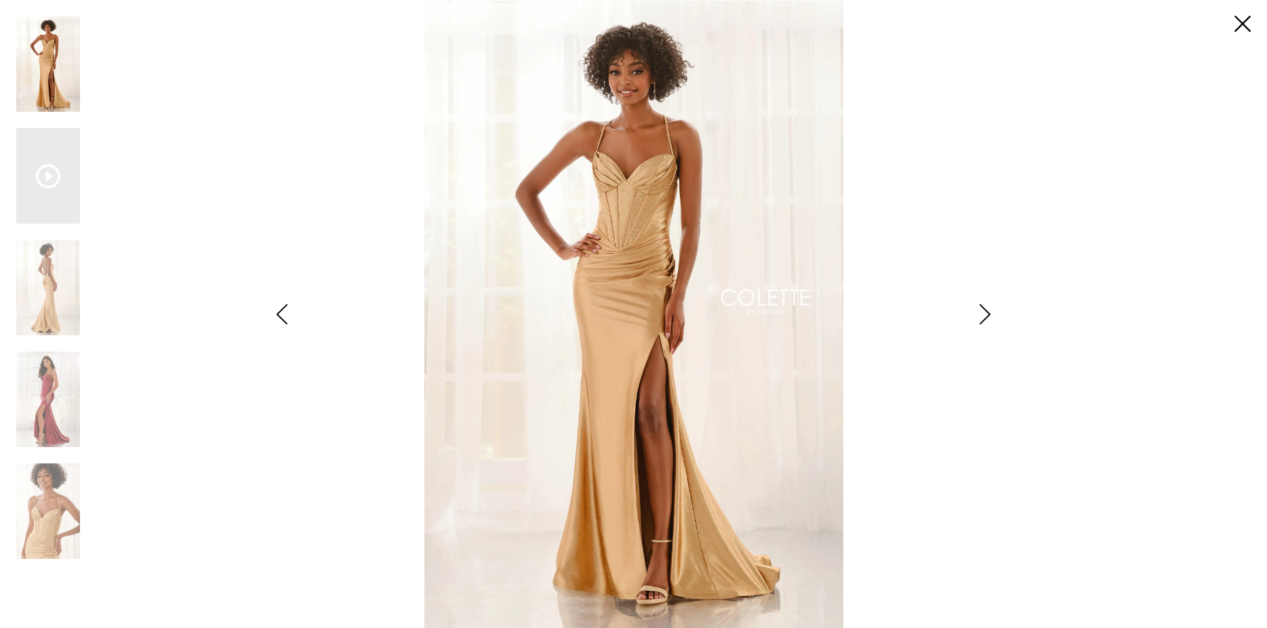
click at [977, 563] on div "Style CL6211 Colette by Daphne Views dialog" at bounding box center [985, 314] width 34 height 628
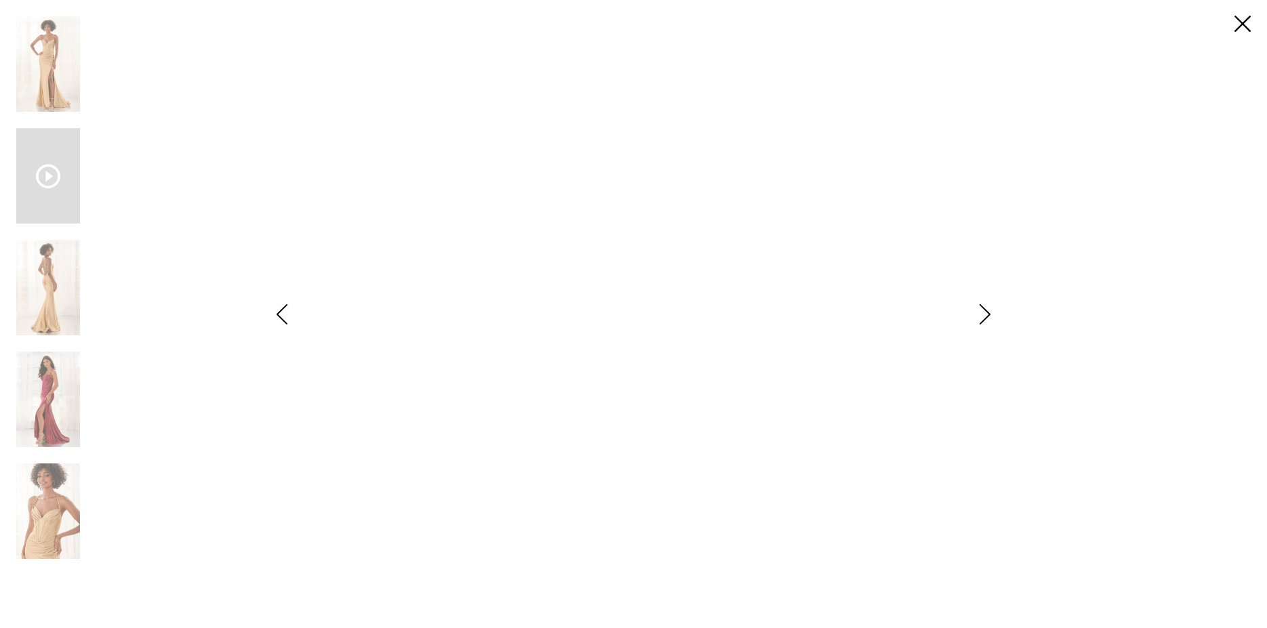
click at [982, 319] on icon "Style CL6211 Colette by Daphne Views dialog" at bounding box center [985, 314] width 34 height 20
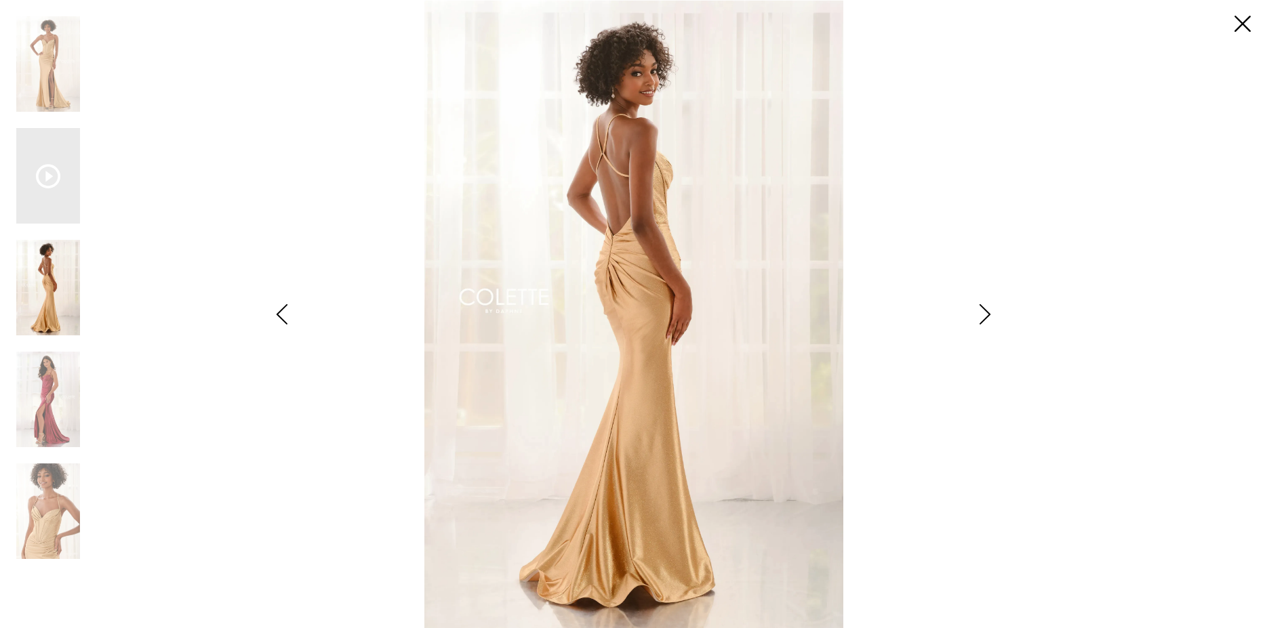
click at [1071, 545] on div "**********" at bounding box center [633, 314] width 1234 height 628
click at [983, 314] on icon "Style CL6211 Colette by Daphne Views dialog" at bounding box center [985, 314] width 34 height 20
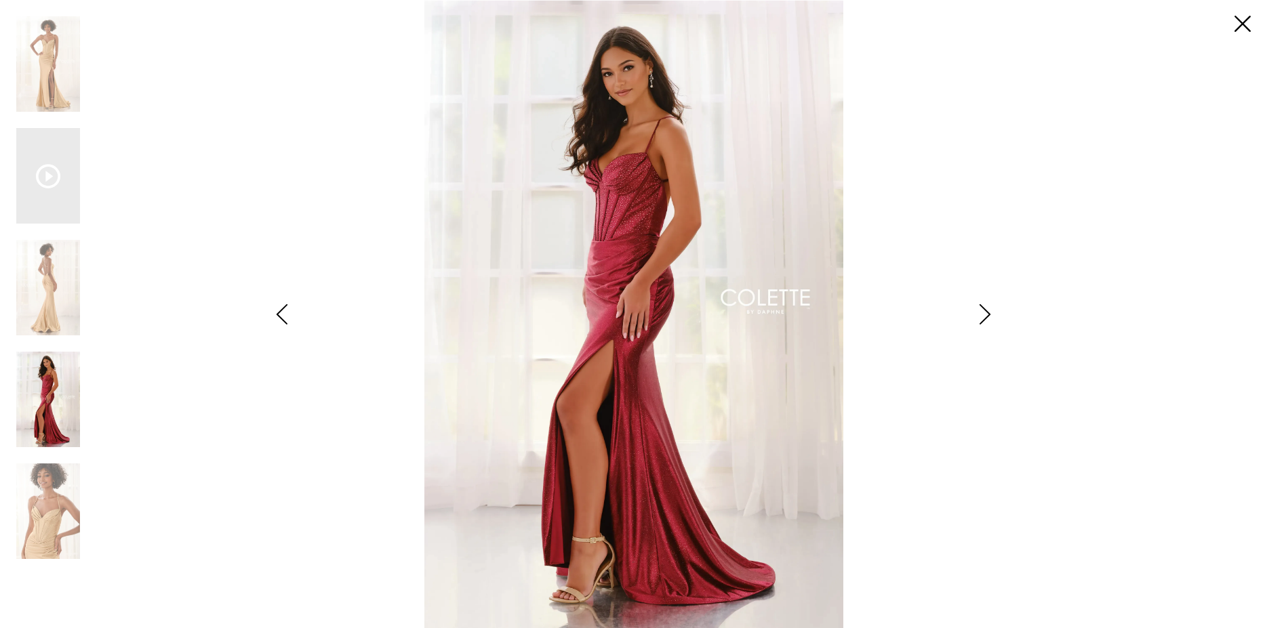
click at [983, 314] on icon "Style CL6211 Colette by Daphne Views dialog" at bounding box center [985, 314] width 34 height 20
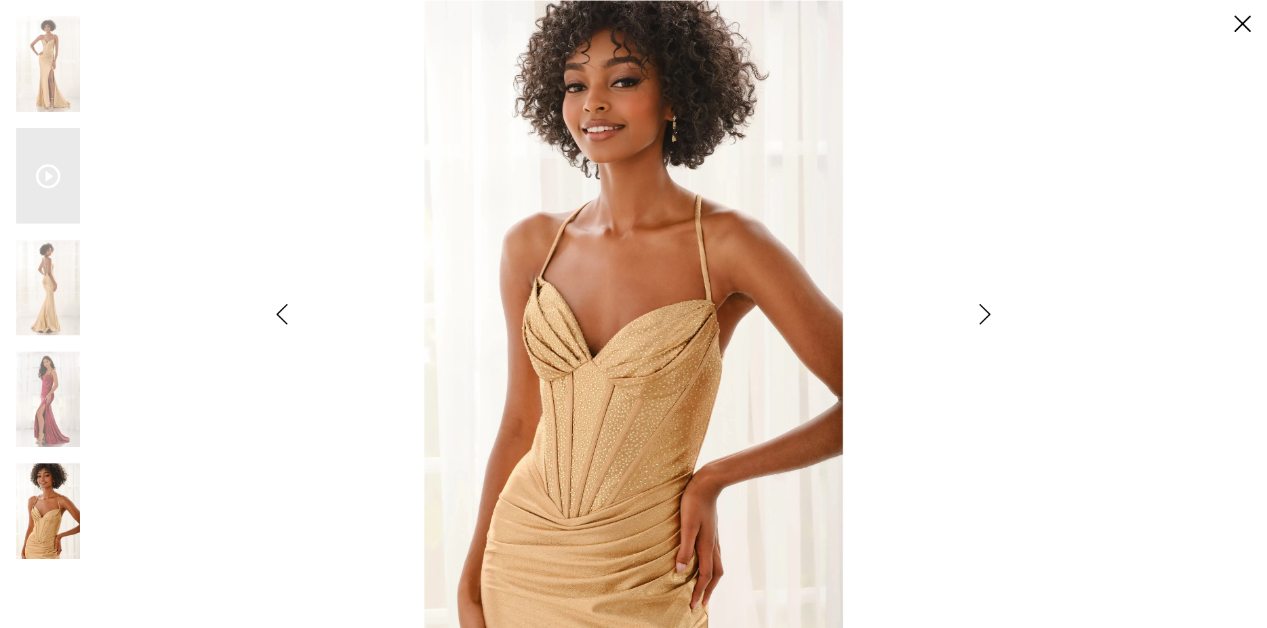
click at [983, 314] on icon "Style CL6211 Colette by Daphne Views dialog" at bounding box center [985, 314] width 34 height 20
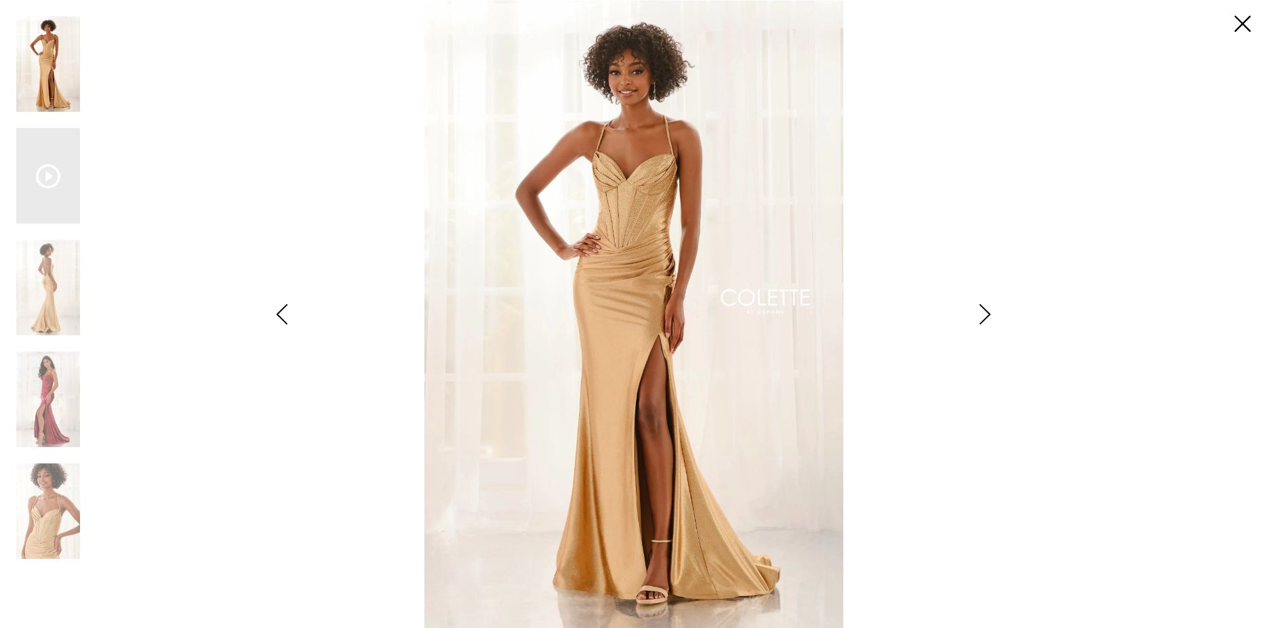
click at [983, 314] on icon "Style CL6211 Colette by Daphne Views dialog" at bounding box center [985, 314] width 34 height 20
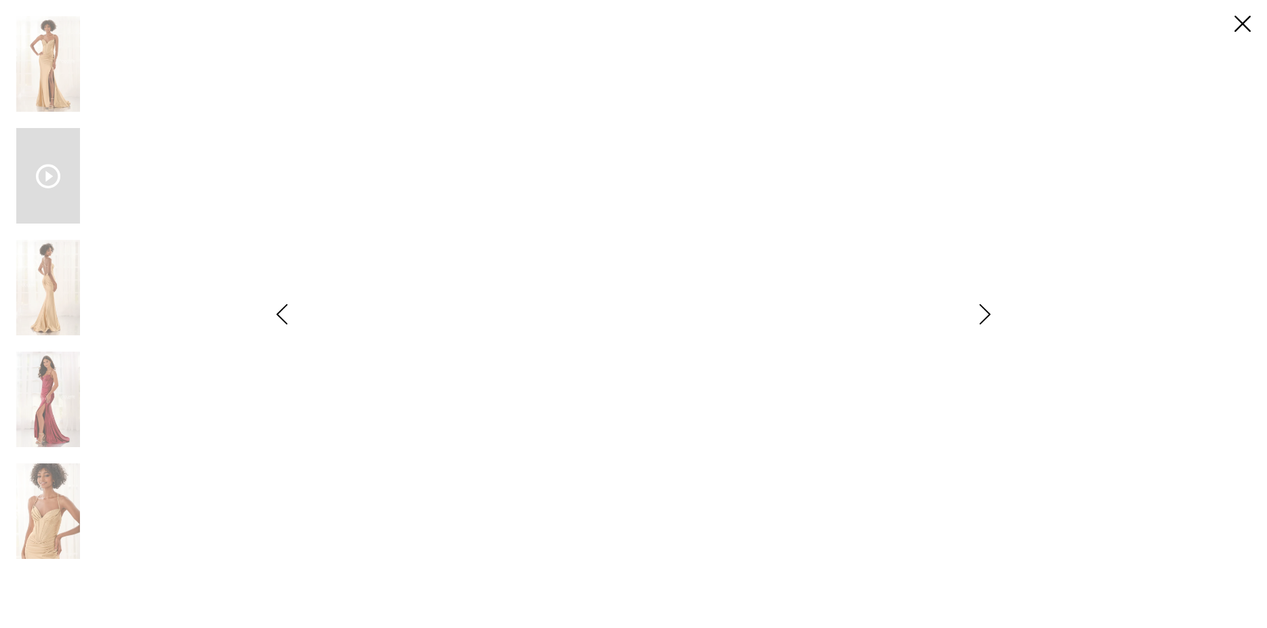
click at [983, 314] on icon "Style CL6211 Colette by Daphne Views dialog" at bounding box center [985, 314] width 34 height 20
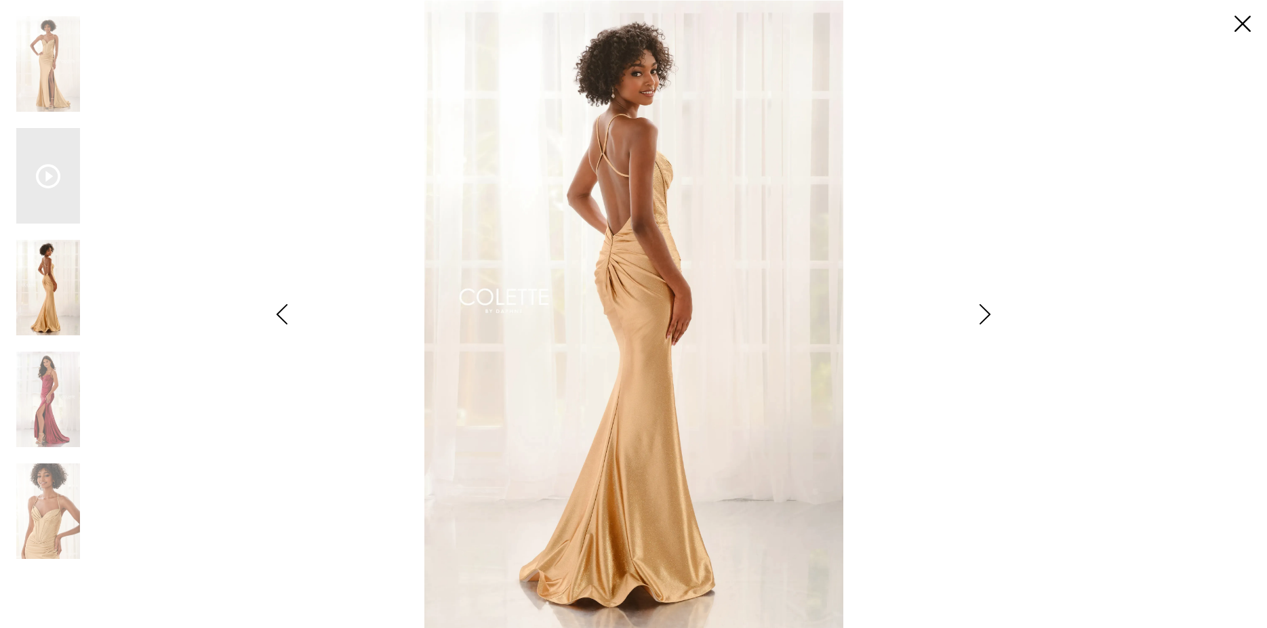
click at [983, 314] on icon "Style CL6211 Colette by Daphne Views dialog" at bounding box center [985, 314] width 34 height 20
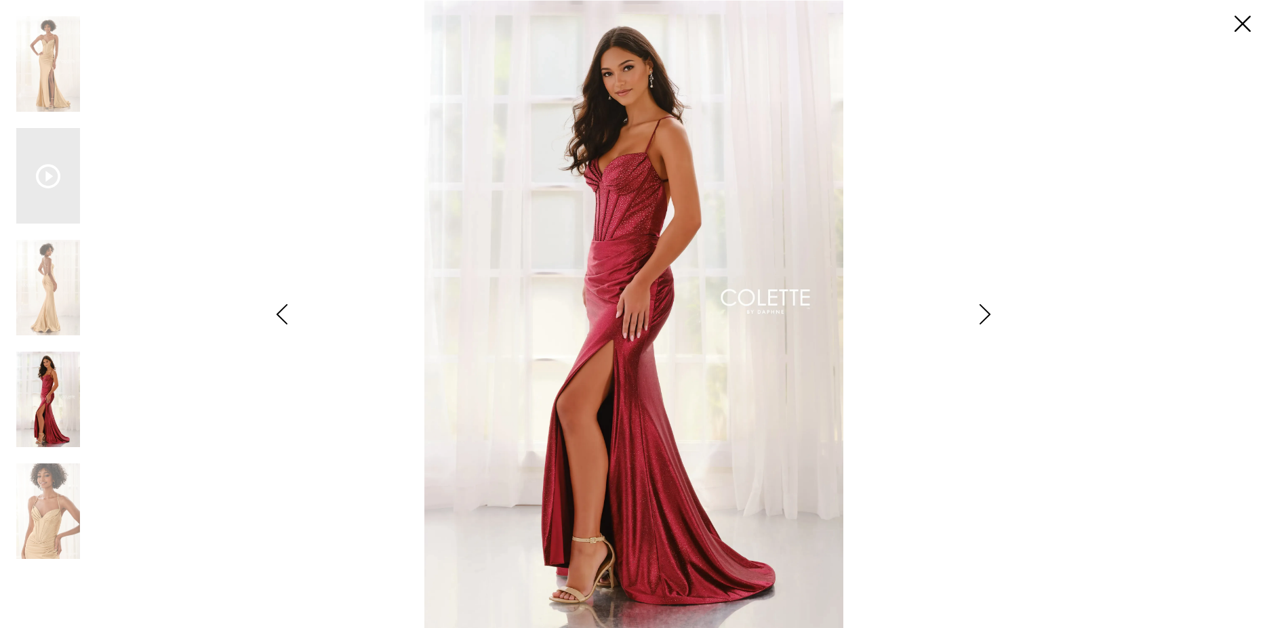
click at [983, 314] on icon "Style CL6211 Colette by Daphne Views dialog" at bounding box center [985, 314] width 34 height 20
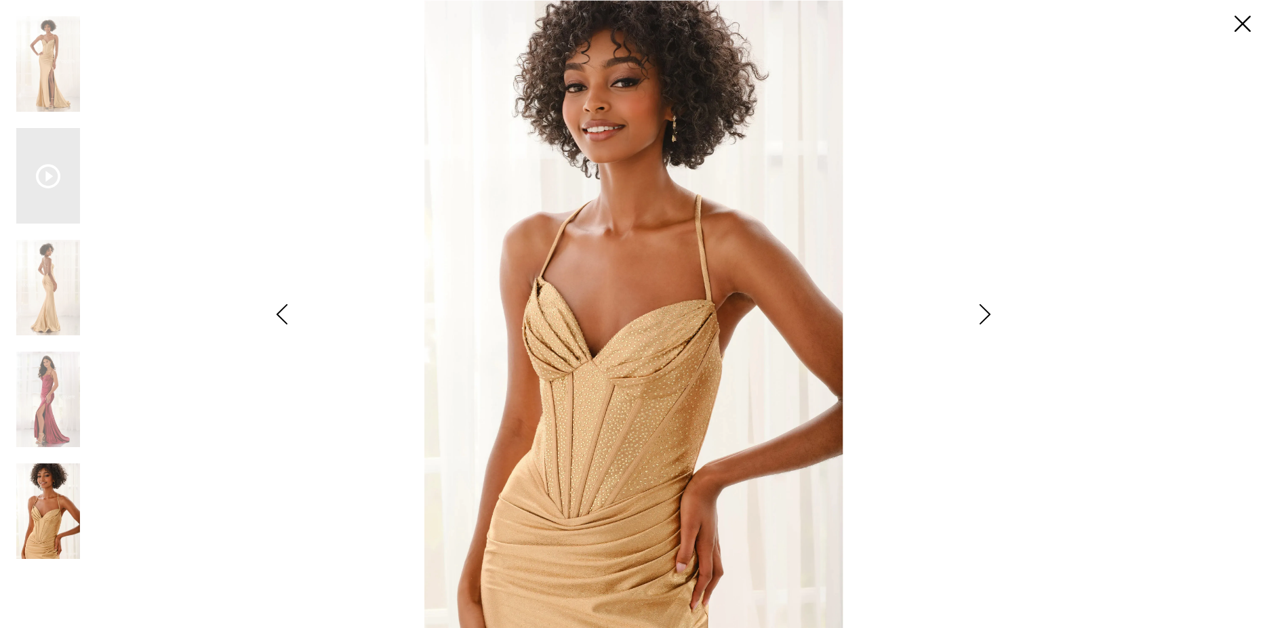
click at [983, 314] on icon "Style CL6211 Colette by Daphne Views dialog" at bounding box center [985, 314] width 34 height 20
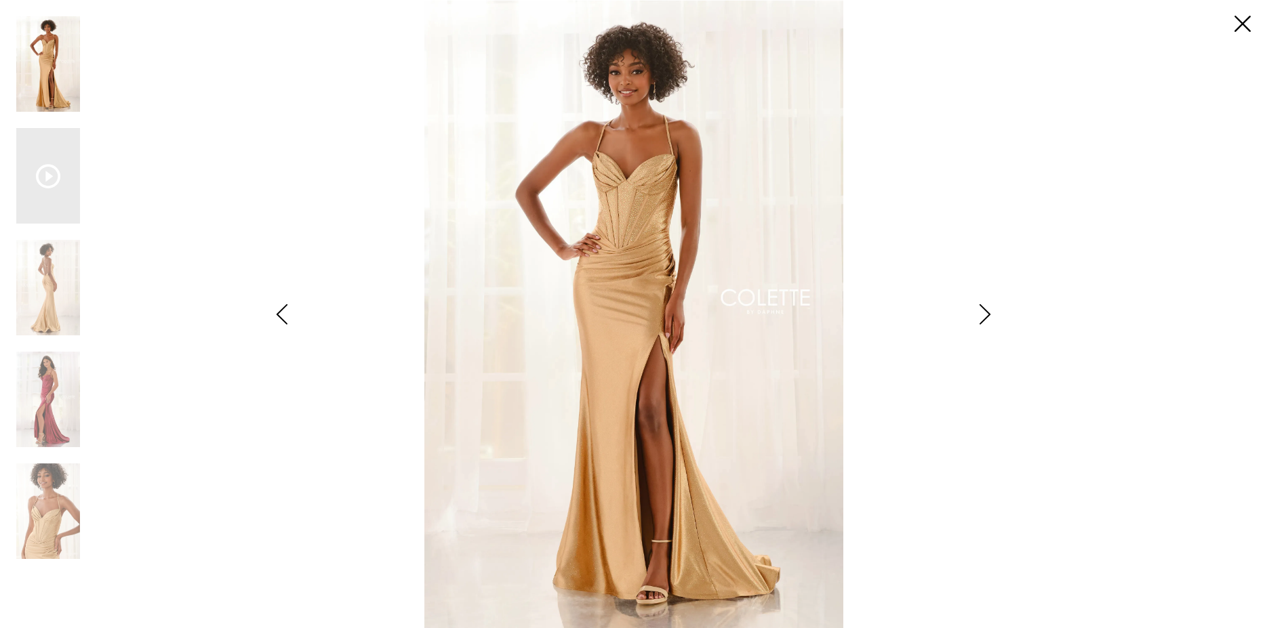
click at [983, 314] on icon "Style CL6211 Colette by Daphne Views dialog" at bounding box center [985, 314] width 34 height 20
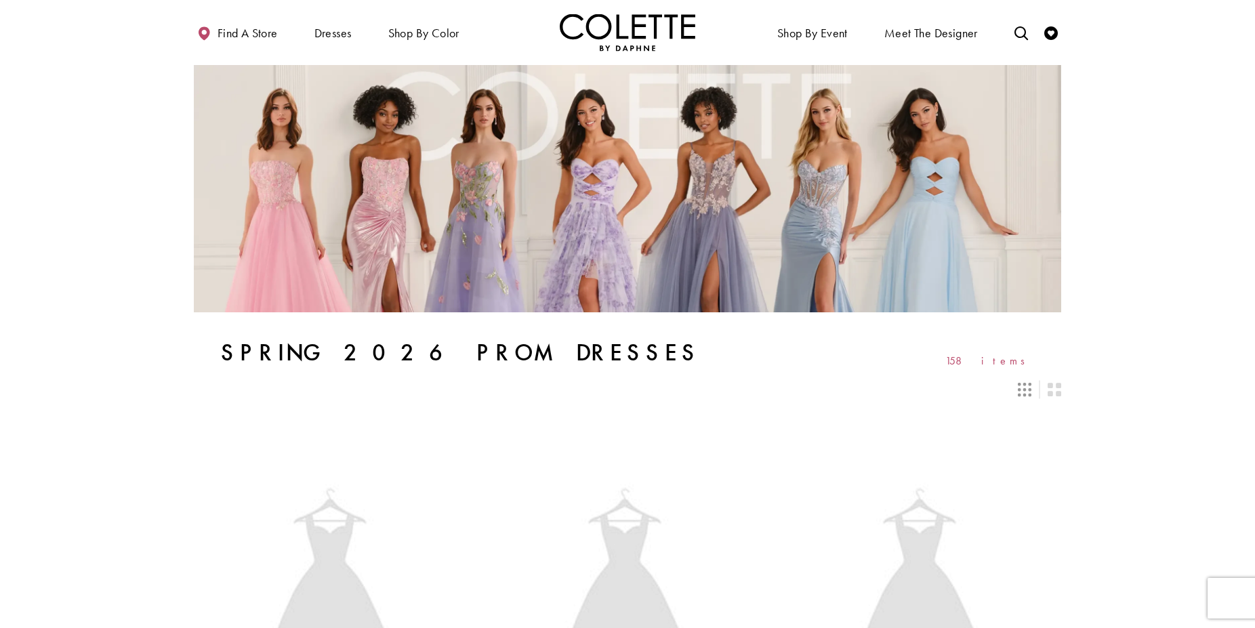
scroll to position [1799, 0]
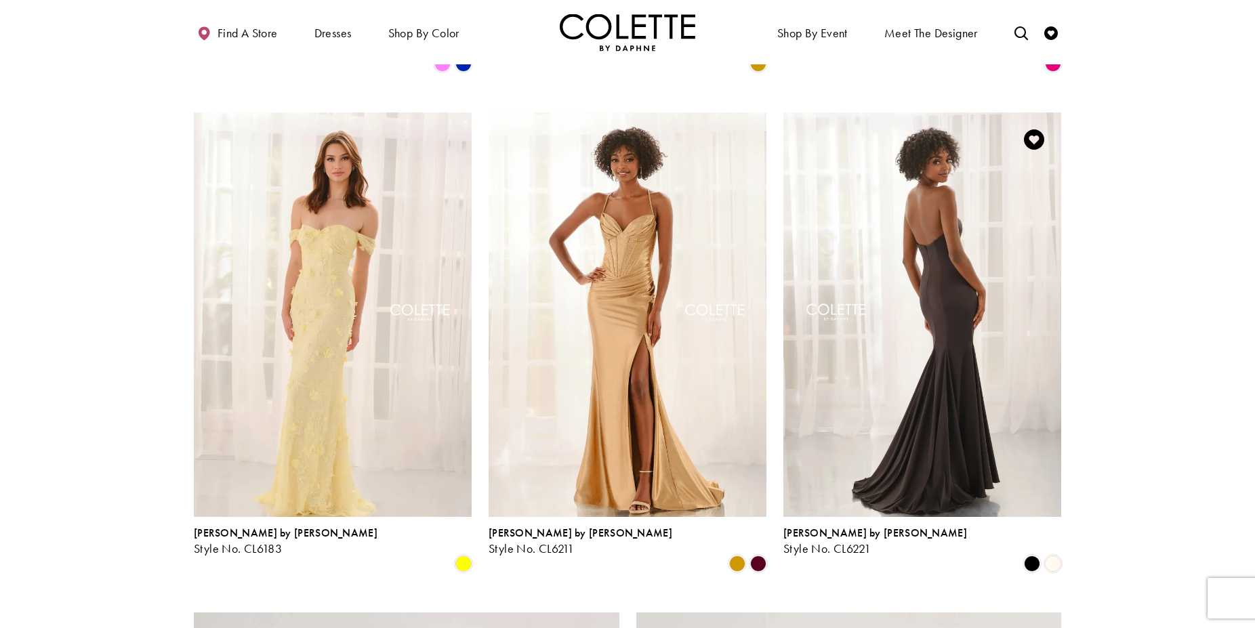
click at [900, 243] on img "Visit Colette by Daphne Style No. CL6221 Page" at bounding box center [923, 315] width 278 height 404
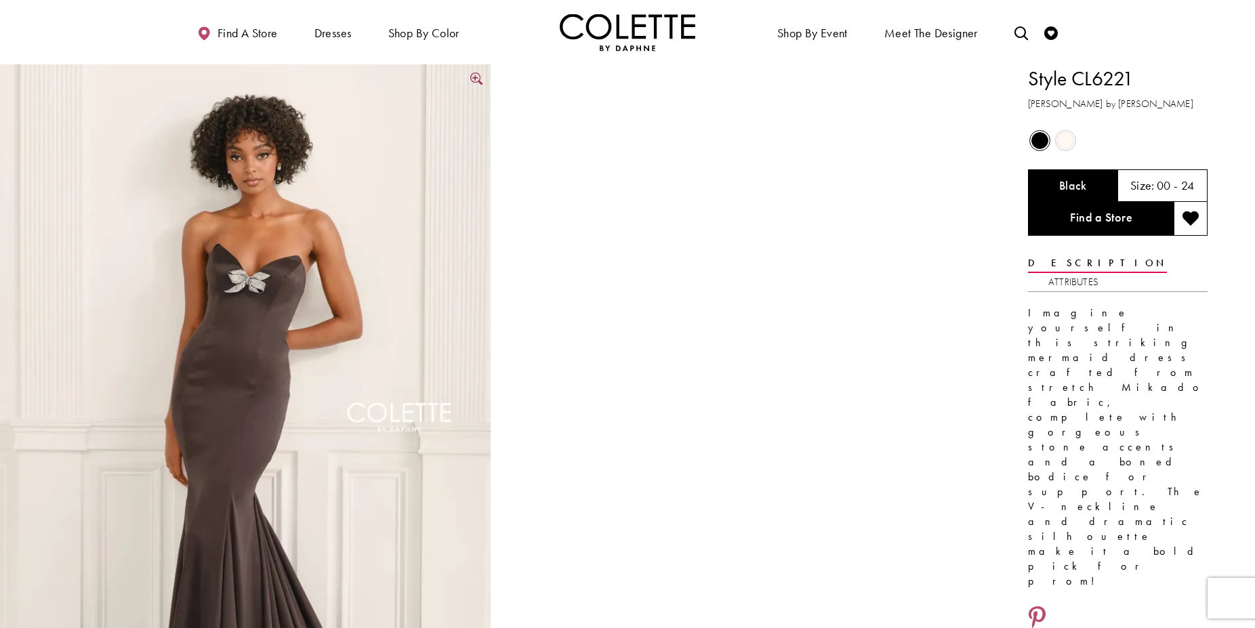
click at [232, 317] on img "Full size Style CL6221 Colette by Daphne #0 default Black frontface vertical pi…" at bounding box center [245, 431] width 491 height 735
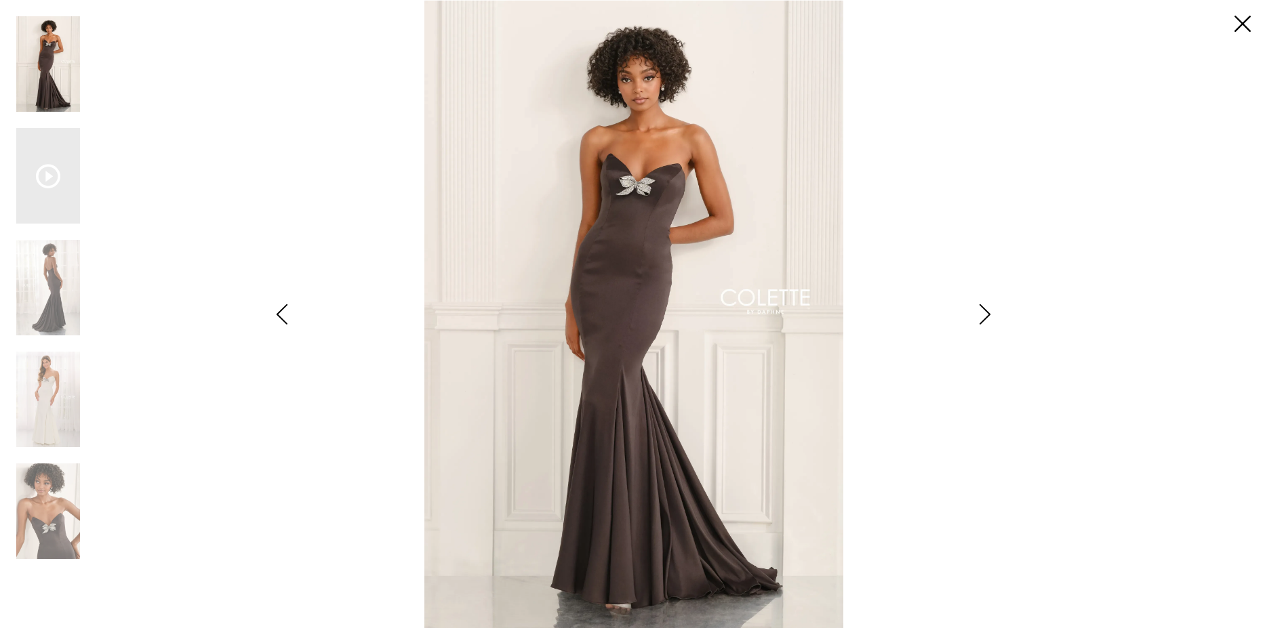
click at [1046, 507] on div "Pause autoplay Previous Slide Next Slide 0 1 2 3 4 0" at bounding box center [633, 314] width 1234 height 628
click at [987, 310] on icon "Style CL6221 Colette by Daphne Views dialog" at bounding box center [985, 314] width 34 height 20
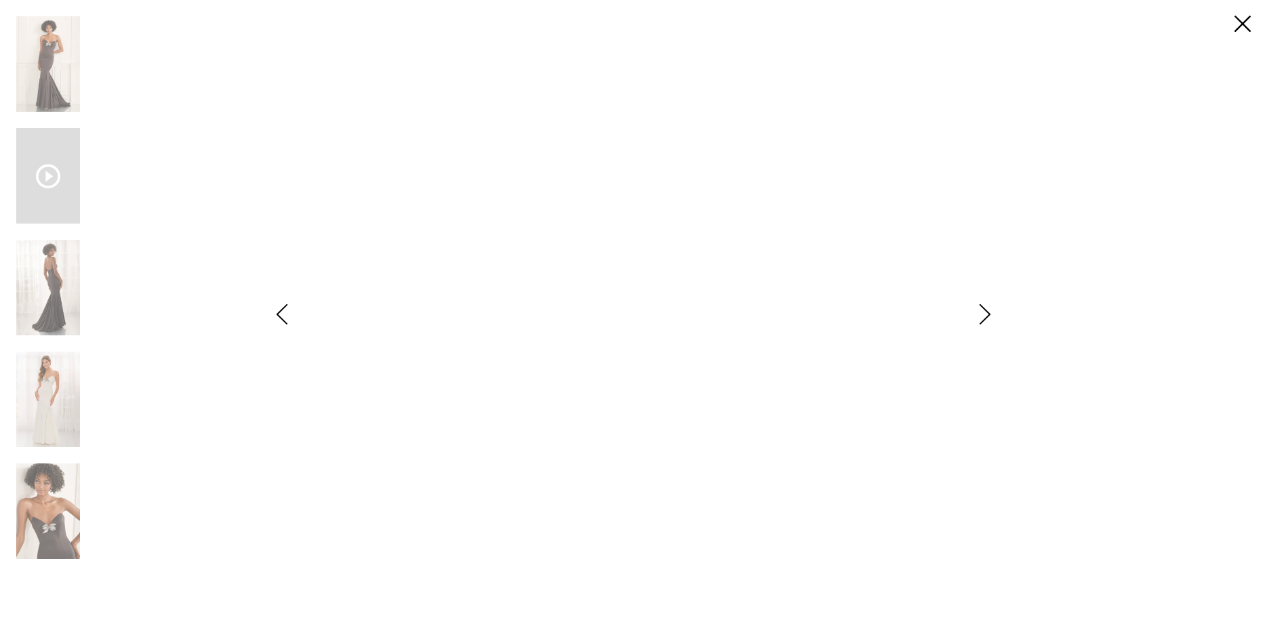
click at [987, 310] on icon "Style CL6221 Colette by Daphne Views dialog" at bounding box center [985, 314] width 34 height 20
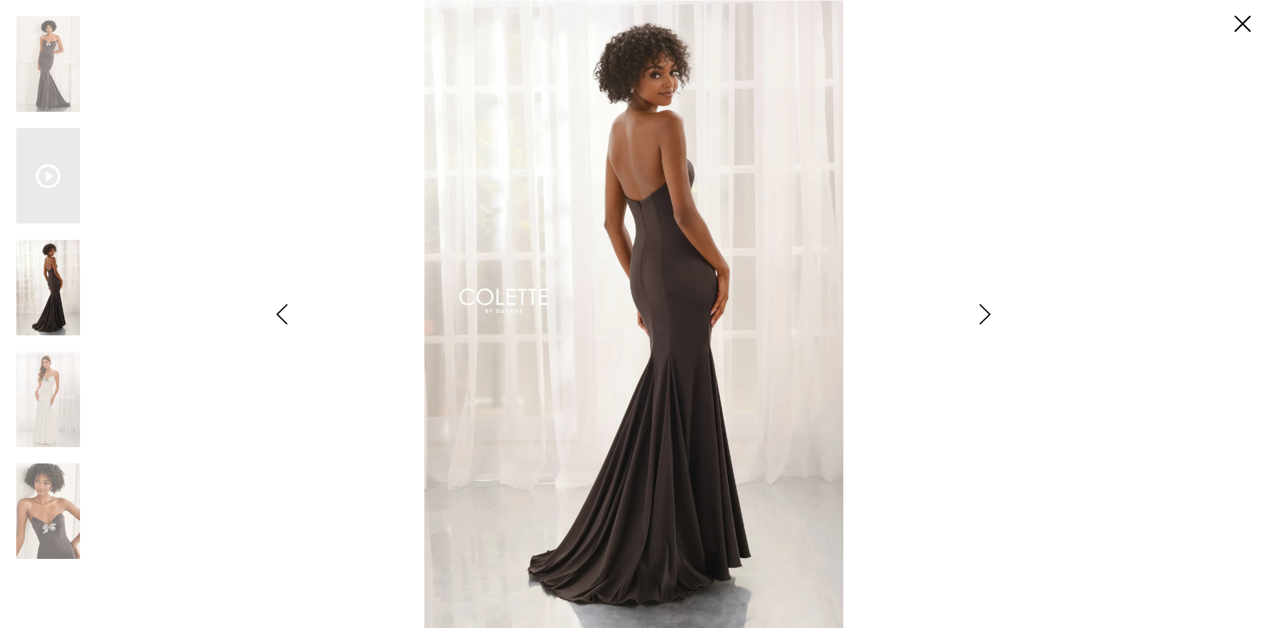
click at [984, 525] on div "Style CL6221 Colette by Daphne Views dialog" at bounding box center [985, 314] width 34 height 628
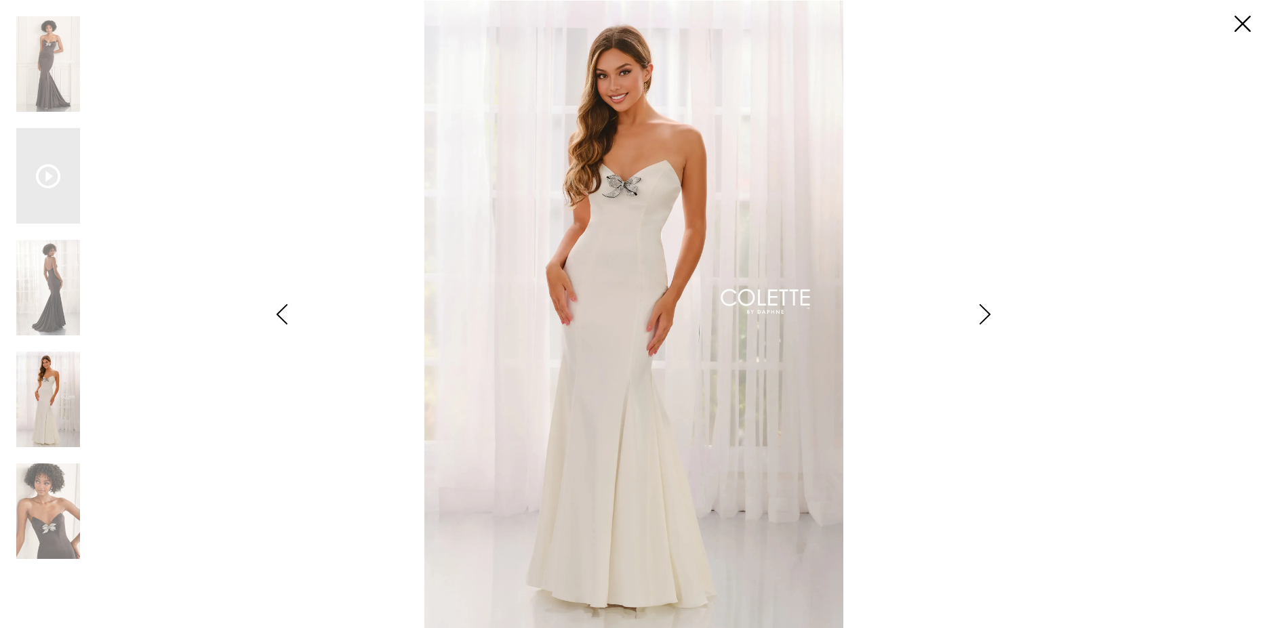
click at [987, 314] on icon "Style CL6221 Colette by Daphne Views dialog" at bounding box center [985, 314] width 34 height 20
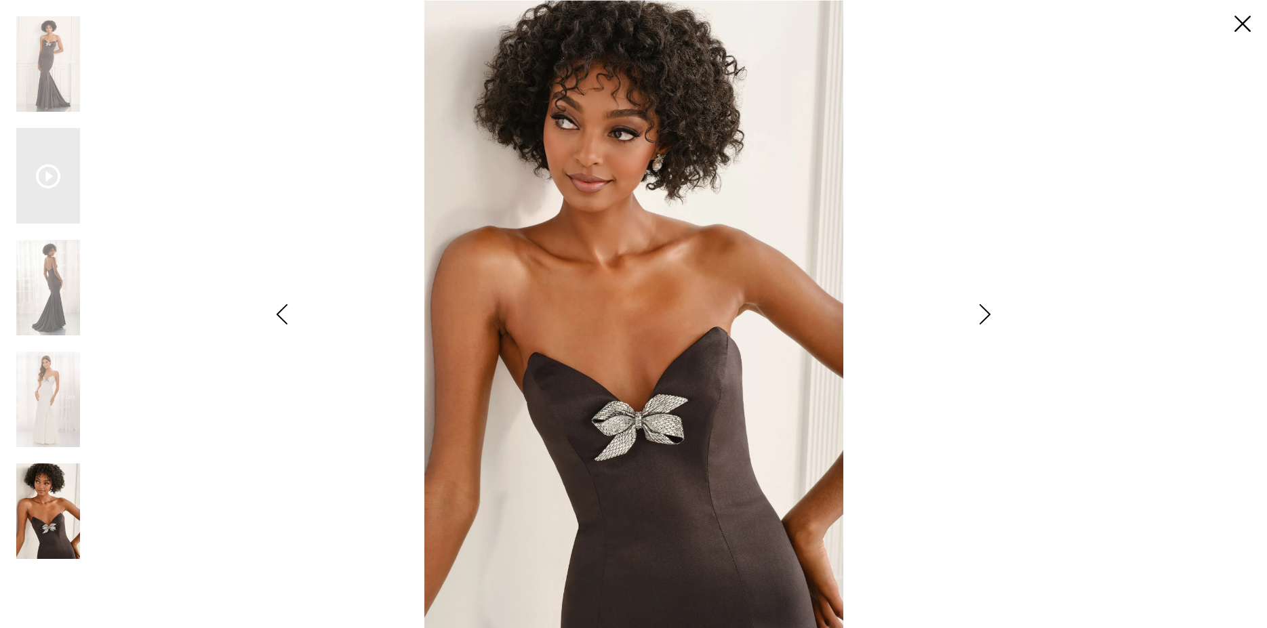
click at [1047, 518] on div "**********" at bounding box center [633, 314] width 1234 height 628
click at [988, 316] on icon "Style CL6221 Colette by Daphne Views dialog" at bounding box center [985, 314] width 34 height 20
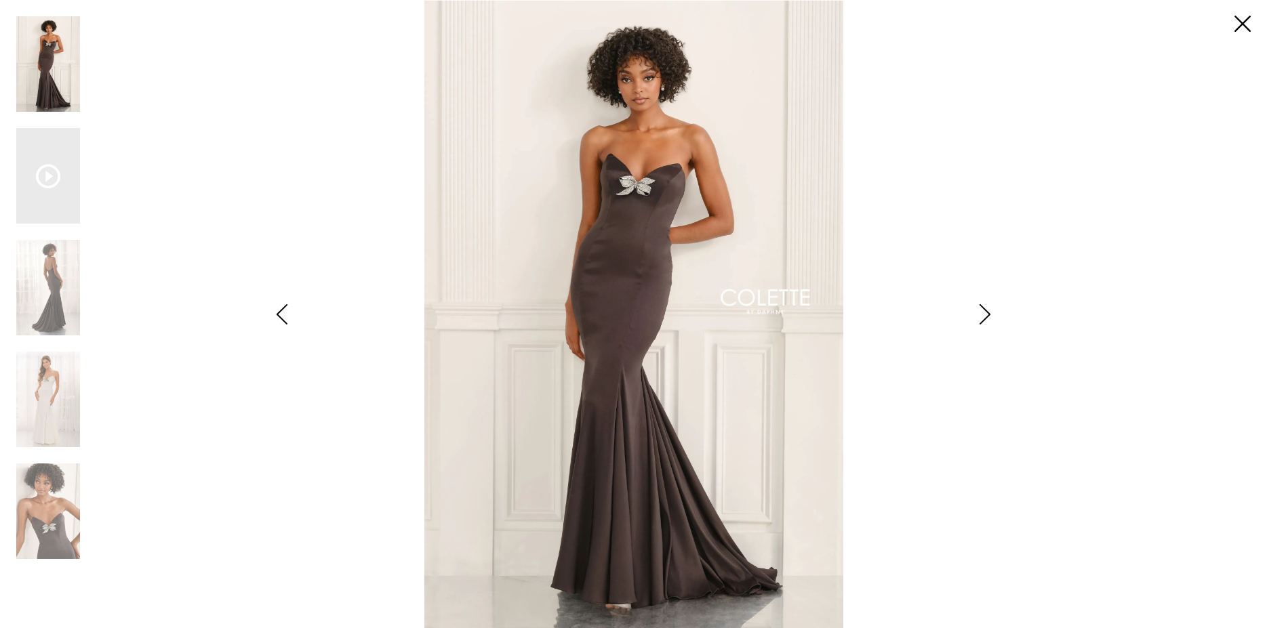
click at [988, 316] on icon "Style CL6221 Colette by Daphne Views dialog" at bounding box center [985, 314] width 34 height 20
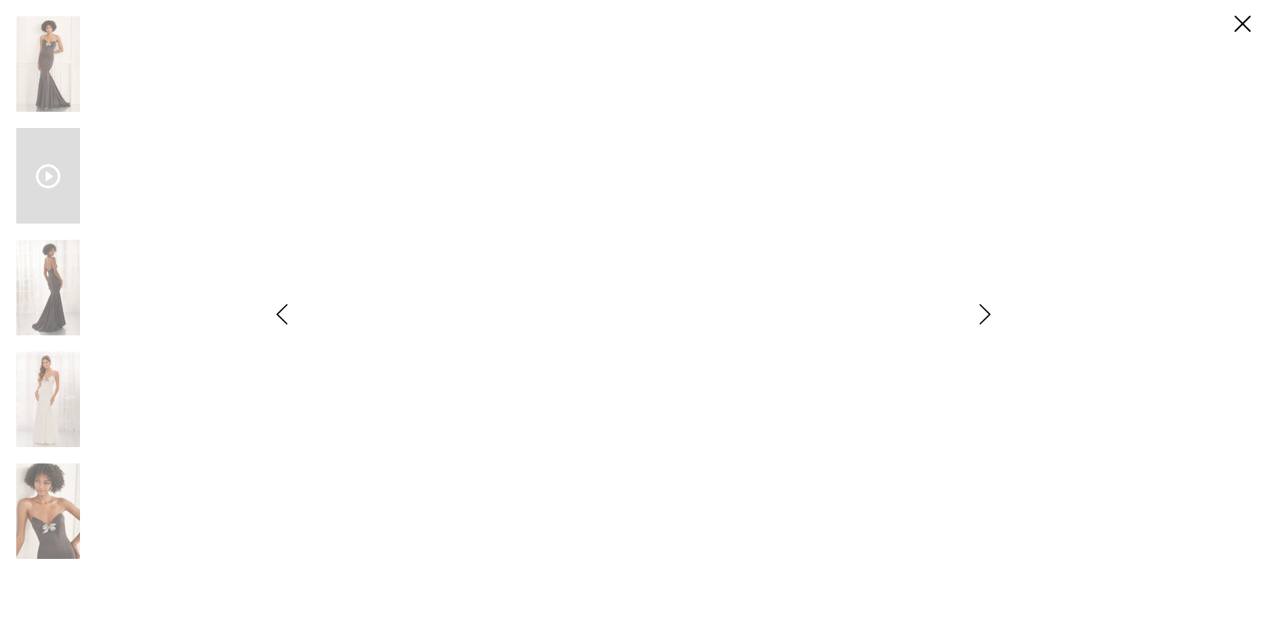
click at [988, 316] on icon "Style CL6221 Colette by Daphne Views dialog" at bounding box center [985, 314] width 34 height 20
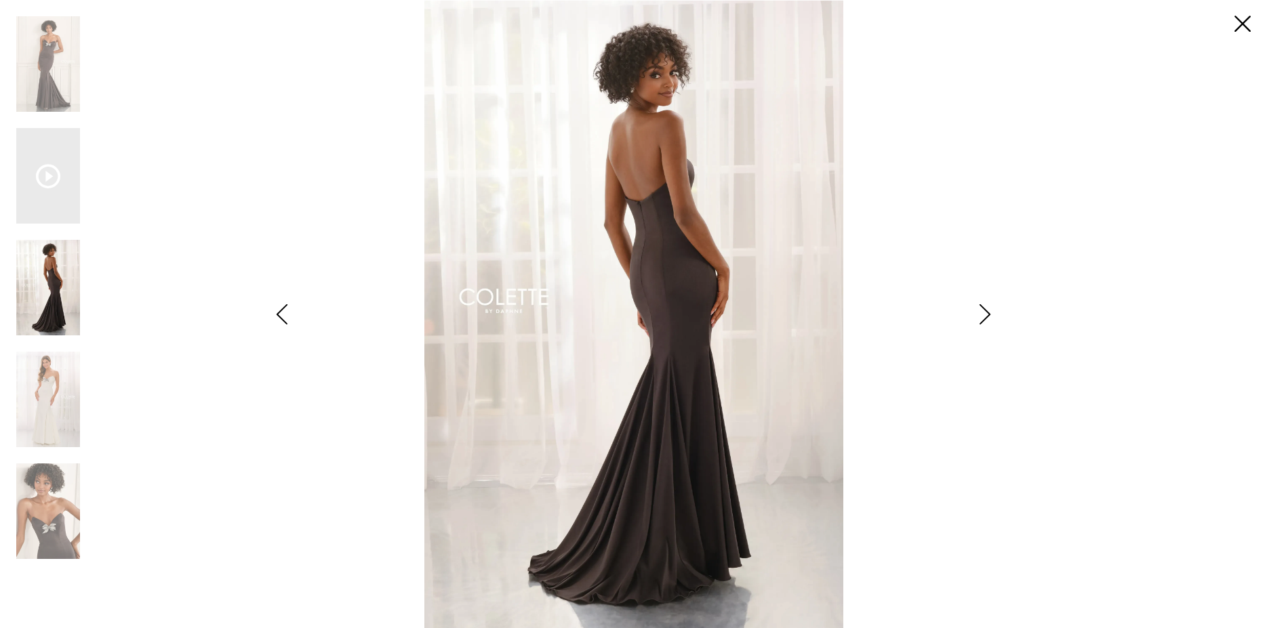
click at [988, 316] on icon "Style CL6221 Colette by Daphne Views dialog" at bounding box center [985, 314] width 34 height 20
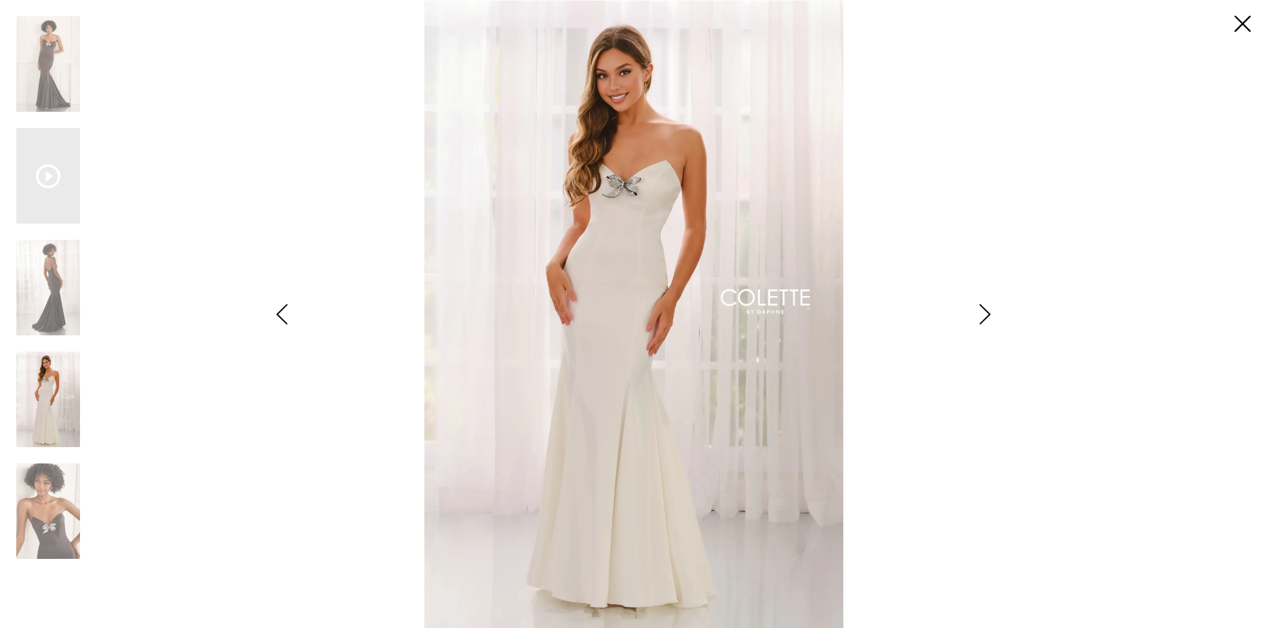
click at [937, 529] on img "Scroll List" at bounding box center [634, 314] width 670 height 628
click at [1029, 519] on div "**********" at bounding box center [633, 314] width 1234 height 628
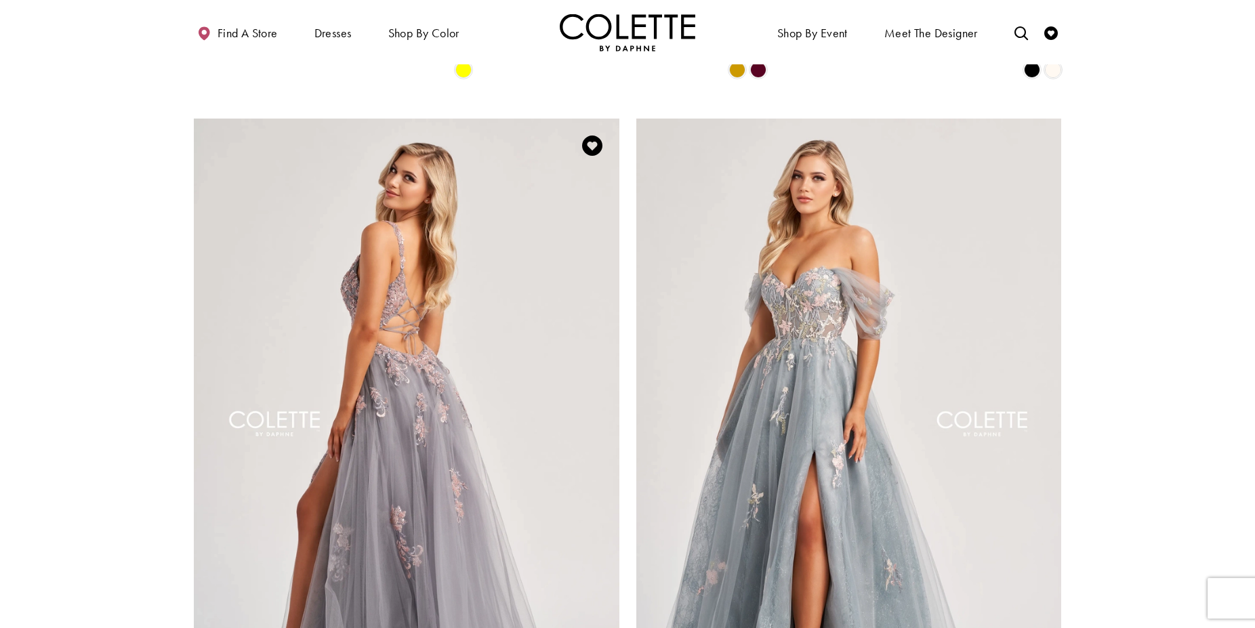
scroll to position [2312, 0]
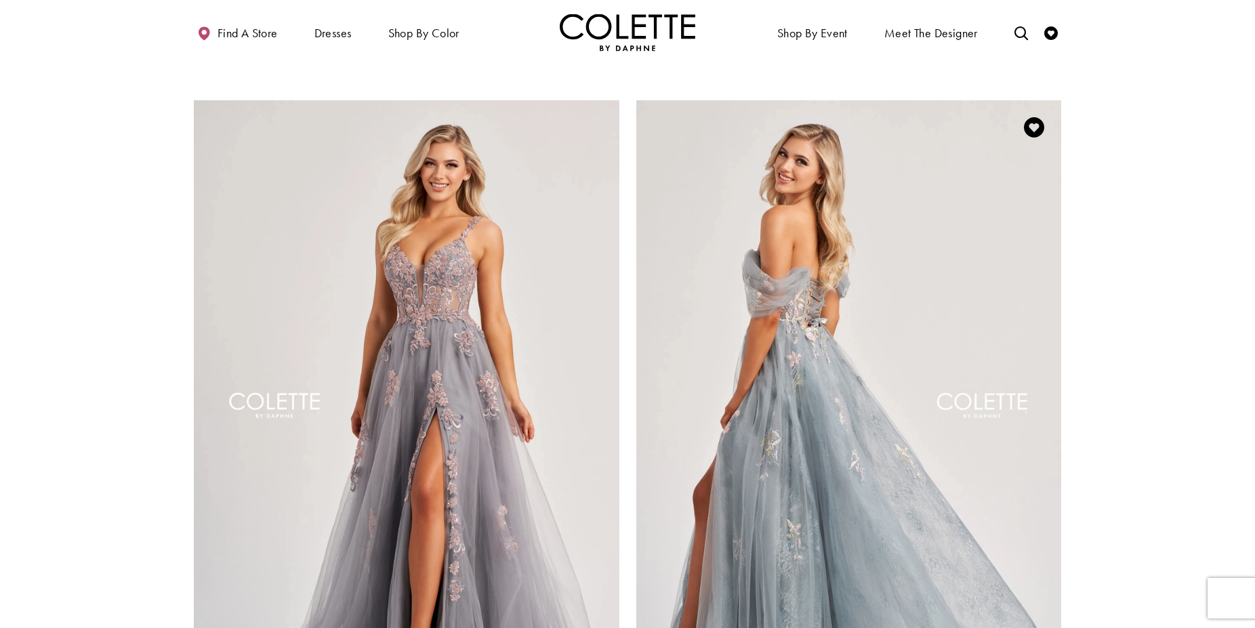
click at [771, 303] on img "Visit Colette by Daphne Style No. CL8150 Page" at bounding box center [849, 409] width 426 height 619
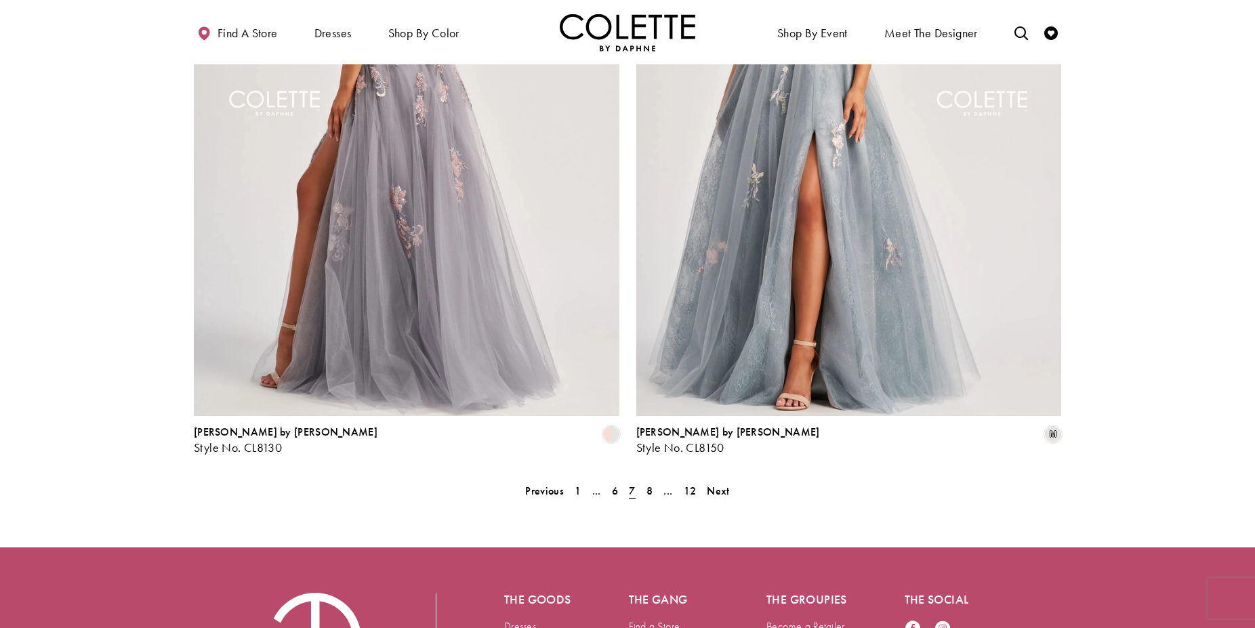
scroll to position [2719, 0]
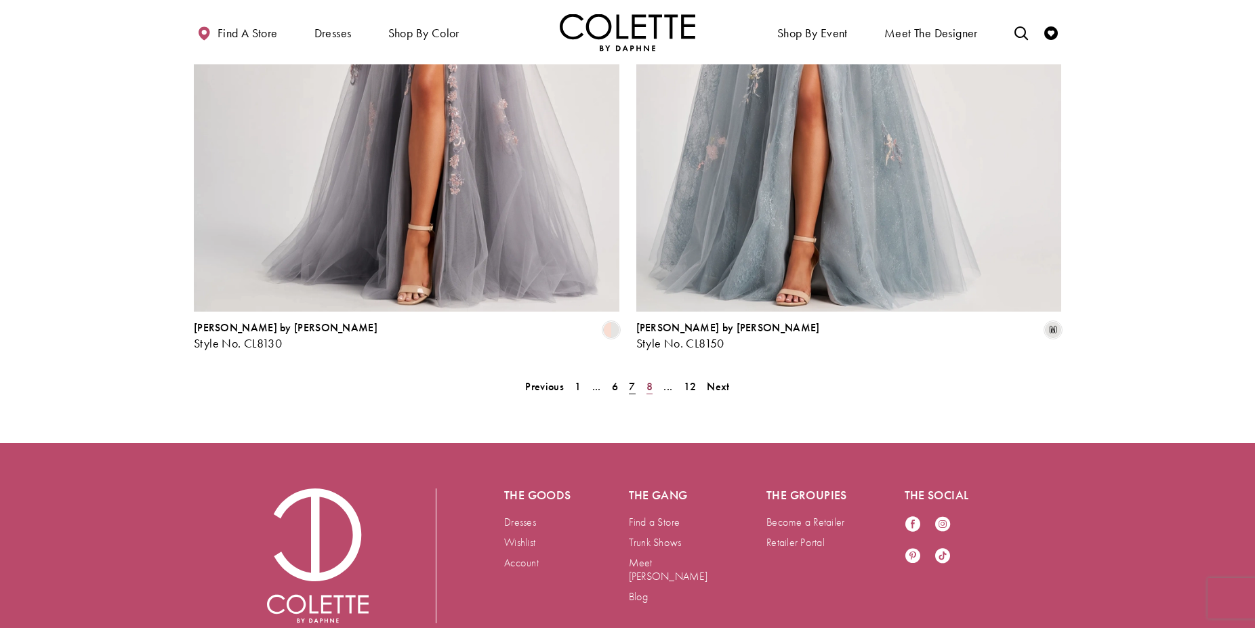
click at [649, 380] on span "8" at bounding box center [650, 387] width 6 height 14
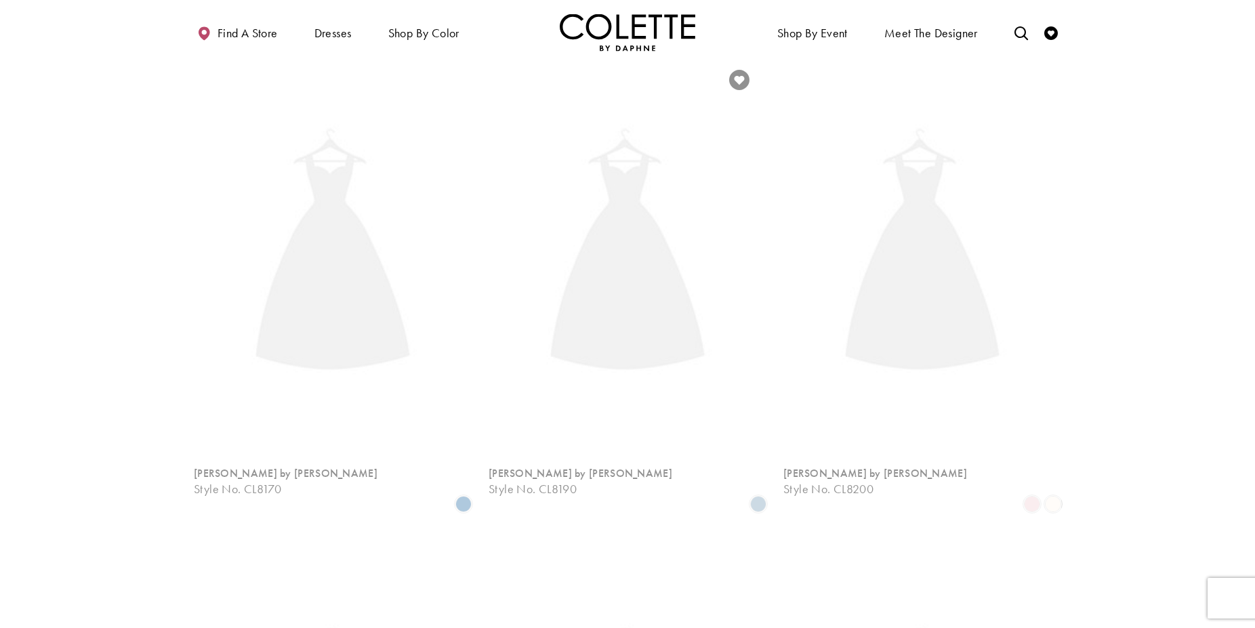
scroll to position [348, 0]
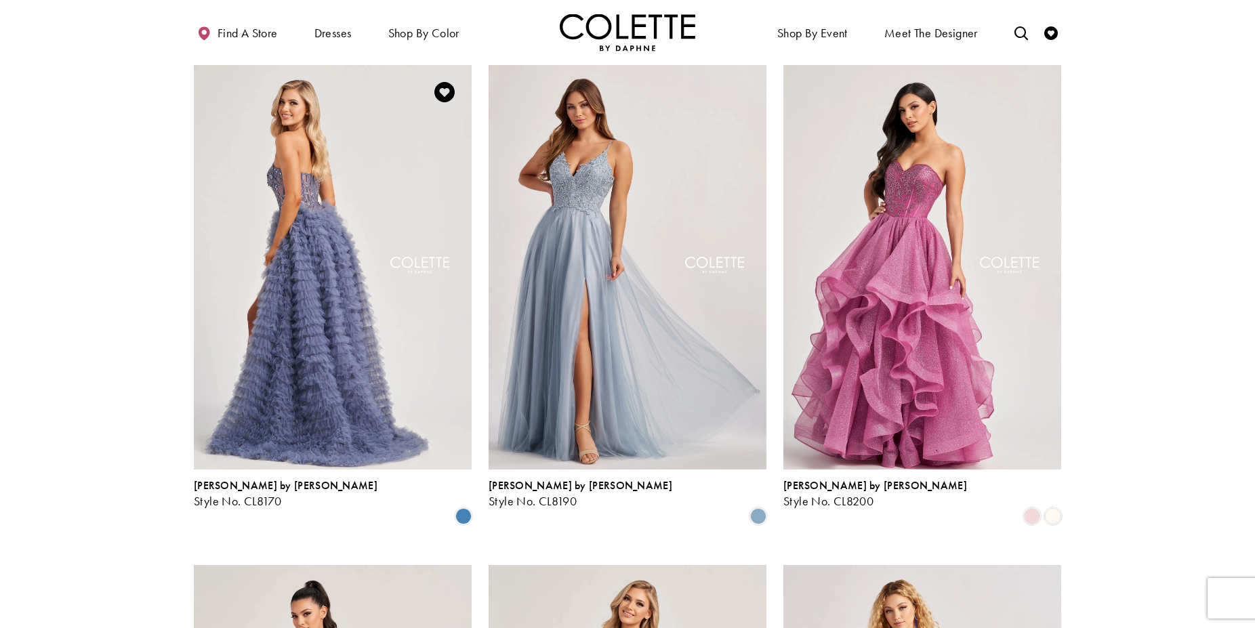
click at [330, 289] on img "Visit Colette by Daphne Style No. CL8170 Page" at bounding box center [333, 267] width 278 height 404
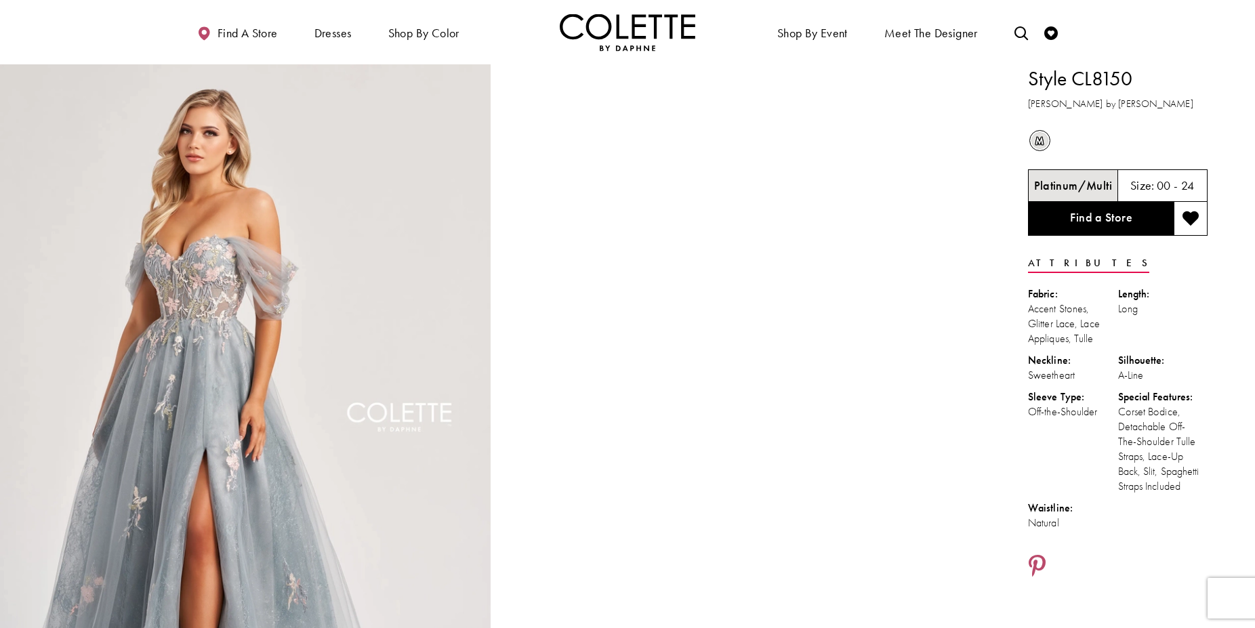
click at [237, 345] on img "Full size Style CL8150 Colette by Daphne #0 default Platinum/Multi frontface ve…" at bounding box center [245, 431] width 491 height 735
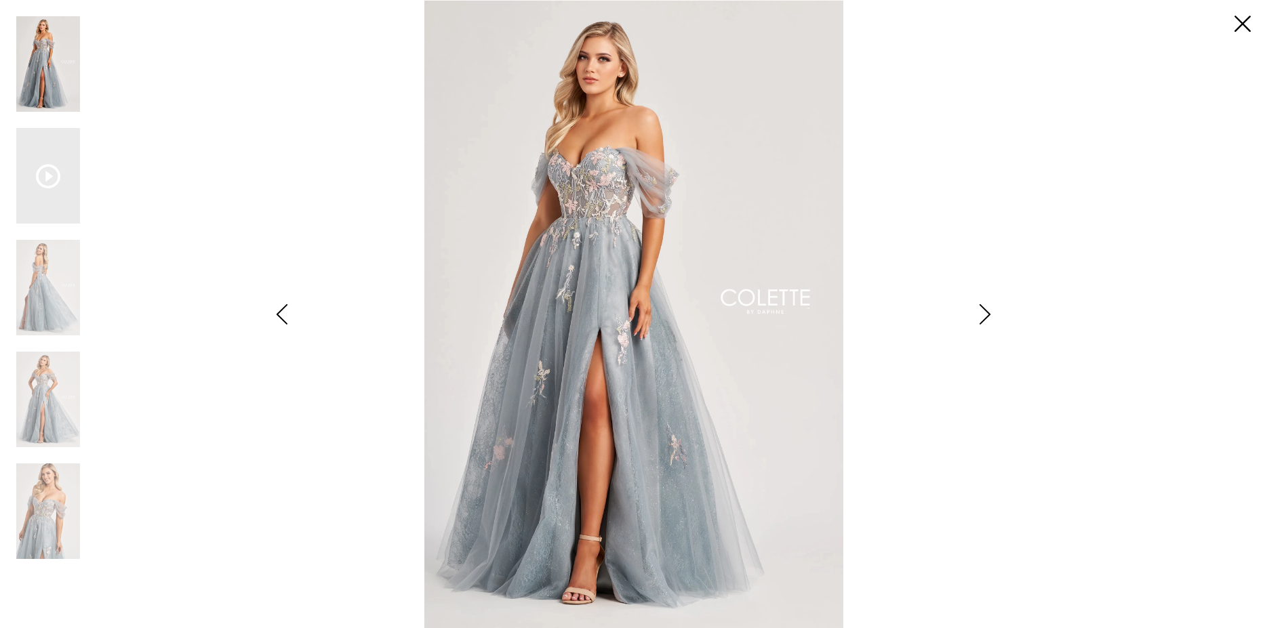
click at [966, 533] on img "Scroll List" at bounding box center [634, 314] width 670 height 628
click at [978, 315] on icon "Style CL8150 Colette by Daphne Views dialog" at bounding box center [985, 314] width 34 height 20
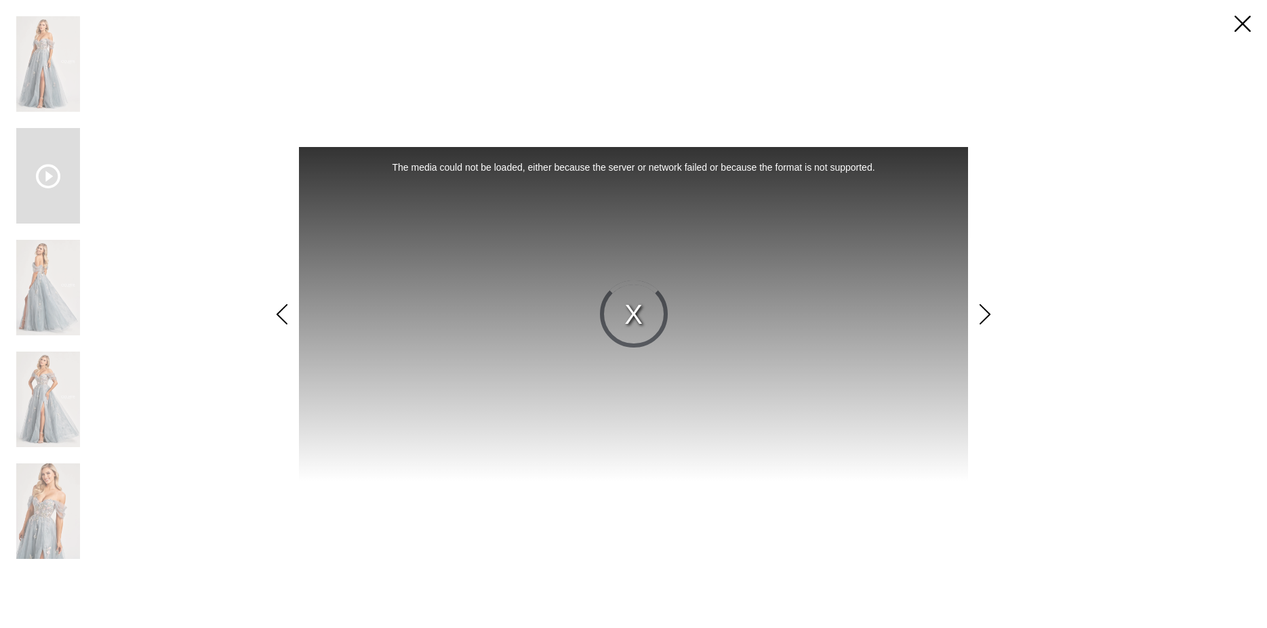
click at [978, 315] on icon "Style CL8150 Colette by Daphne Views dialog" at bounding box center [985, 314] width 34 height 20
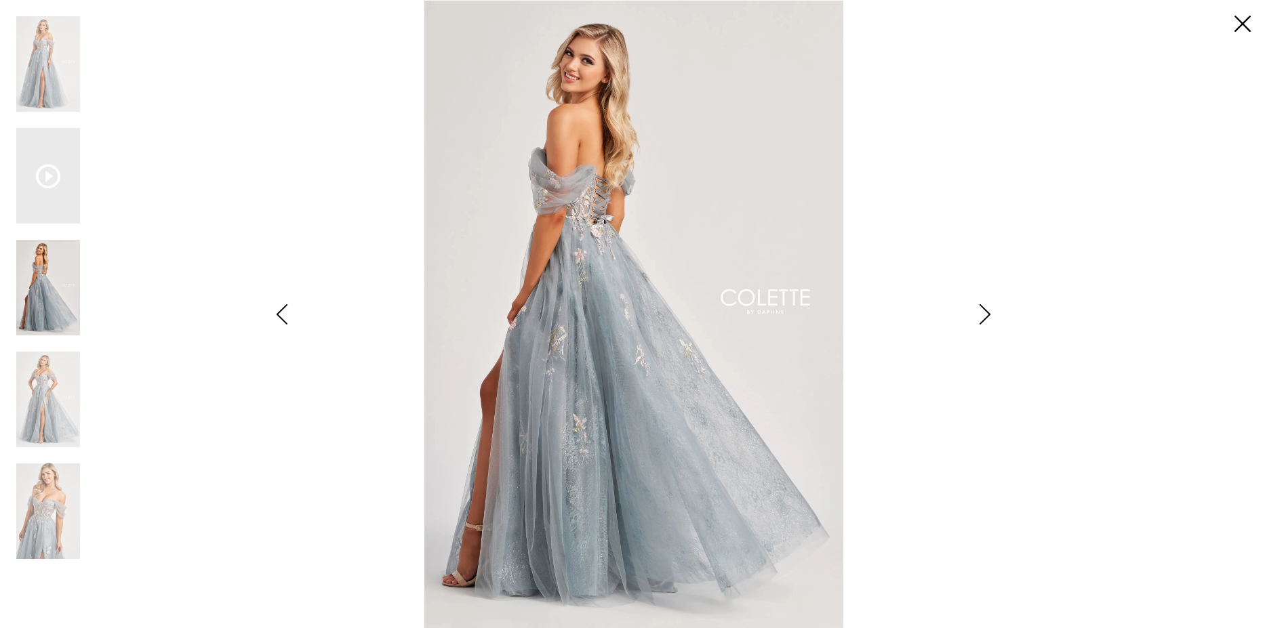
click at [1057, 514] on div "**********" at bounding box center [633, 314] width 1234 height 628
click at [980, 311] on icon "Style CL8150 Colette by Daphne Views dialog" at bounding box center [985, 314] width 34 height 20
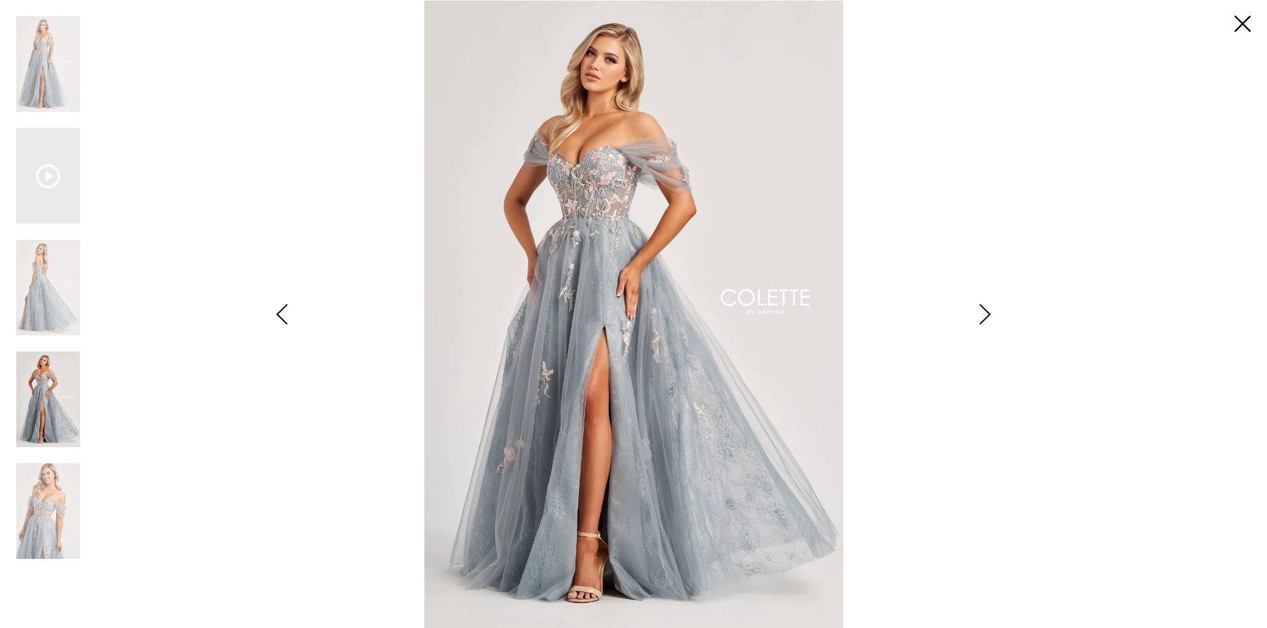
click at [980, 311] on icon "Style CL8150 Colette by Daphne Views dialog" at bounding box center [985, 314] width 34 height 20
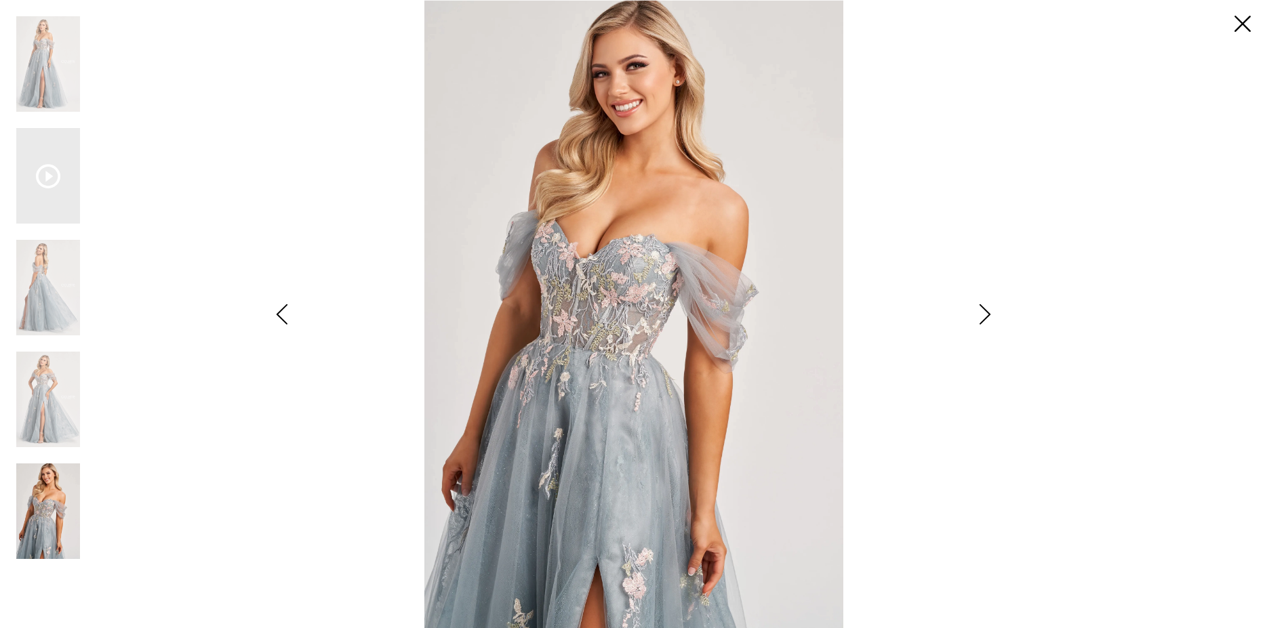
click at [1027, 527] on div "**********" at bounding box center [633, 314] width 1234 height 628
click at [979, 318] on icon "Style CL8150 Colette by Daphne Views dialog" at bounding box center [985, 314] width 34 height 20
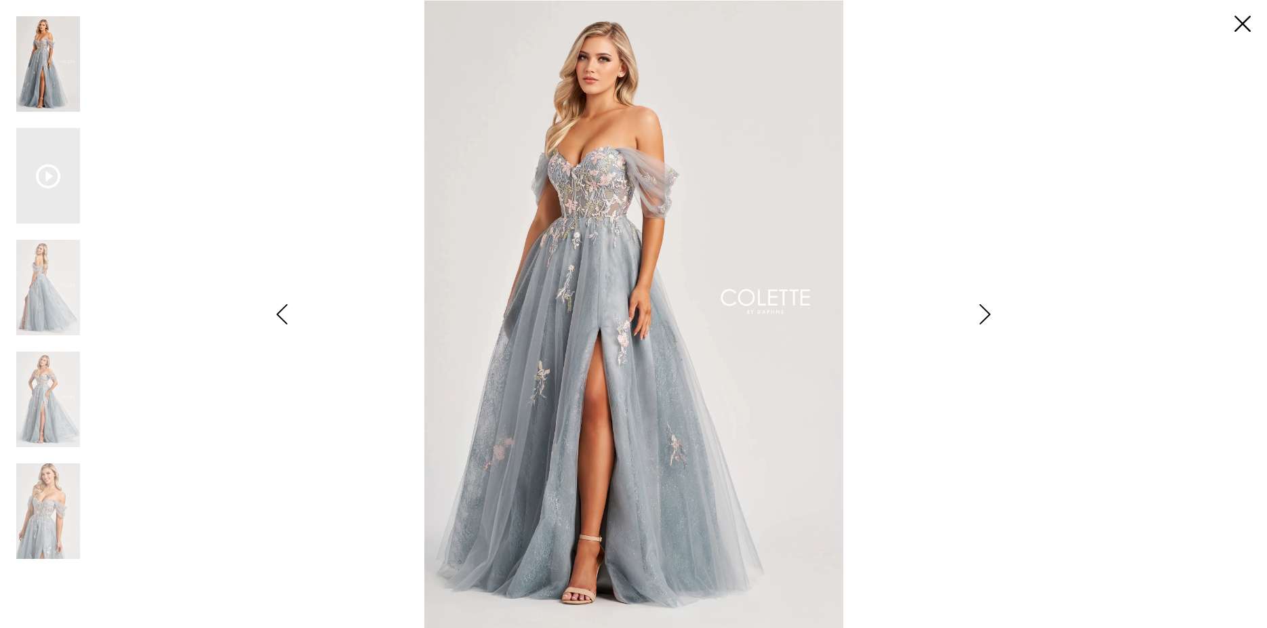
click at [979, 318] on icon "Style CL8150 Colette by Daphne Views dialog" at bounding box center [985, 314] width 34 height 20
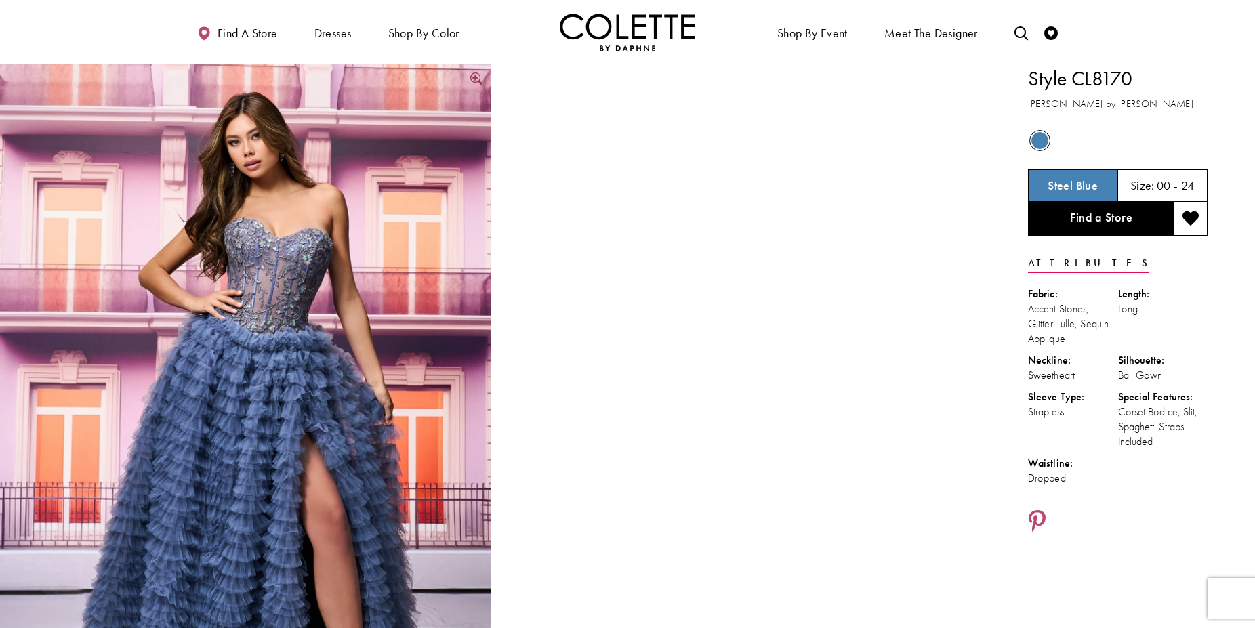
click at [237, 363] on img "Full size Style CL8170 Colette by Daphne #0 default Steel Blue frontface vertic…" at bounding box center [245, 431] width 491 height 735
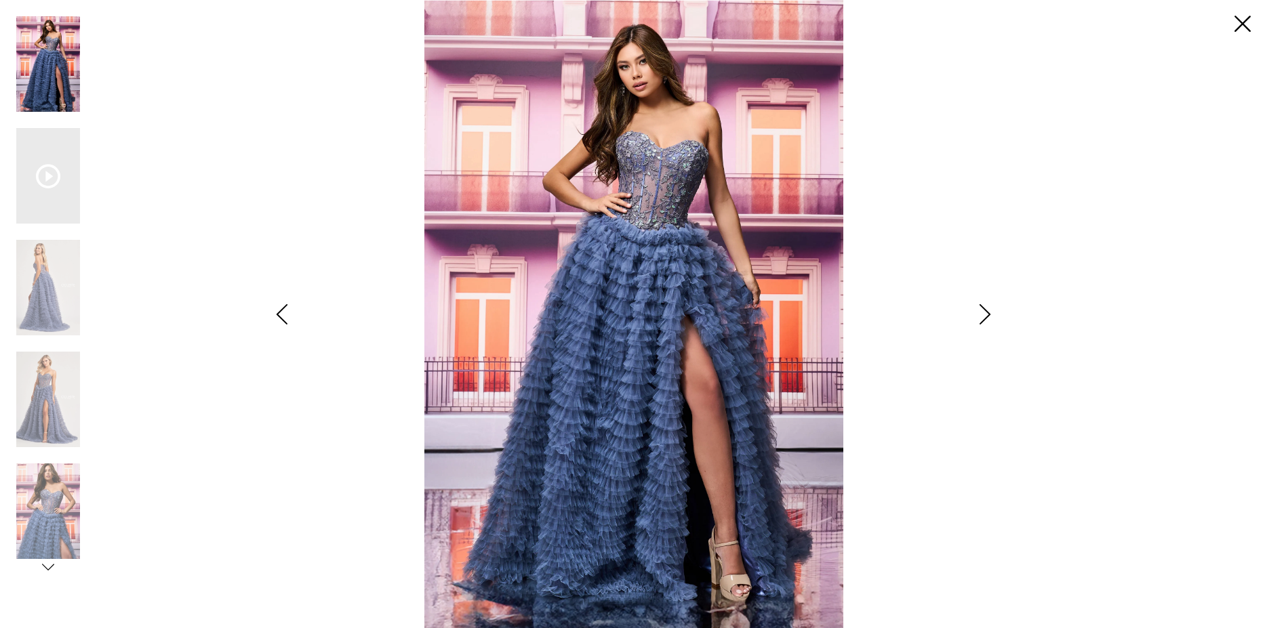
click at [1029, 527] on div "Pause autoplay Previous Slide Next Slide 0 1 2 3 4 5" at bounding box center [633, 314] width 1234 height 628
